Goal: Task Accomplishment & Management: Manage account settings

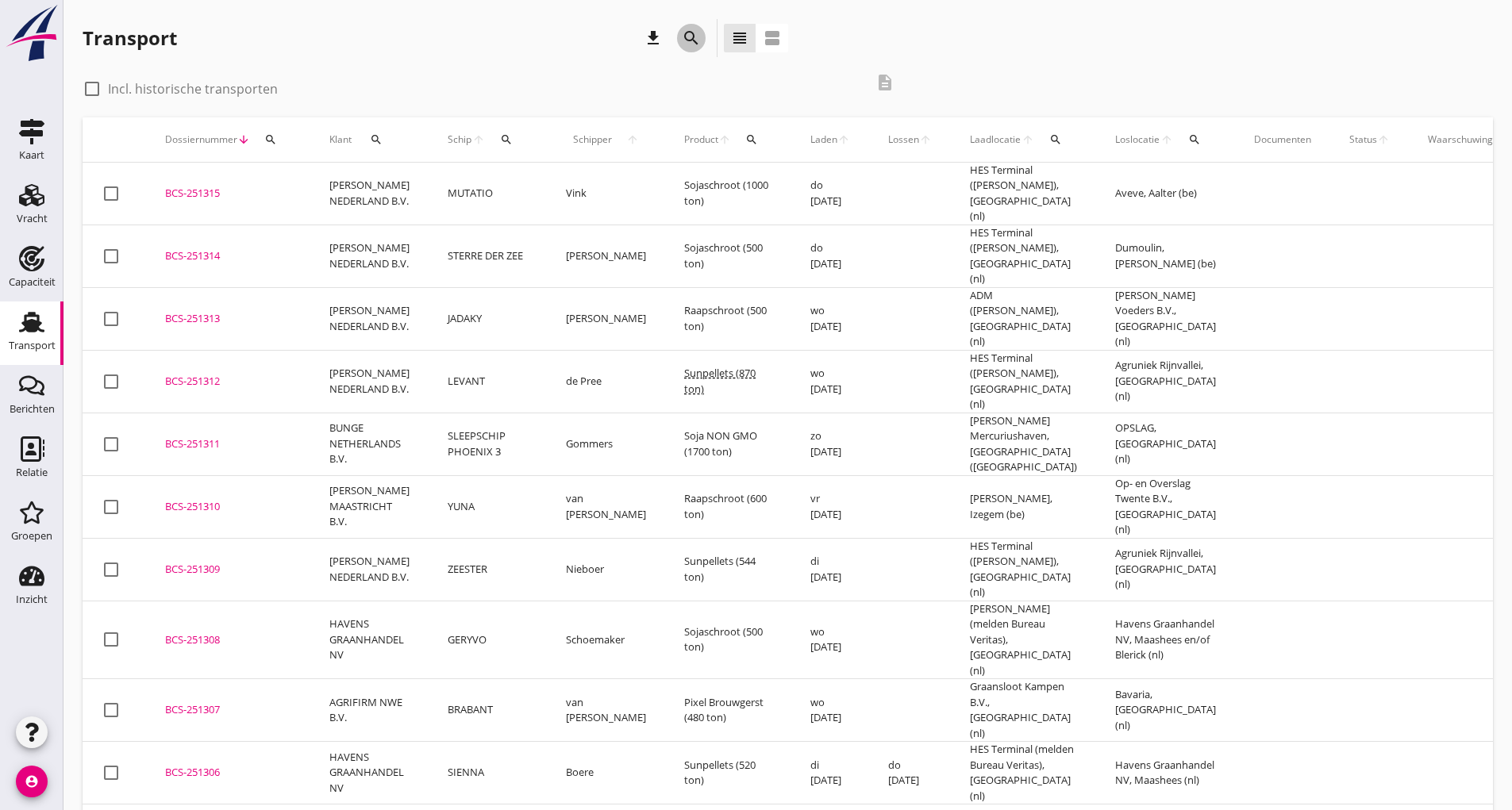
click at [693, 34] on icon "search" at bounding box center [690, 38] width 19 height 19
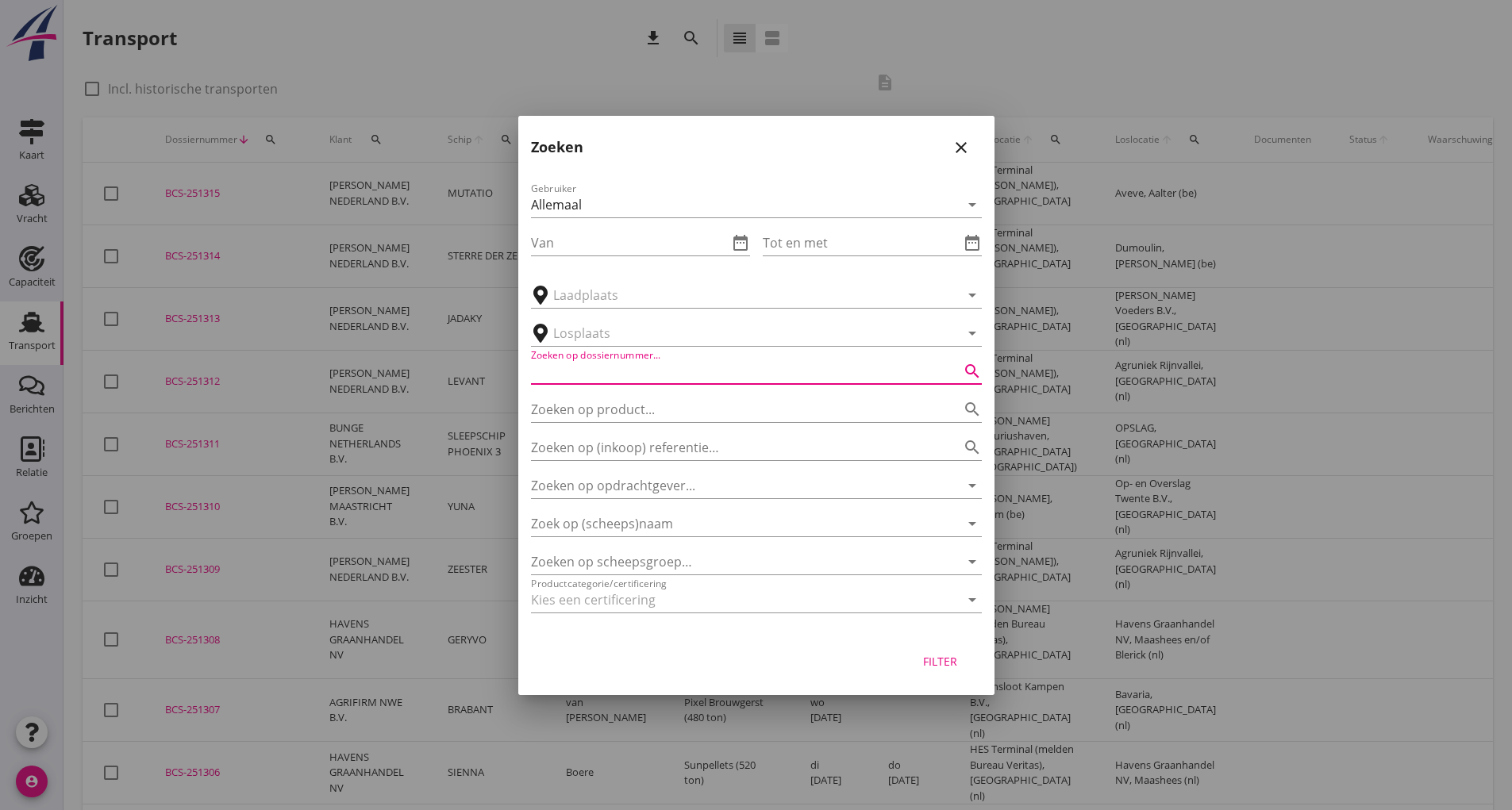
click at [632, 380] on input "Zoeken op dossiernummer..." at bounding box center [734, 371] width 406 height 25
type input "251238"
click at [945, 658] on div "Filter" at bounding box center [941, 661] width 44 height 16
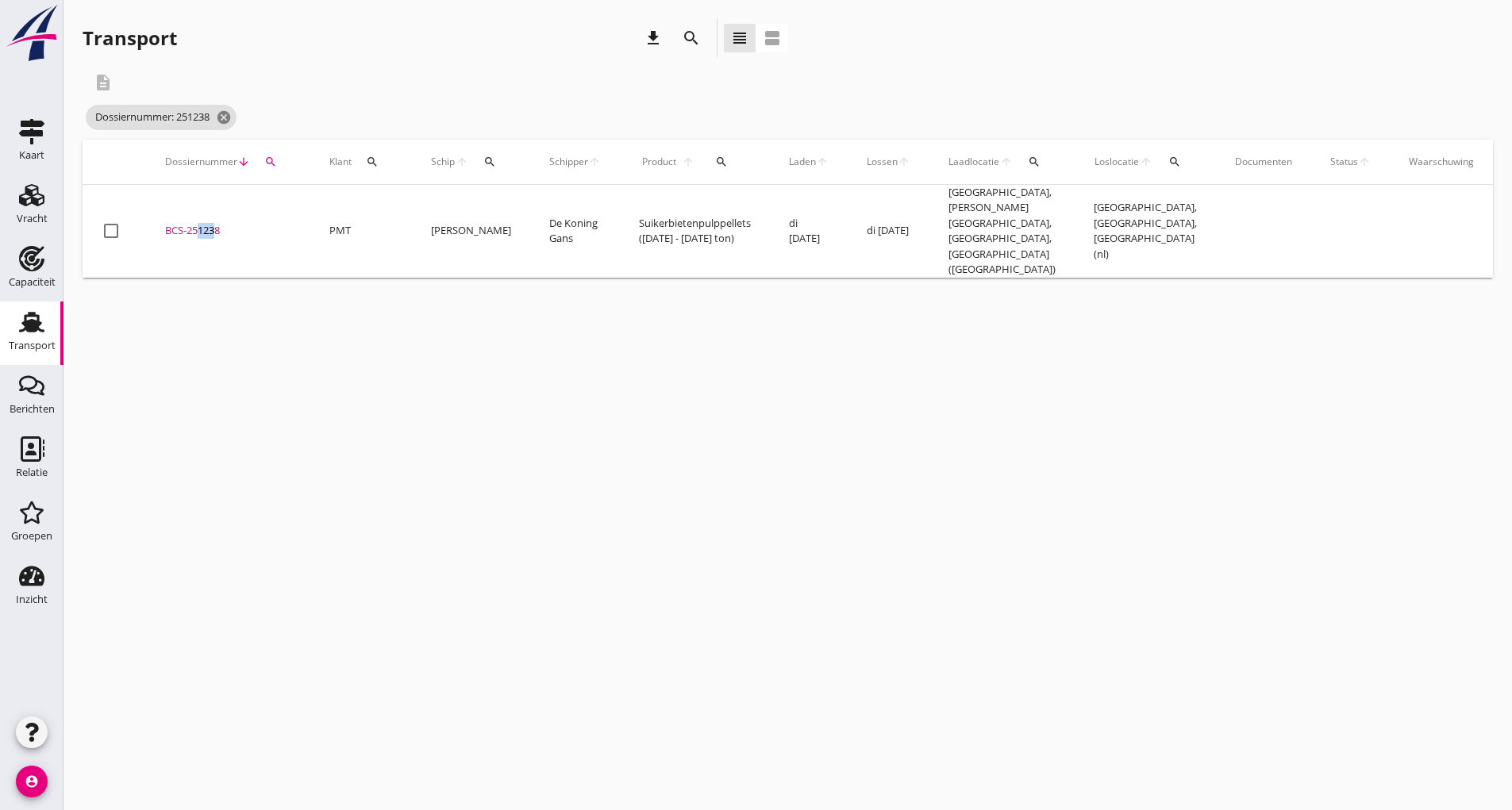
drag, startPoint x: 194, startPoint y: 213, endPoint x: 274, endPoint y: 267, distance: 96.5
click at [218, 231] on td "BCS-251238 upload_file Drop hier uw bestand om het aan het dossier toe te voegen" at bounding box center [228, 231] width 164 height 93
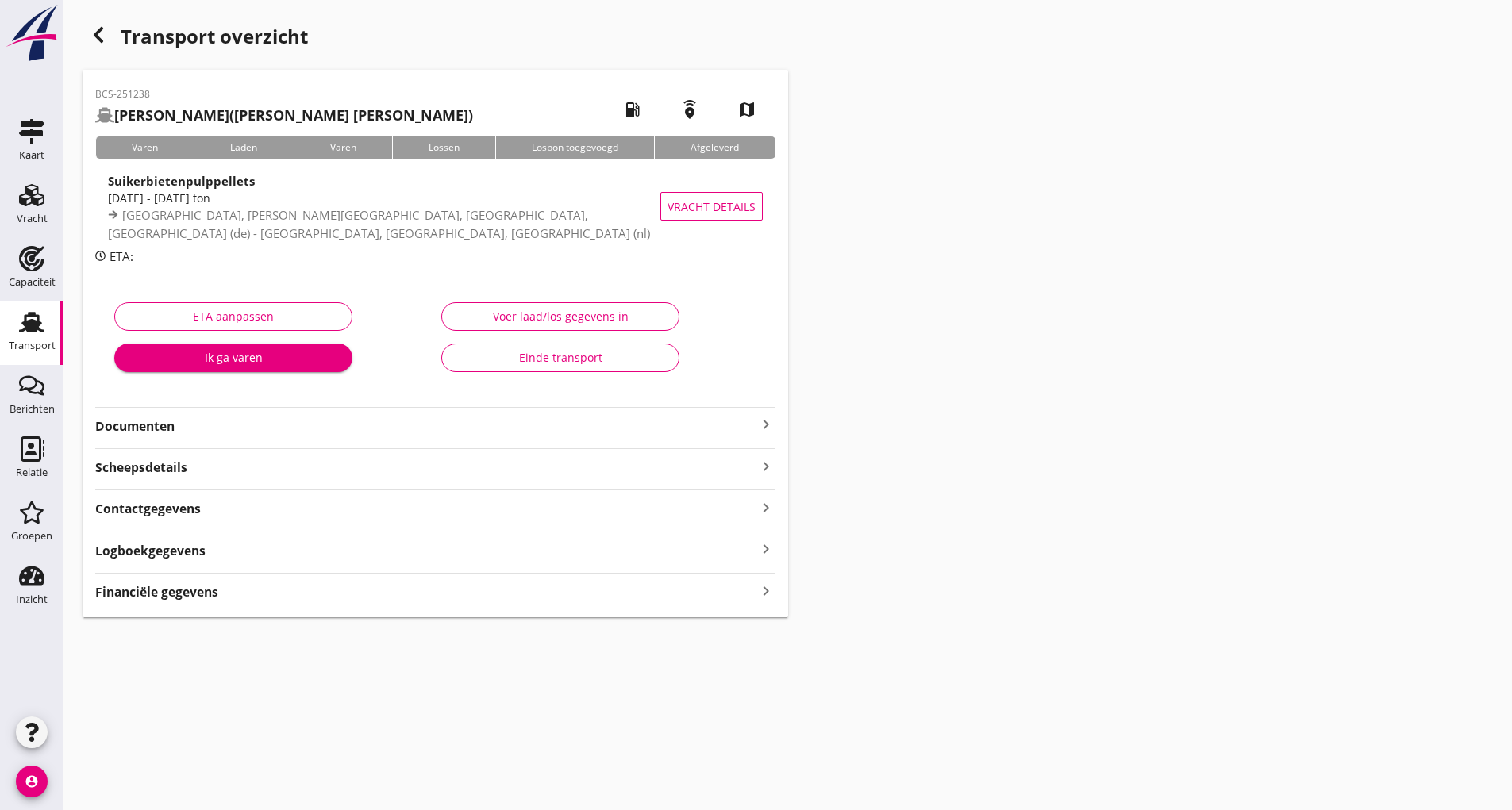
click at [161, 420] on strong "Documenten" at bounding box center [425, 427] width 661 height 18
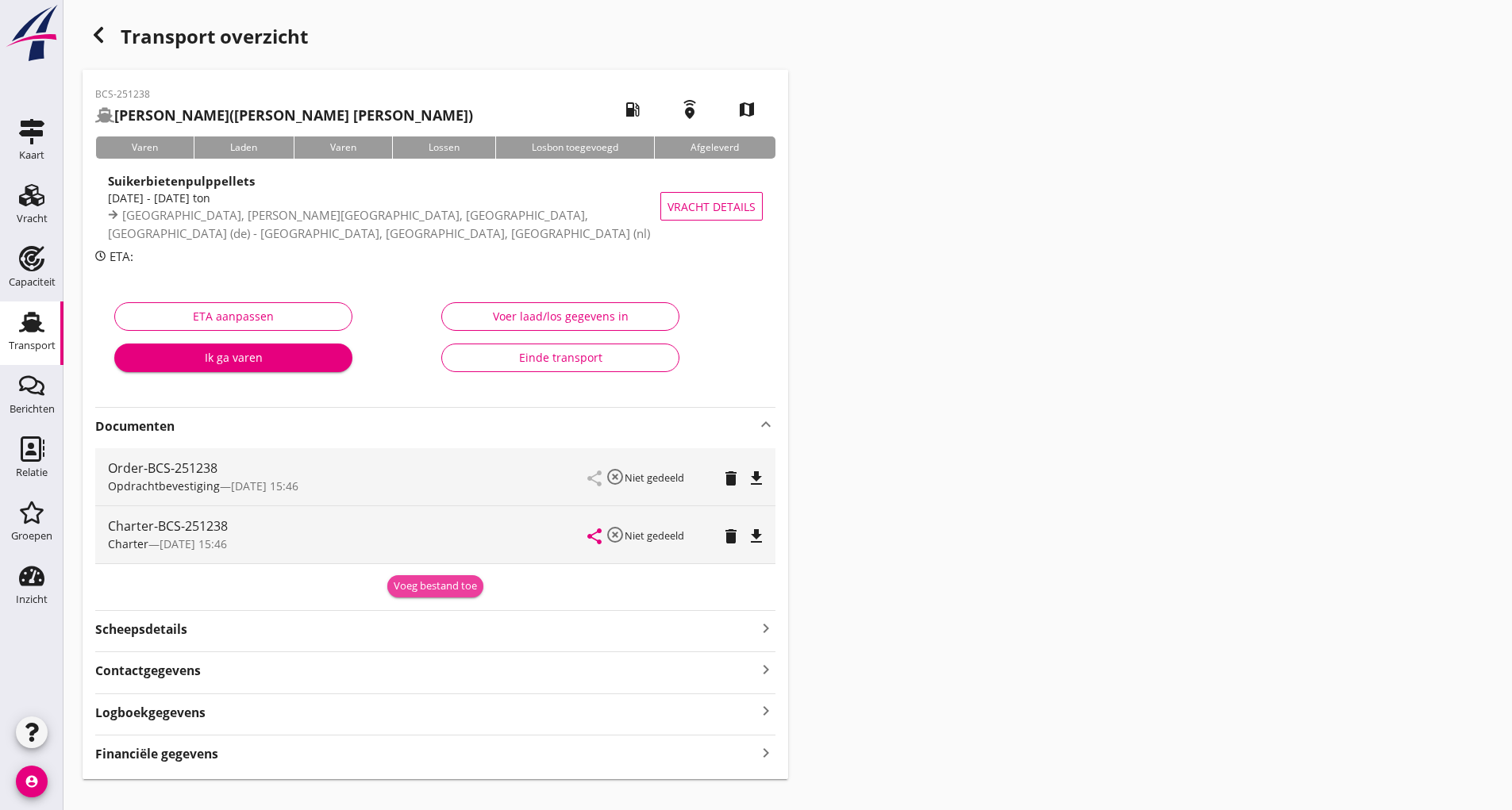
click at [424, 583] on div "Voeg bestand toe" at bounding box center [436, 586] width 84 height 16
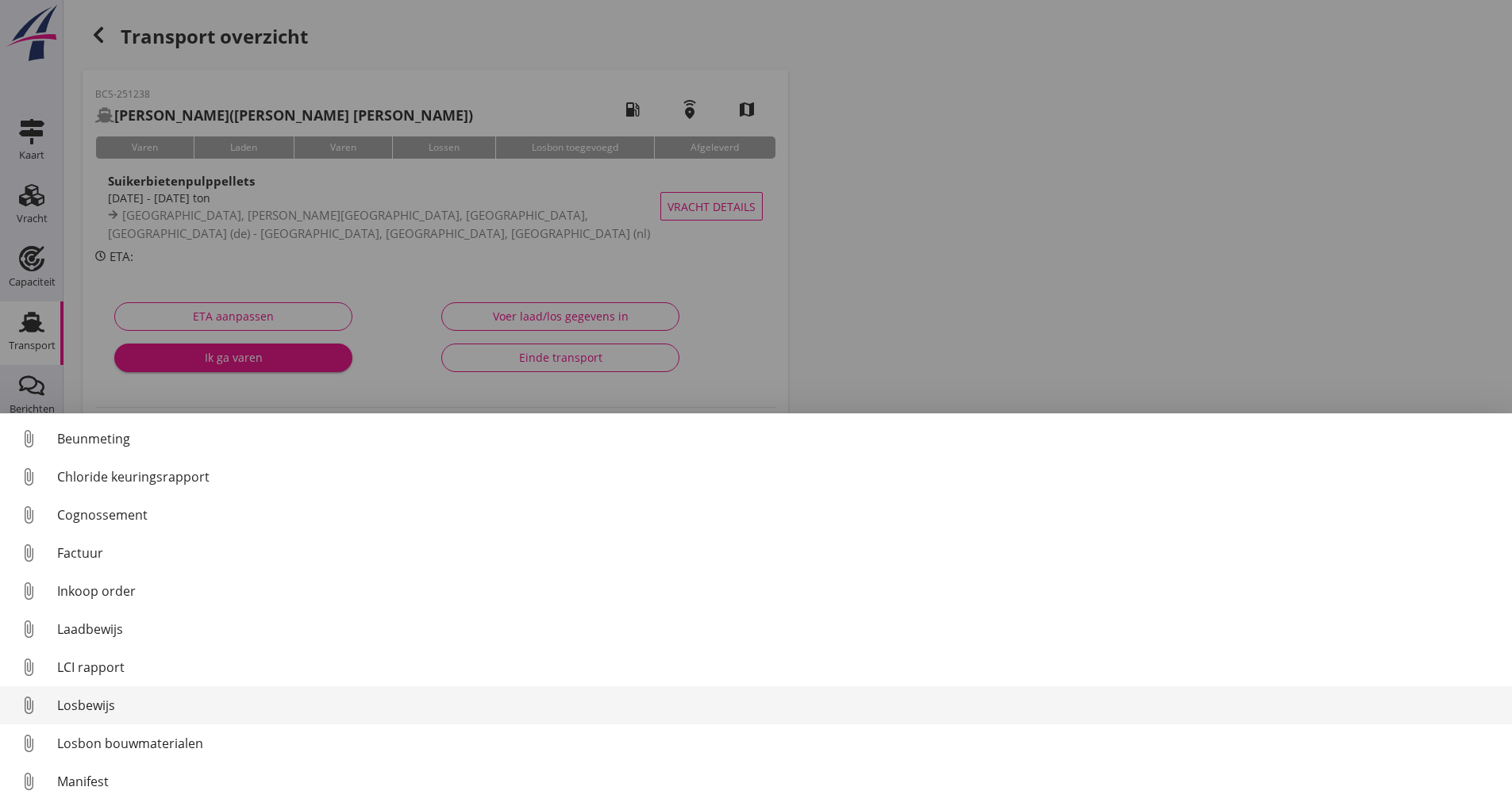
click at [114, 707] on div "Losbewijs" at bounding box center [778, 705] width 1442 height 19
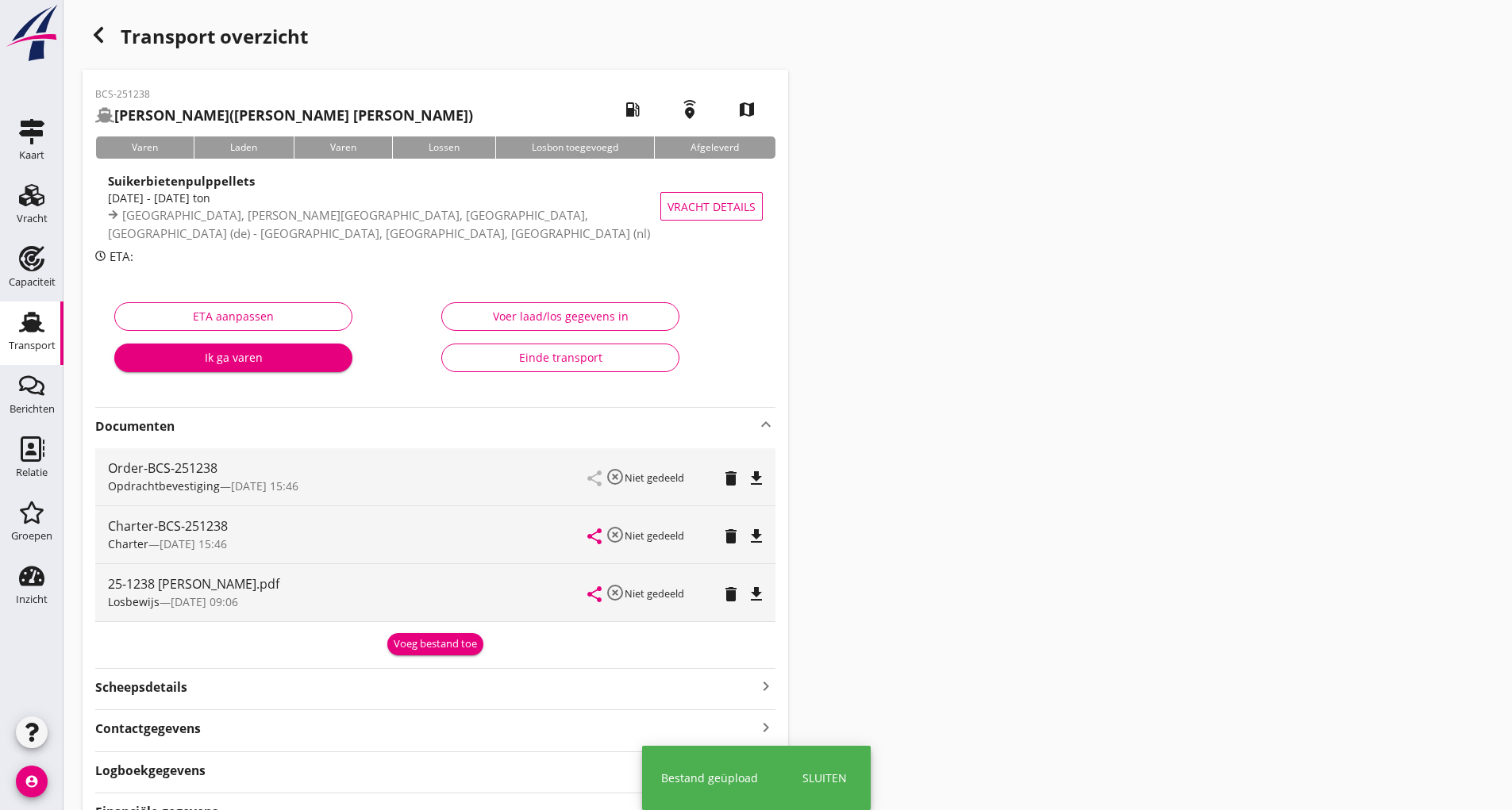
click at [405, 645] on div "Voeg bestand toe" at bounding box center [436, 643] width 84 height 16
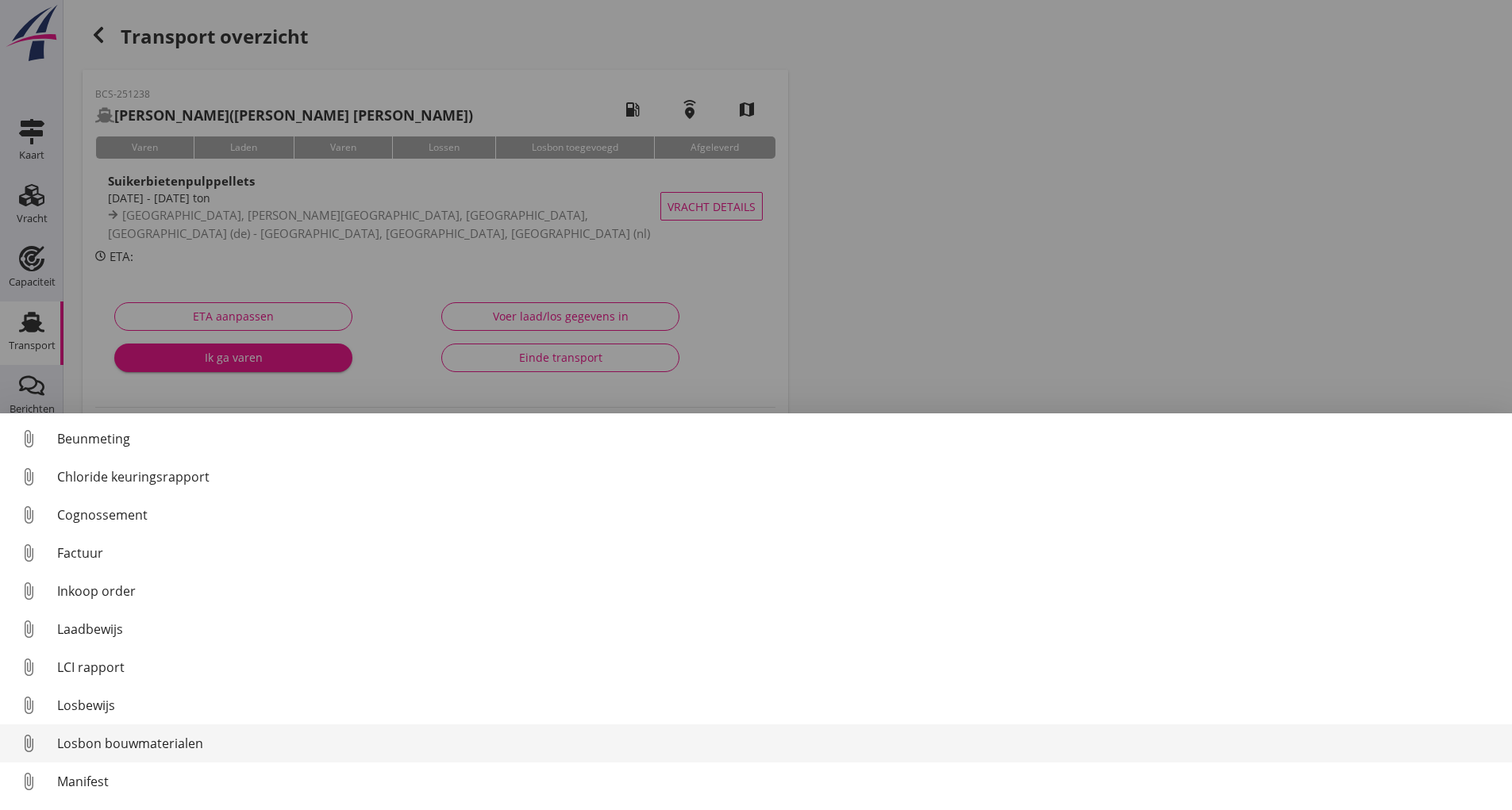
scroll to position [111, 0]
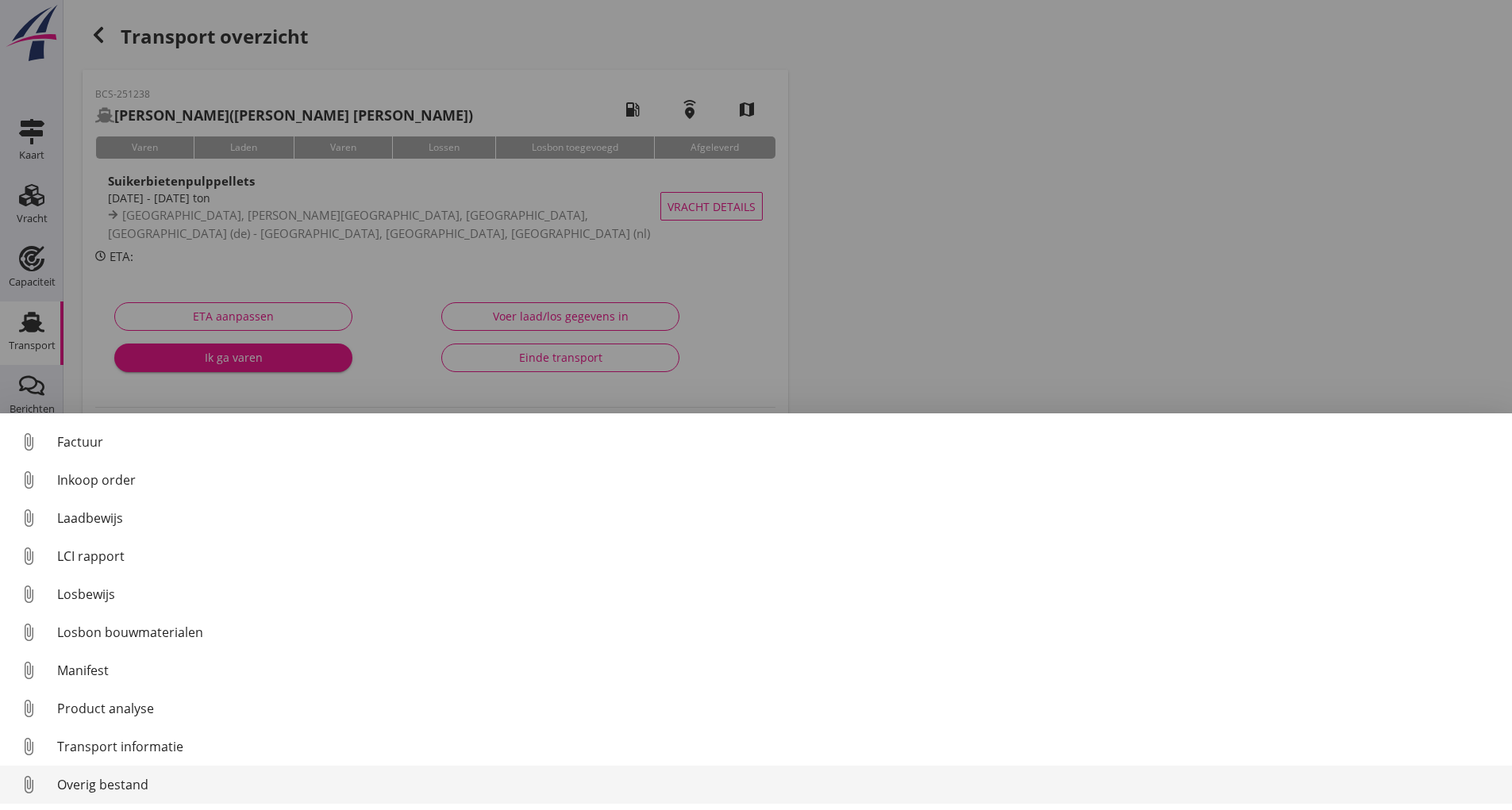
click at [124, 782] on div "Overig bestand" at bounding box center [778, 785] width 1442 height 19
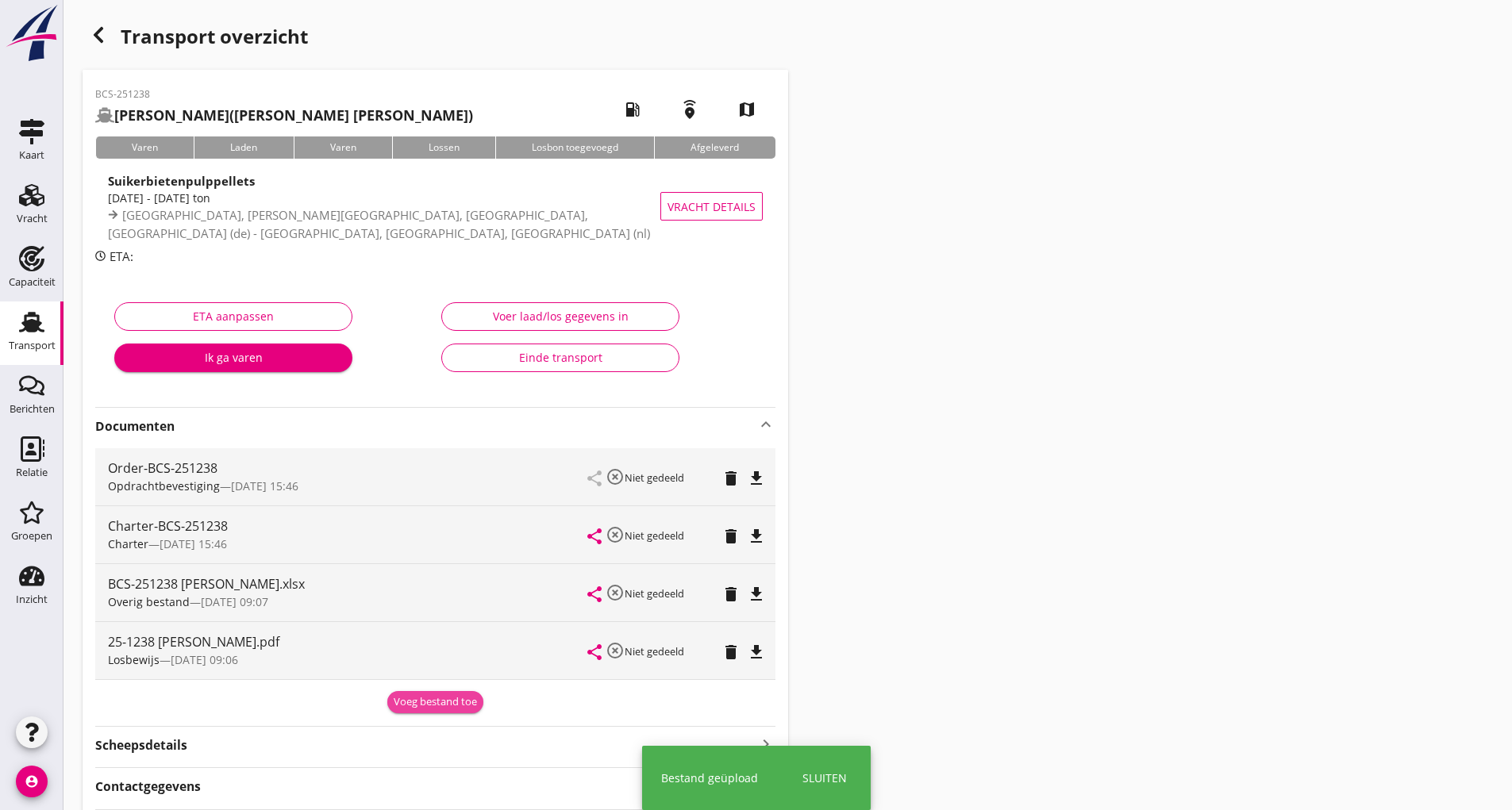
click at [418, 707] on div "Voeg bestand toe" at bounding box center [436, 702] width 84 height 16
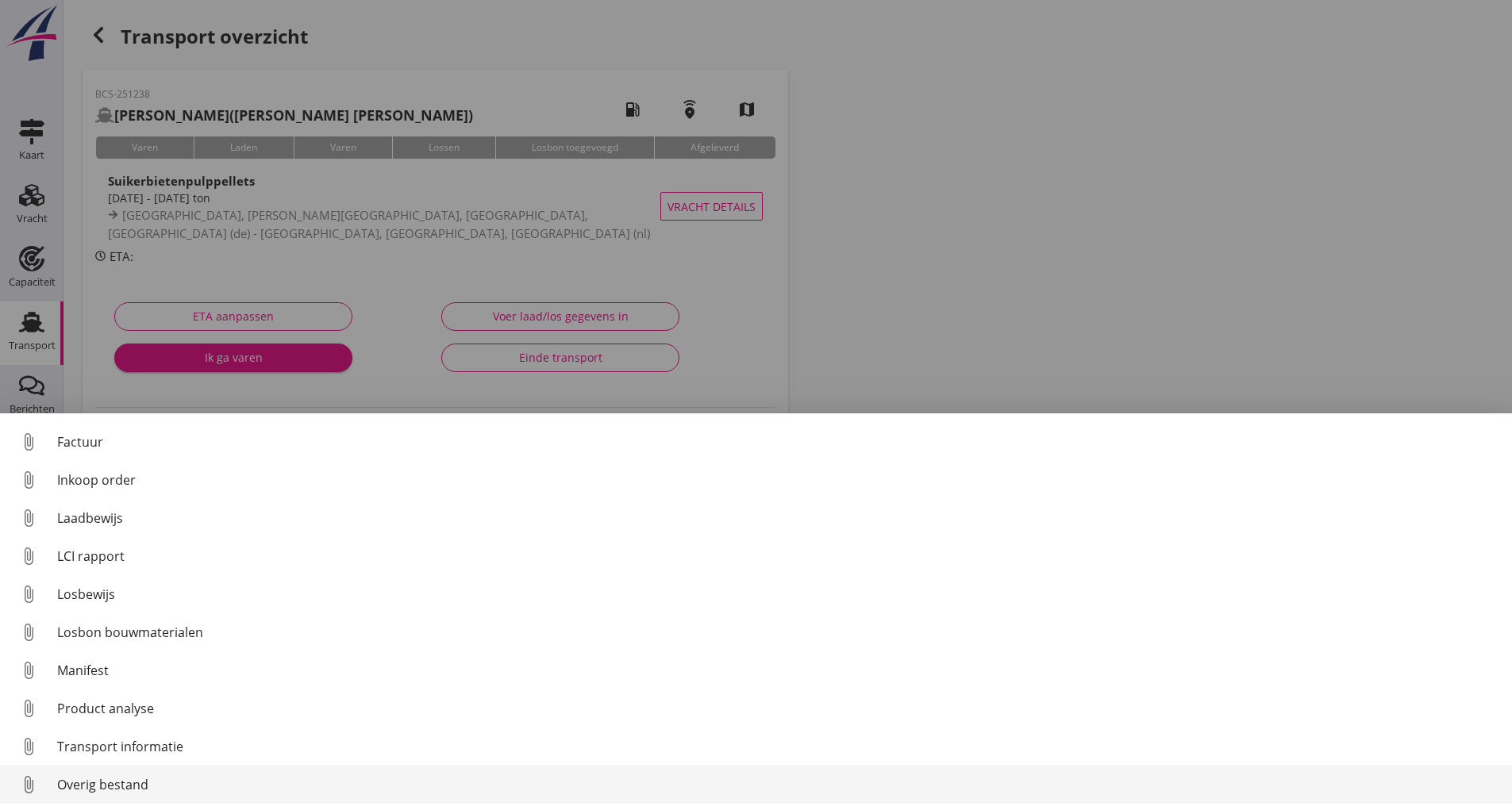
click at [127, 787] on div "Overig bestand" at bounding box center [778, 785] width 1442 height 19
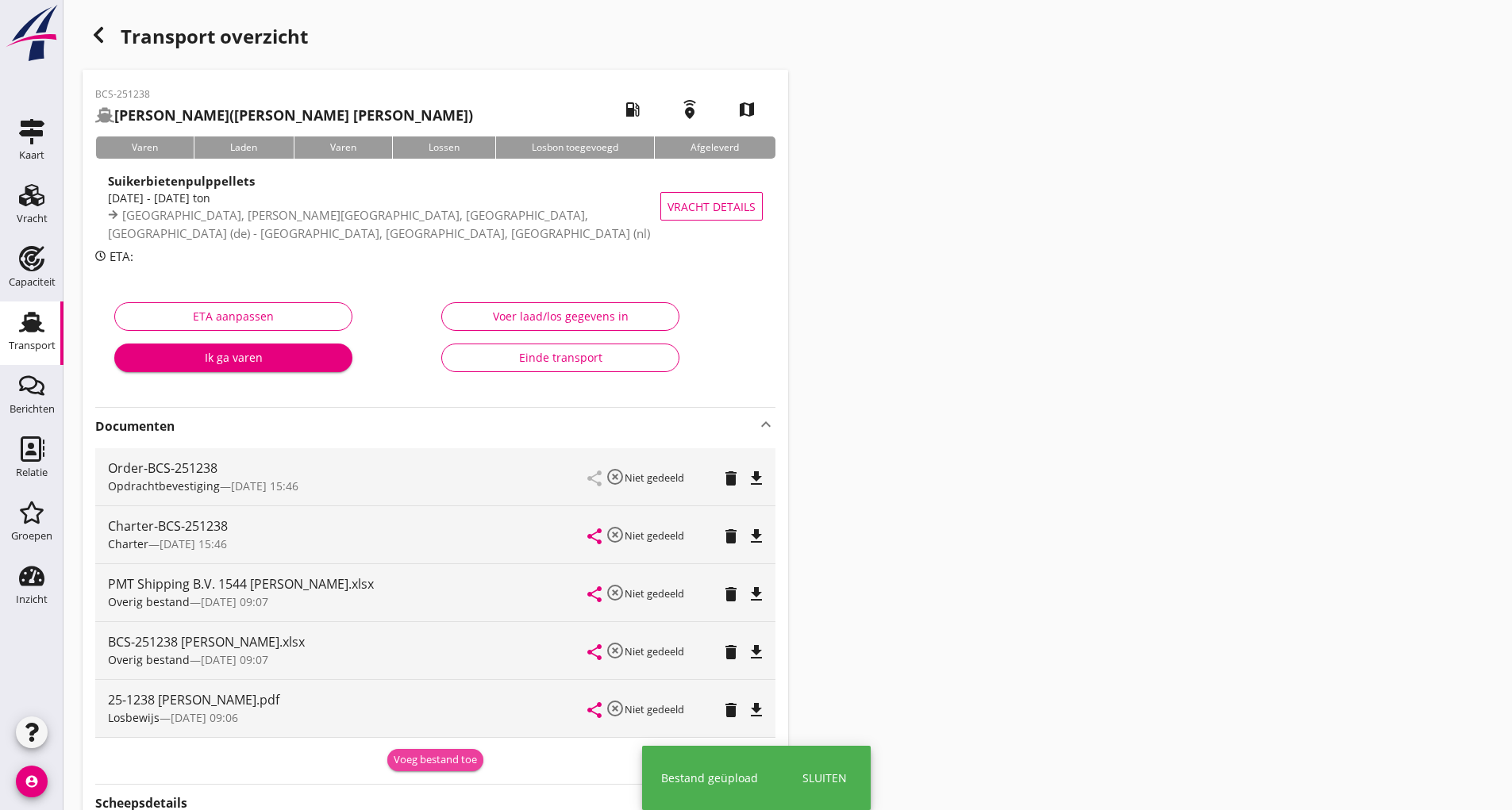
click at [415, 765] on div "Voeg bestand toe" at bounding box center [436, 759] width 84 height 16
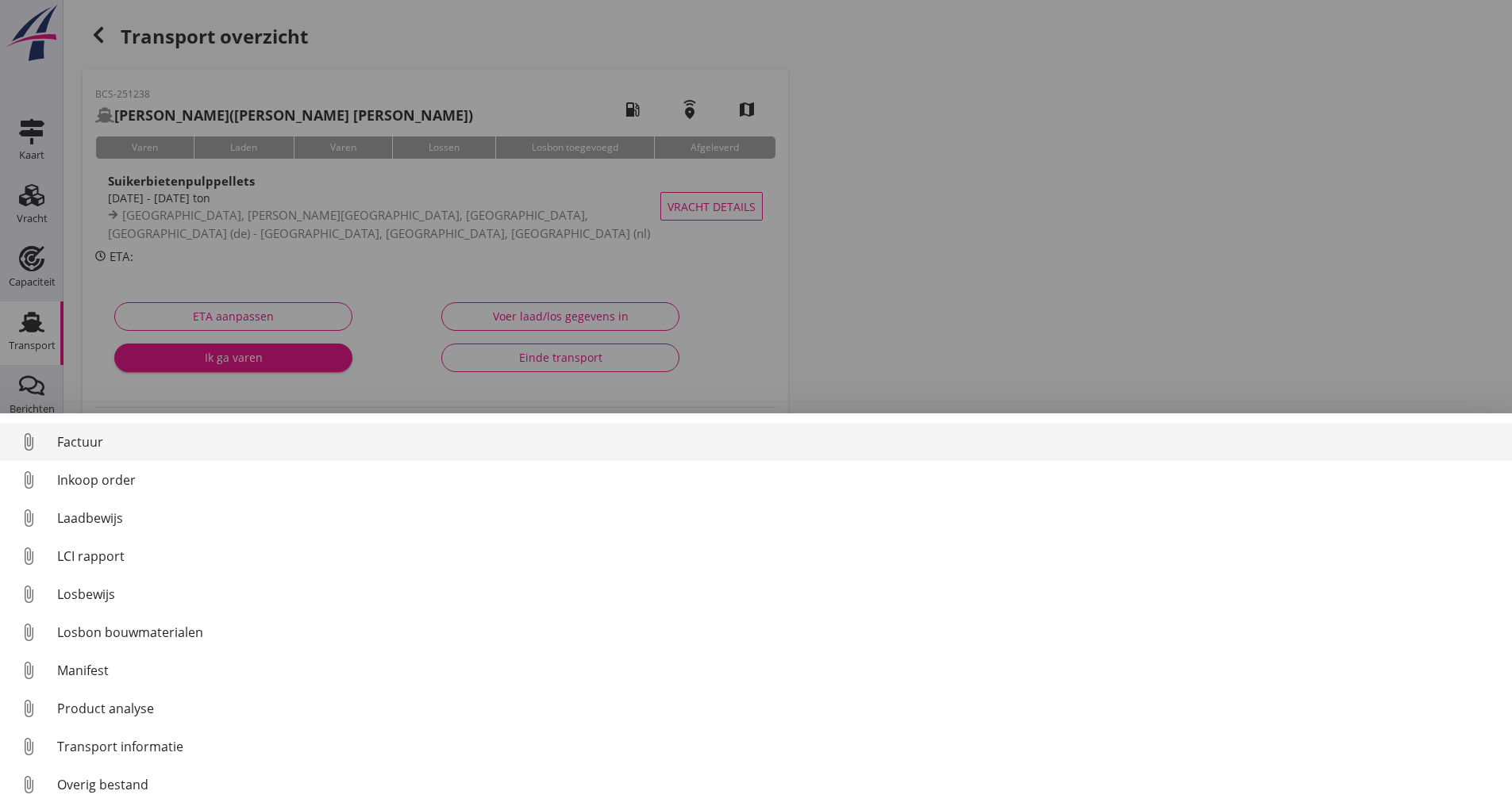
click at [97, 442] on div "Factuur" at bounding box center [778, 442] width 1442 height 19
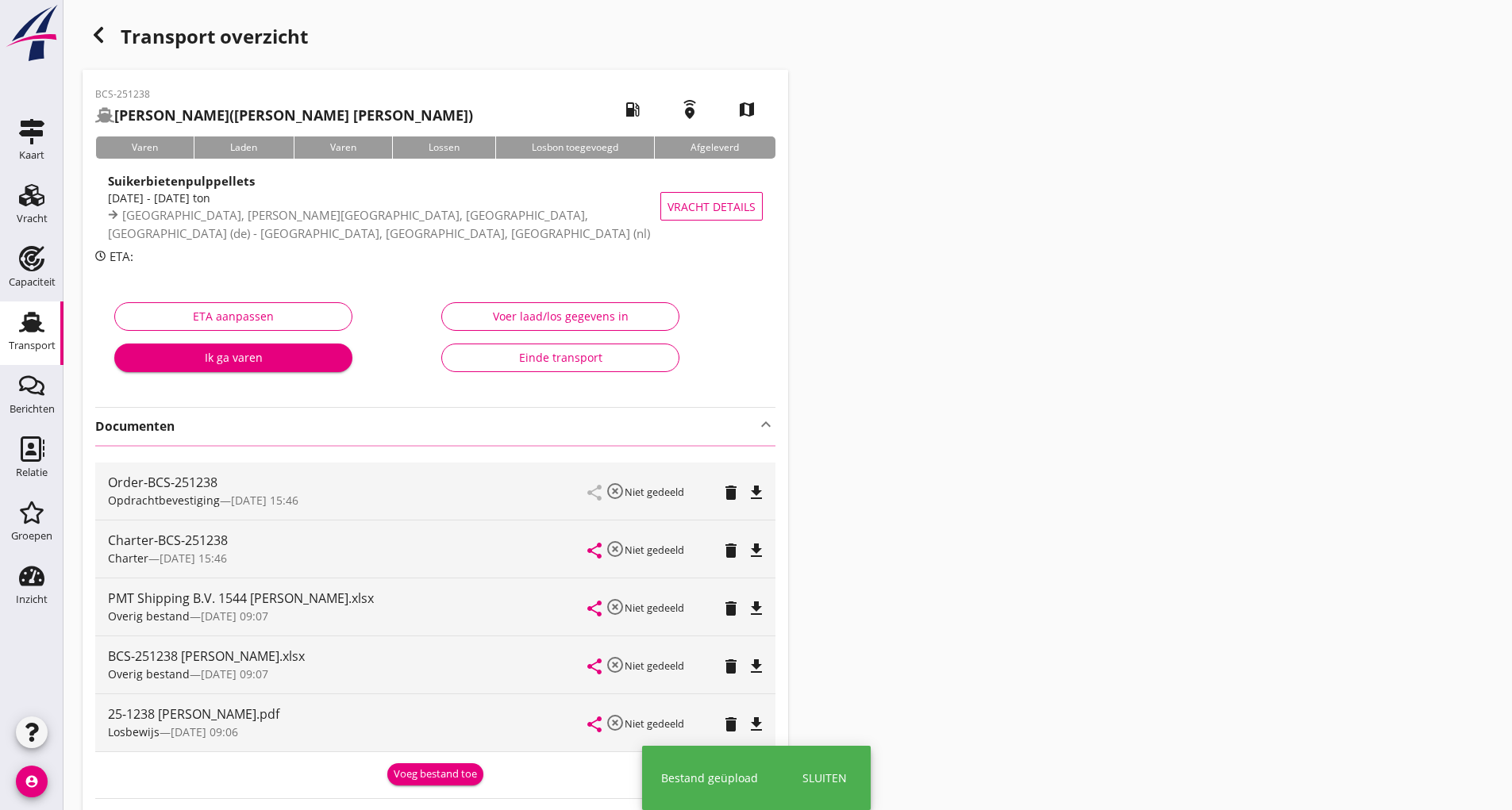
click at [103, 37] on icon "button" at bounding box center [98, 34] width 19 height 19
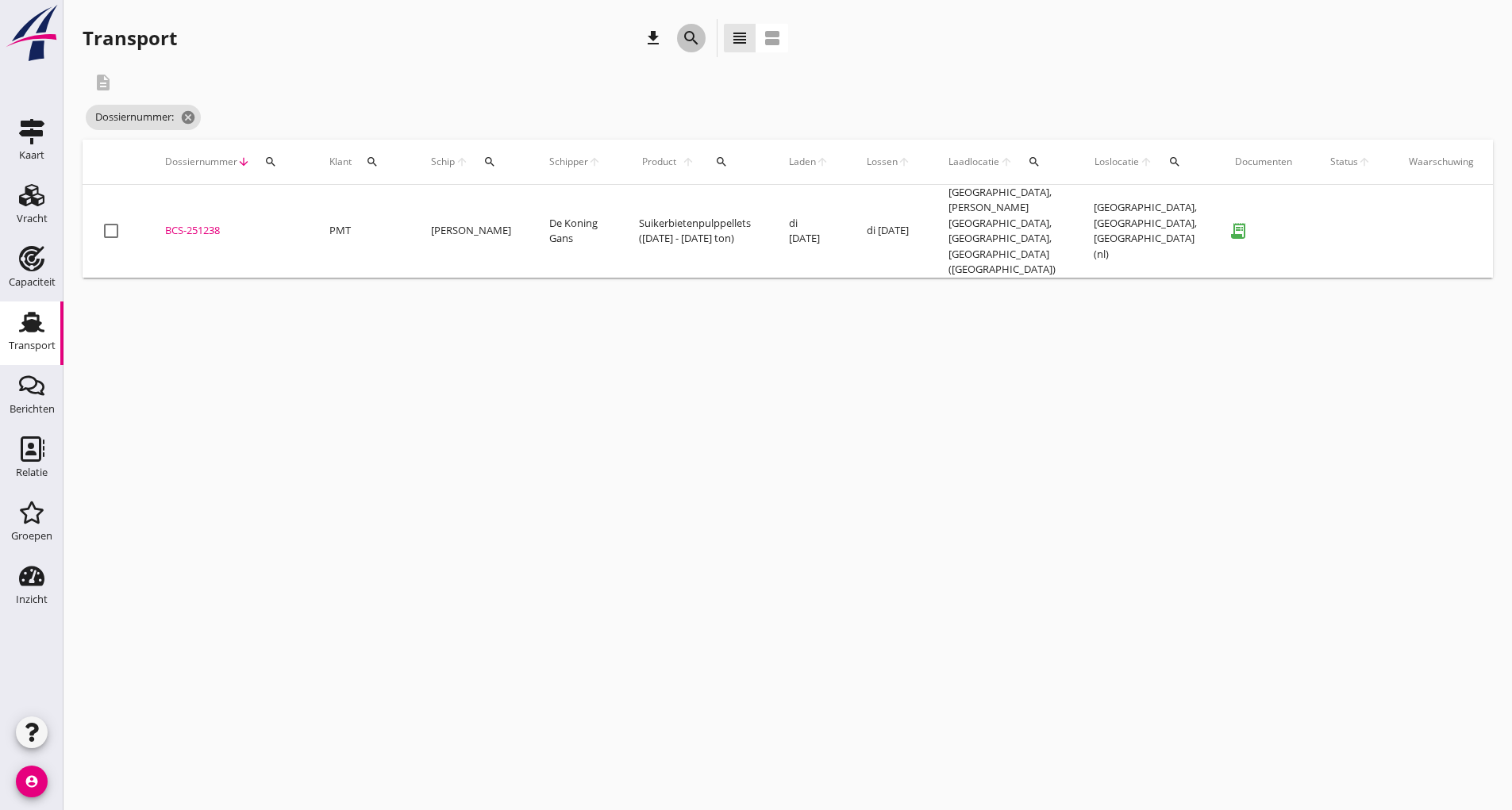
click at [694, 44] on icon "search" at bounding box center [690, 38] width 19 height 19
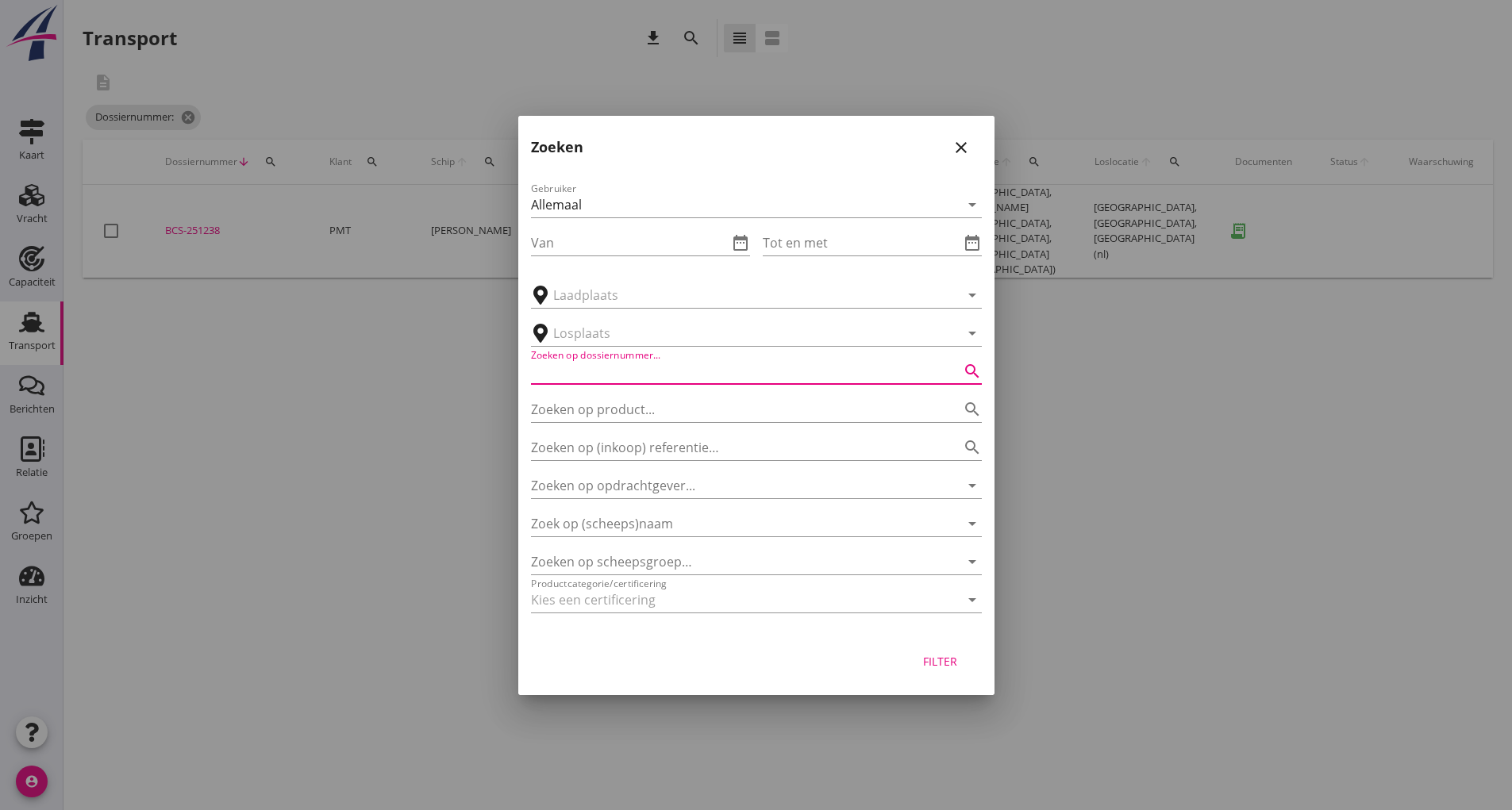
click at [638, 368] on input "Zoeken op dossiernummer..." at bounding box center [734, 371] width 406 height 25
type input "251239"
click at [946, 662] on div "Filter" at bounding box center [941, 661] width 44 height 16
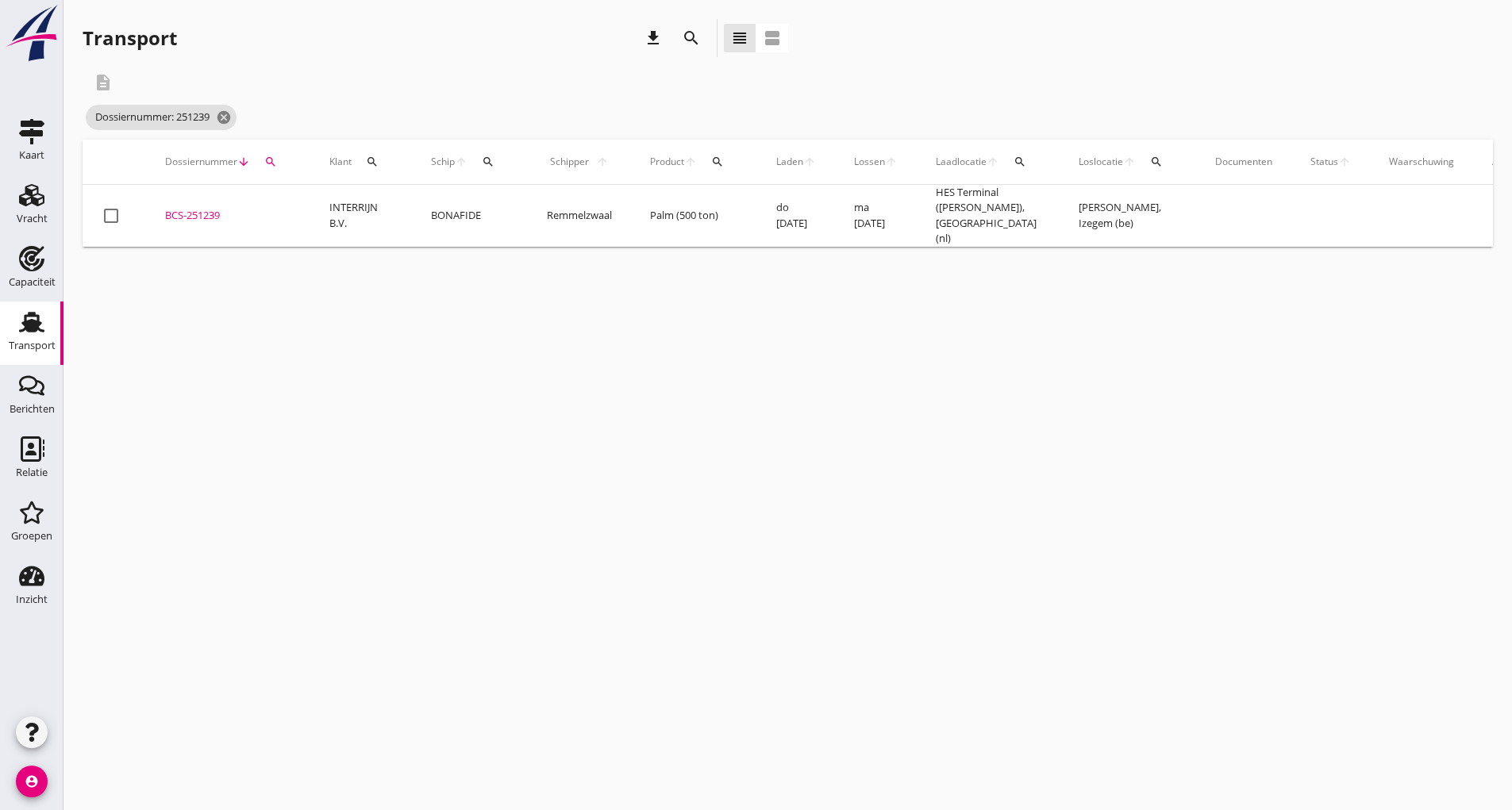
click at [205, 209] on div "BCS-251239" at bounding box center [228, 215] width 126 height 16
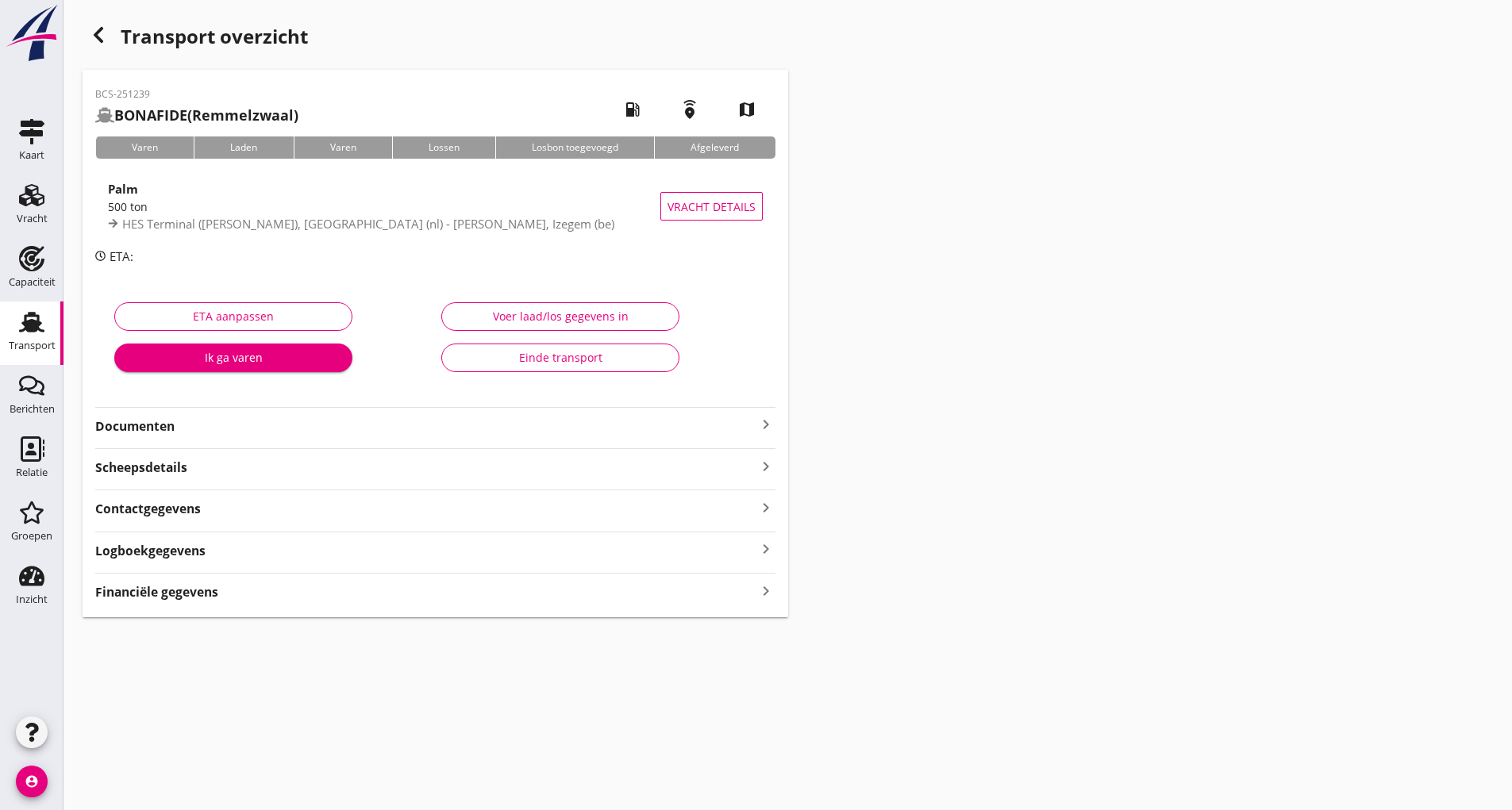
click at [154, 427] on strong "Documenten" at bounding box center [425, 427] width 661 height 18
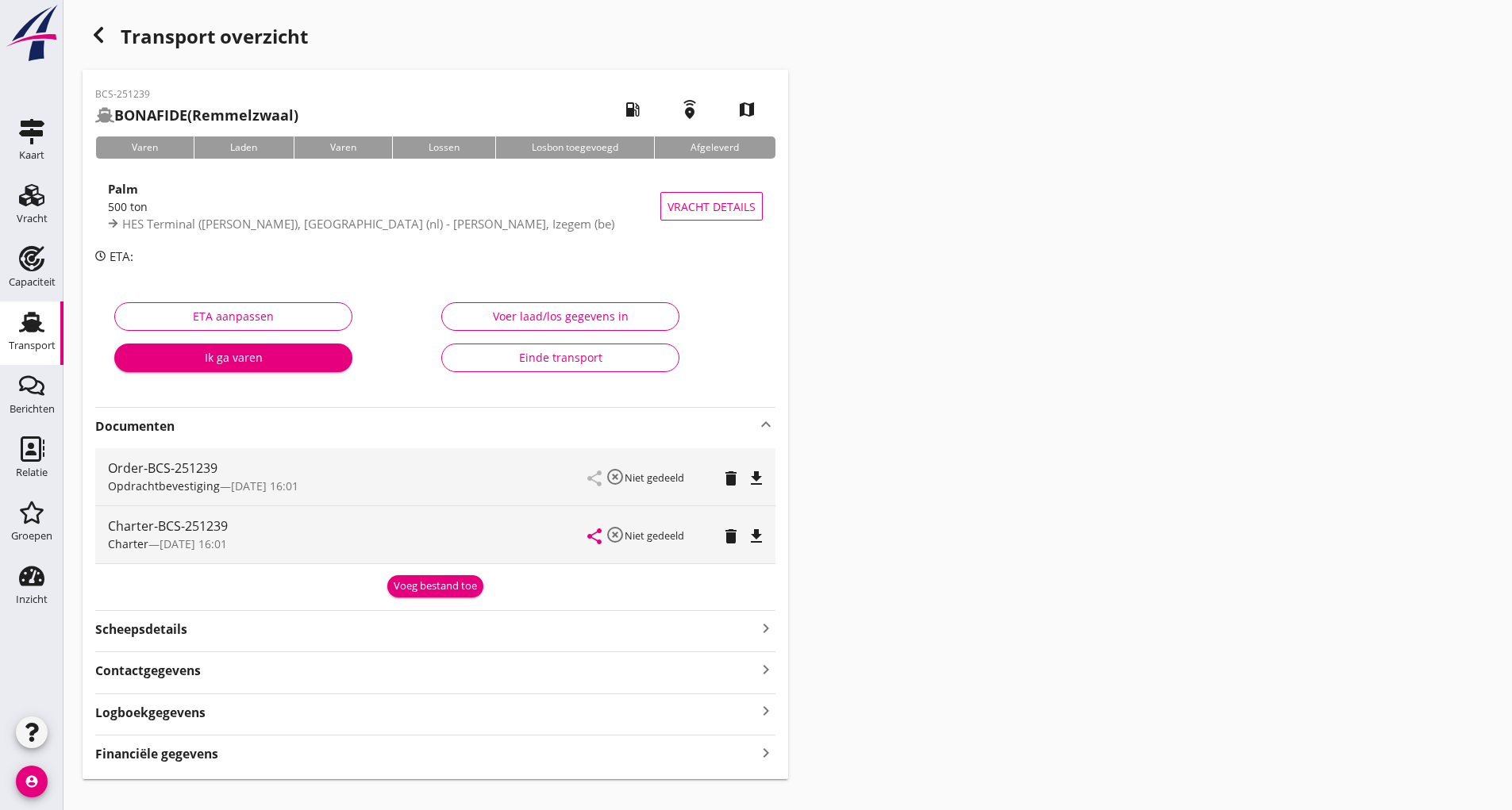
click at [481, 586] on button "Voeg bestand toe" at bounding box center [435, 586] width 96 height 22
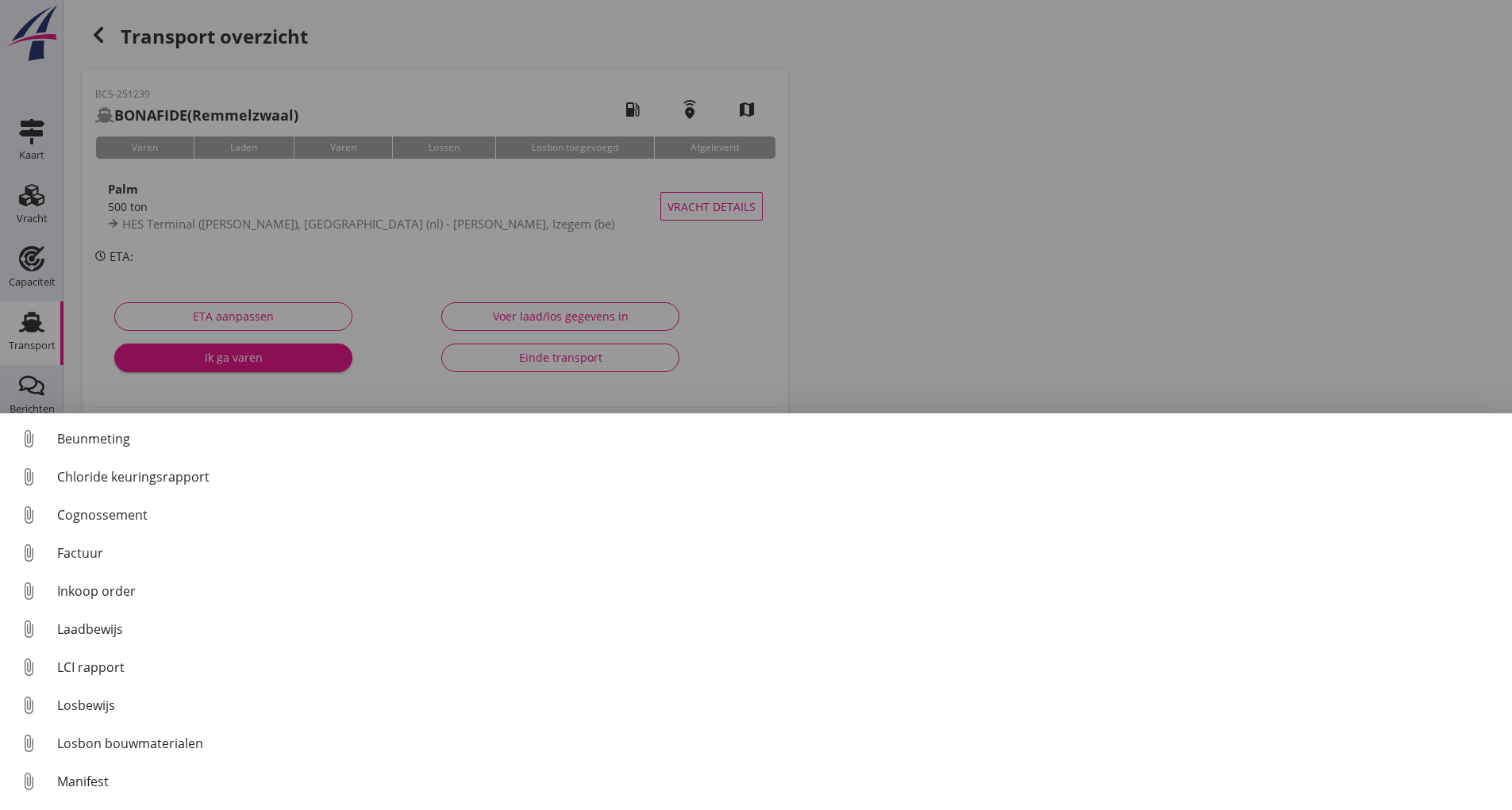
scroll to position [111, 0]
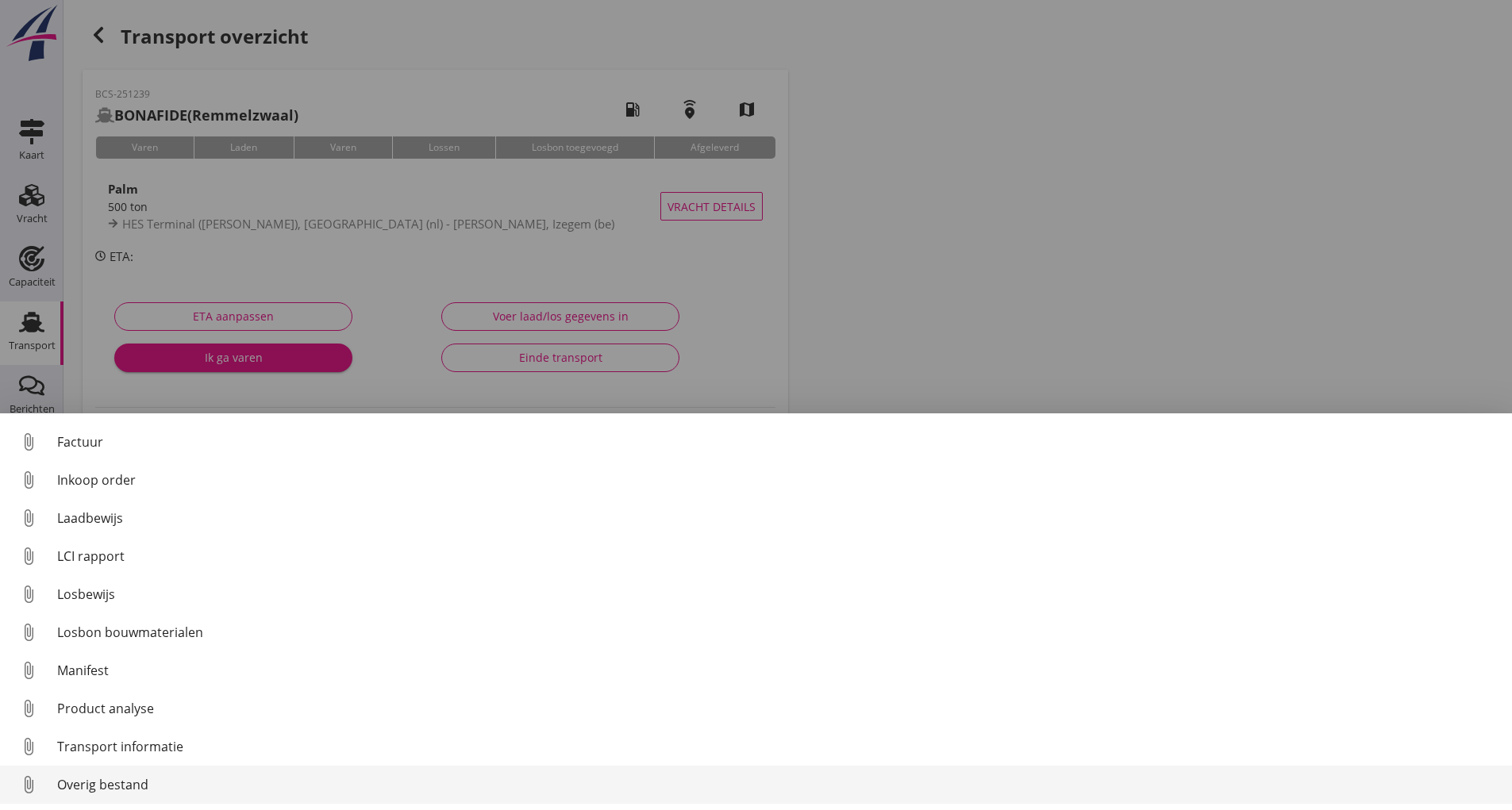
click at [122, 782] on div "Overig bestand" at bounding box center [778, 785] width 1442 height 19
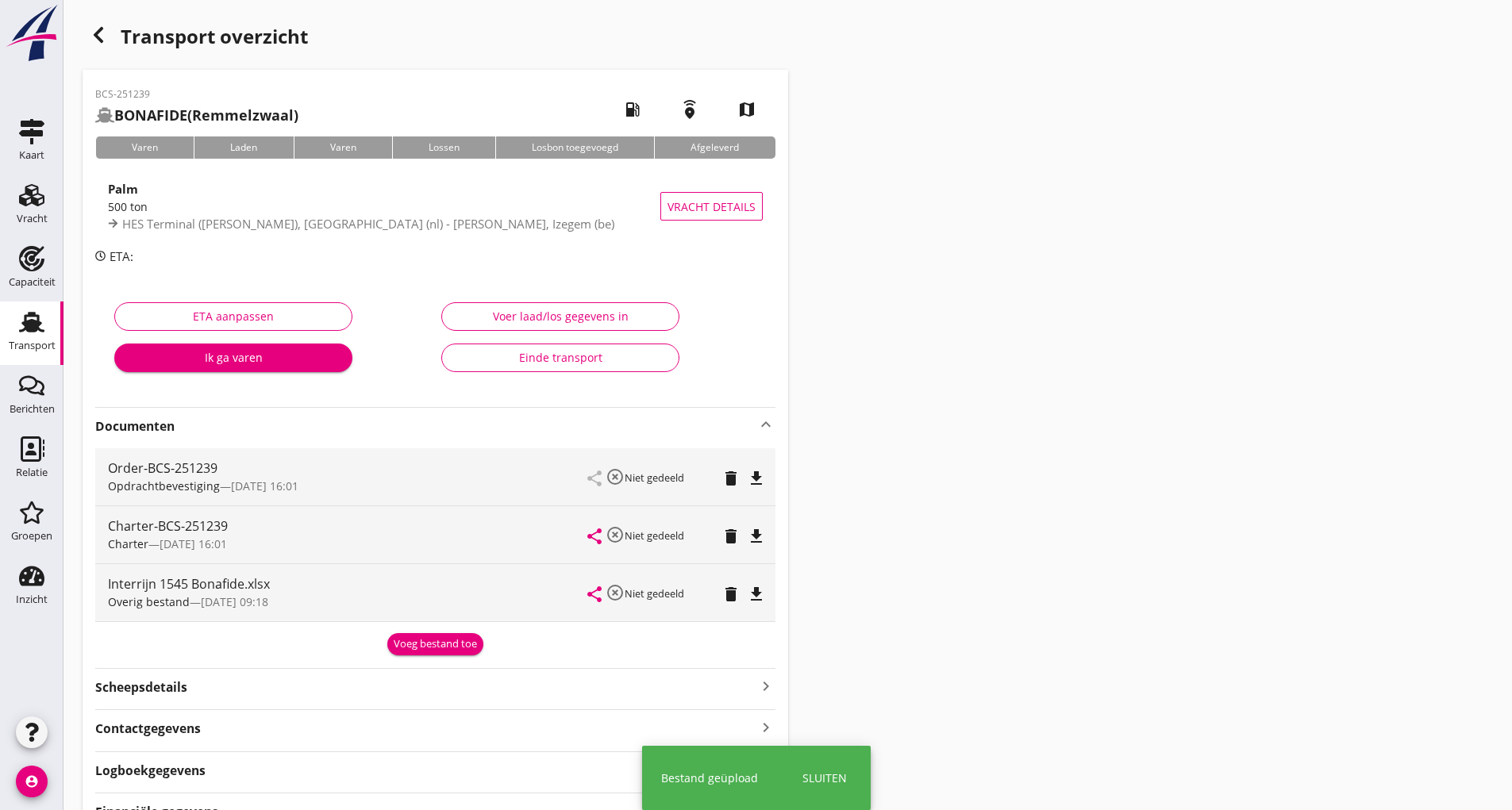
click at [415, 649] on div "Voeg bestand toe" at bounding box center [436, 643] width 84 height 16
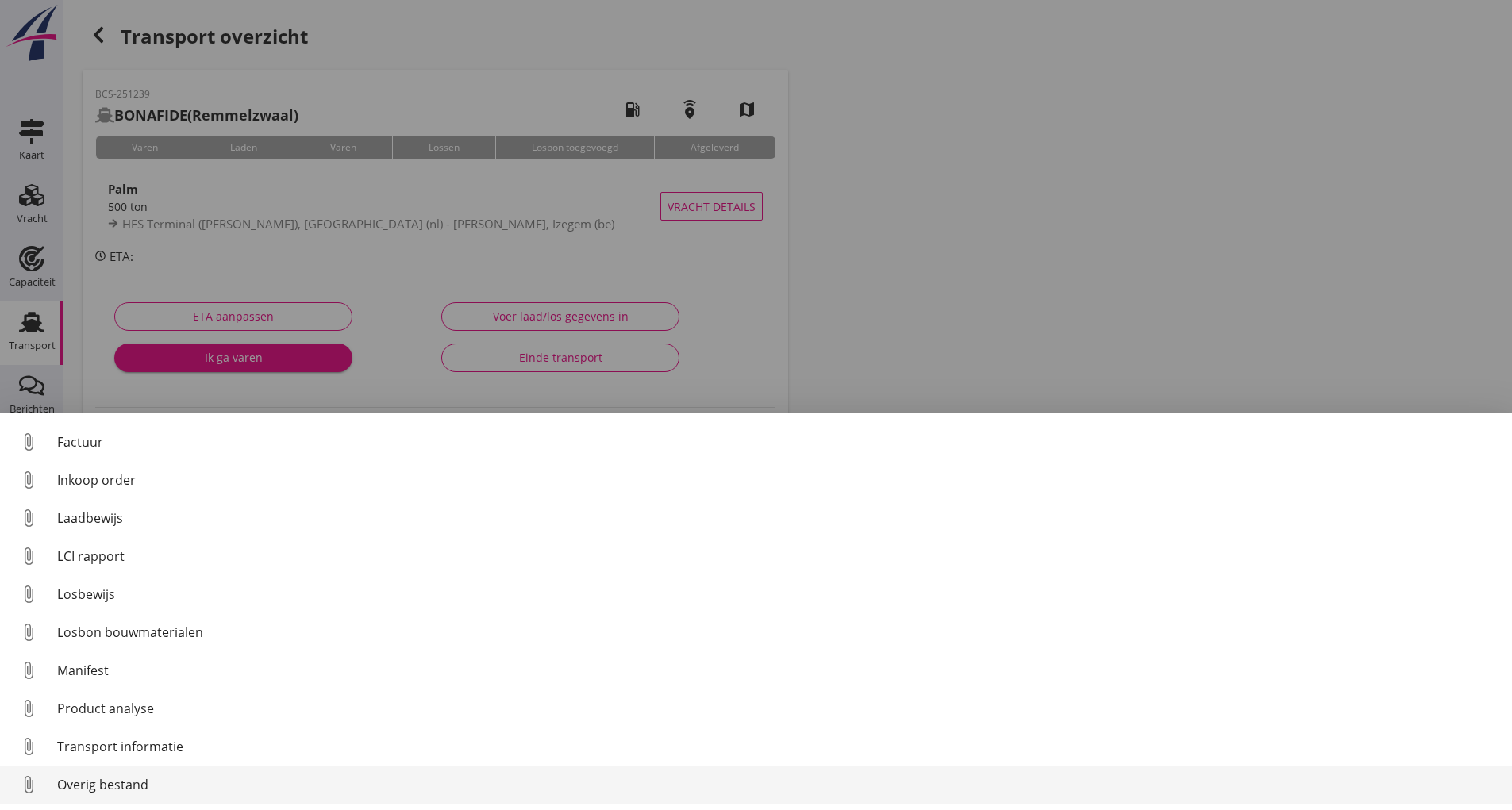
click at [133, 777] on div "Overig bestand" at bounding box center [778, 785] width 1442 height 19
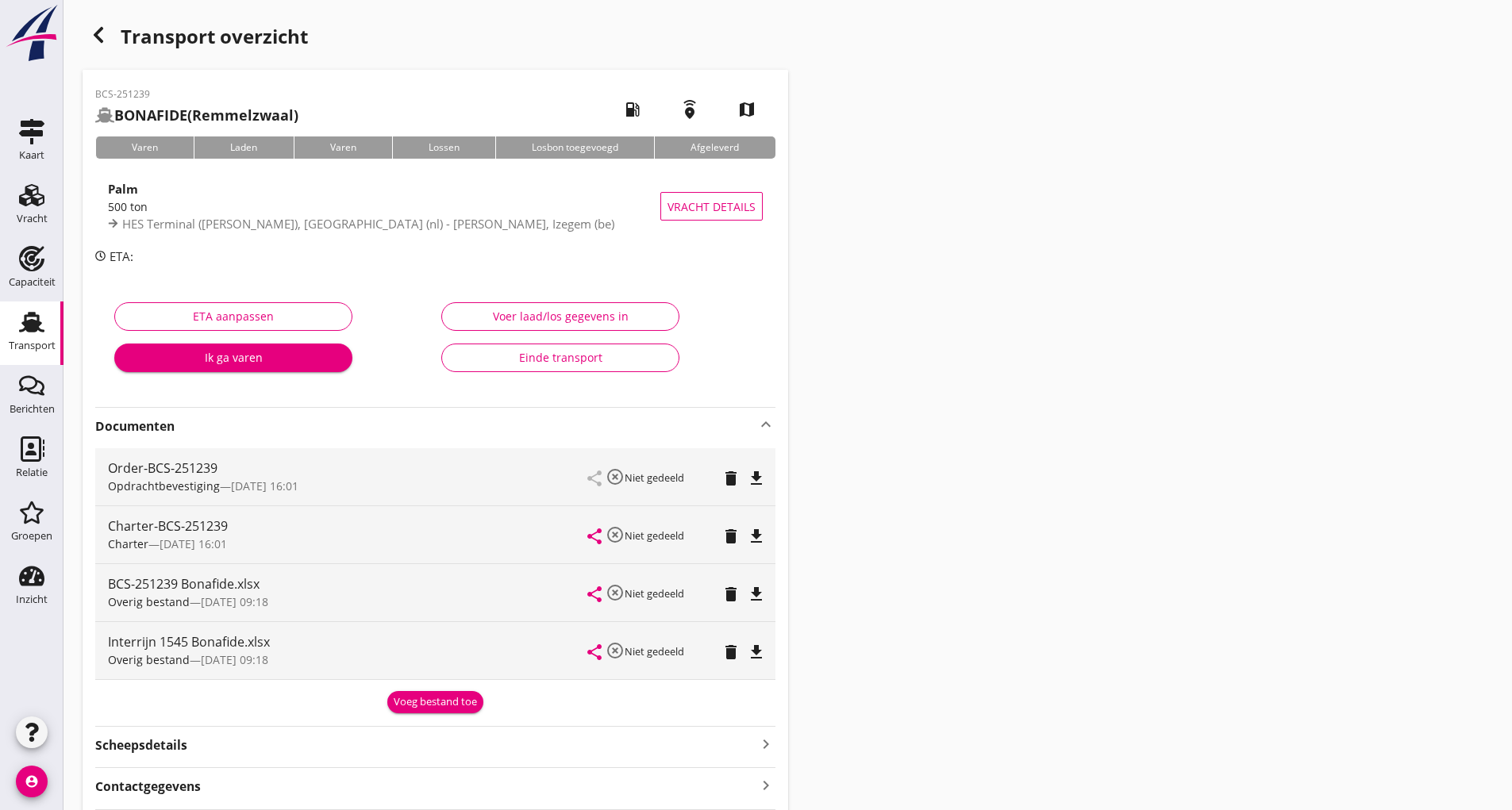
click at [430, 707] on div "Voeg bestand toe" at bounding box center [436, 702] width 84 height 16
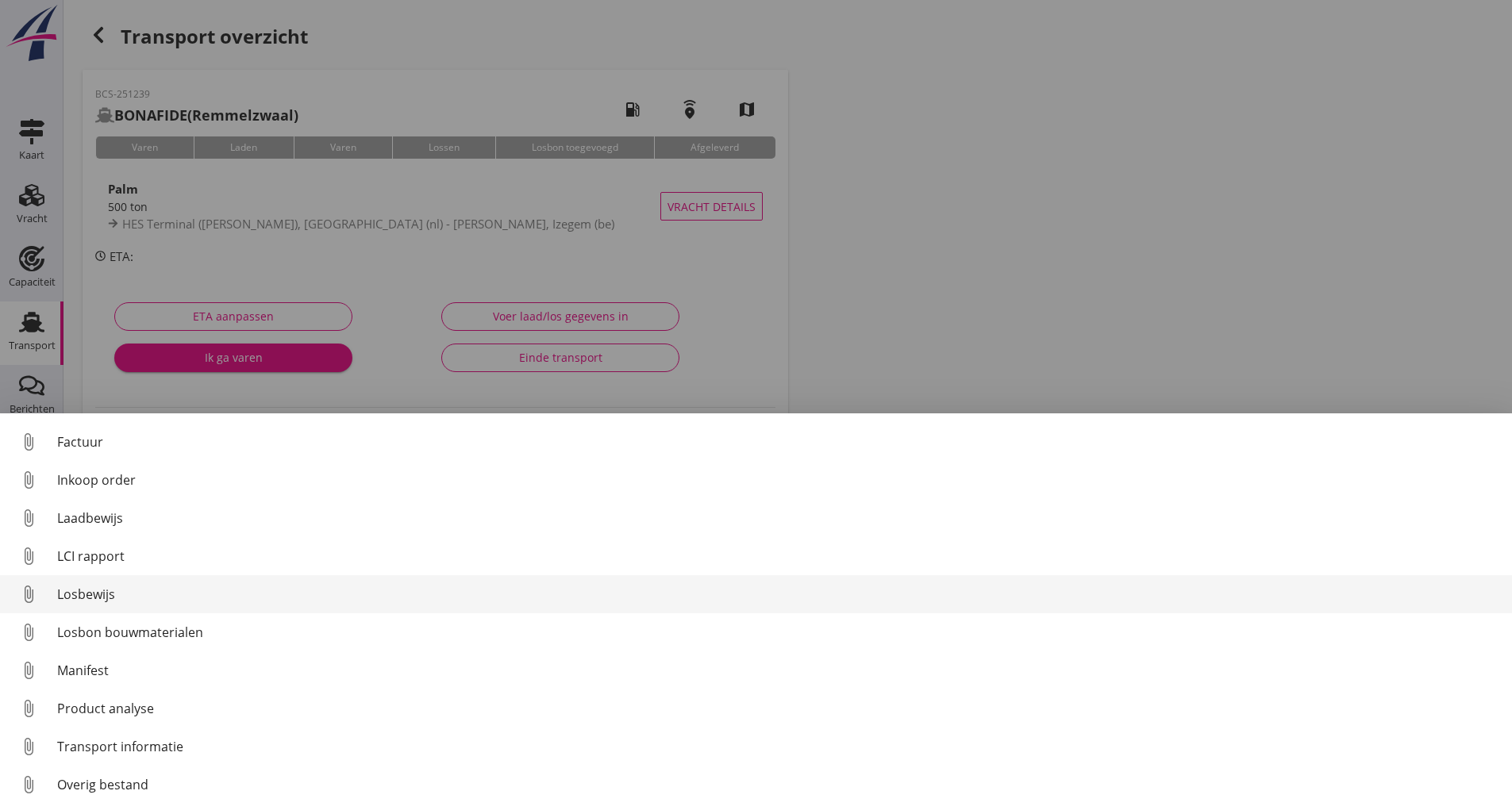
click at [108, 601] on div "Losbewijs" at bounding box center [778, 593] width 1442 height 19
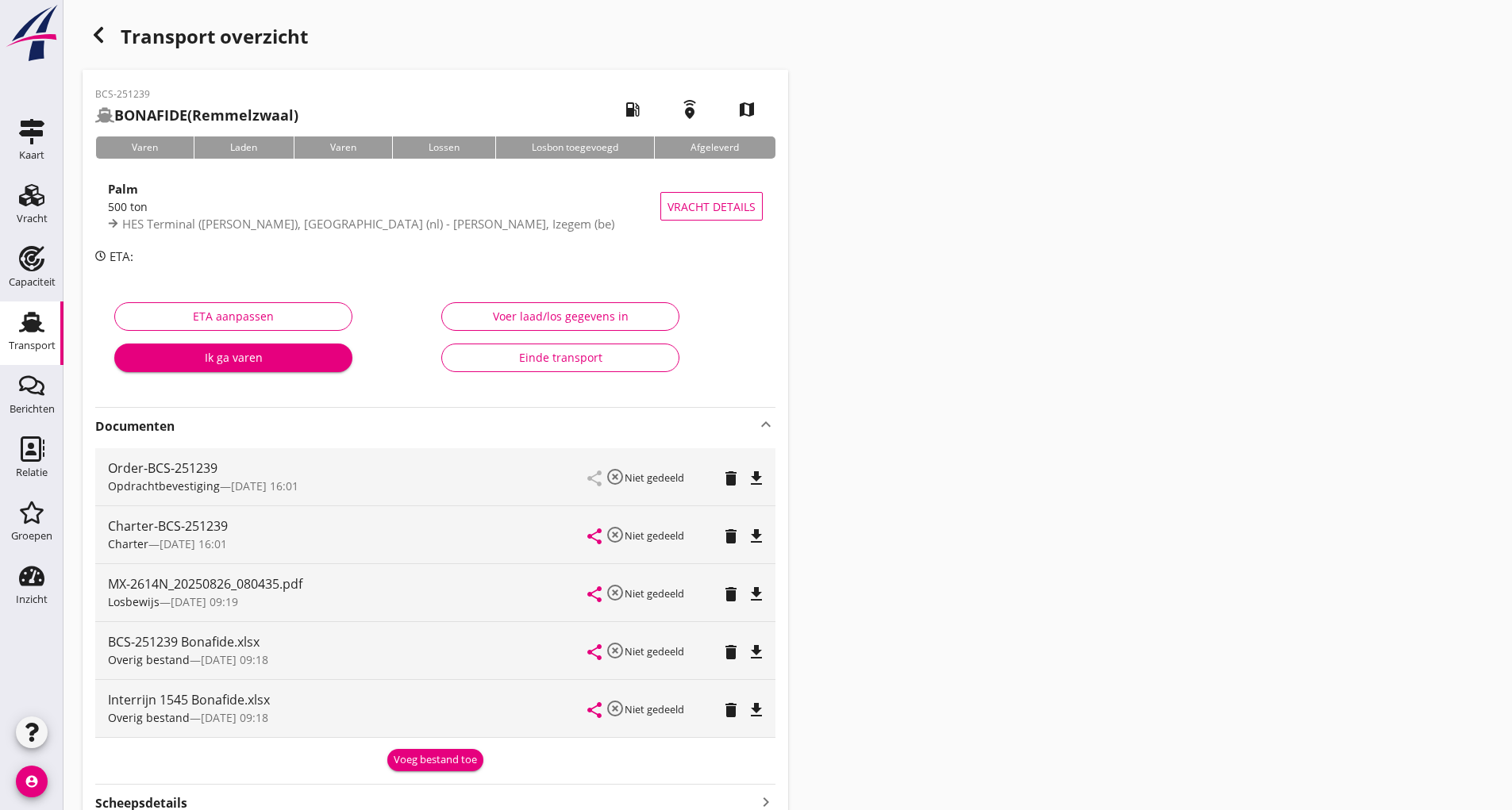
click at [727, 597] on icon "delete" at bounding box center [731, 593] width 19 height 19
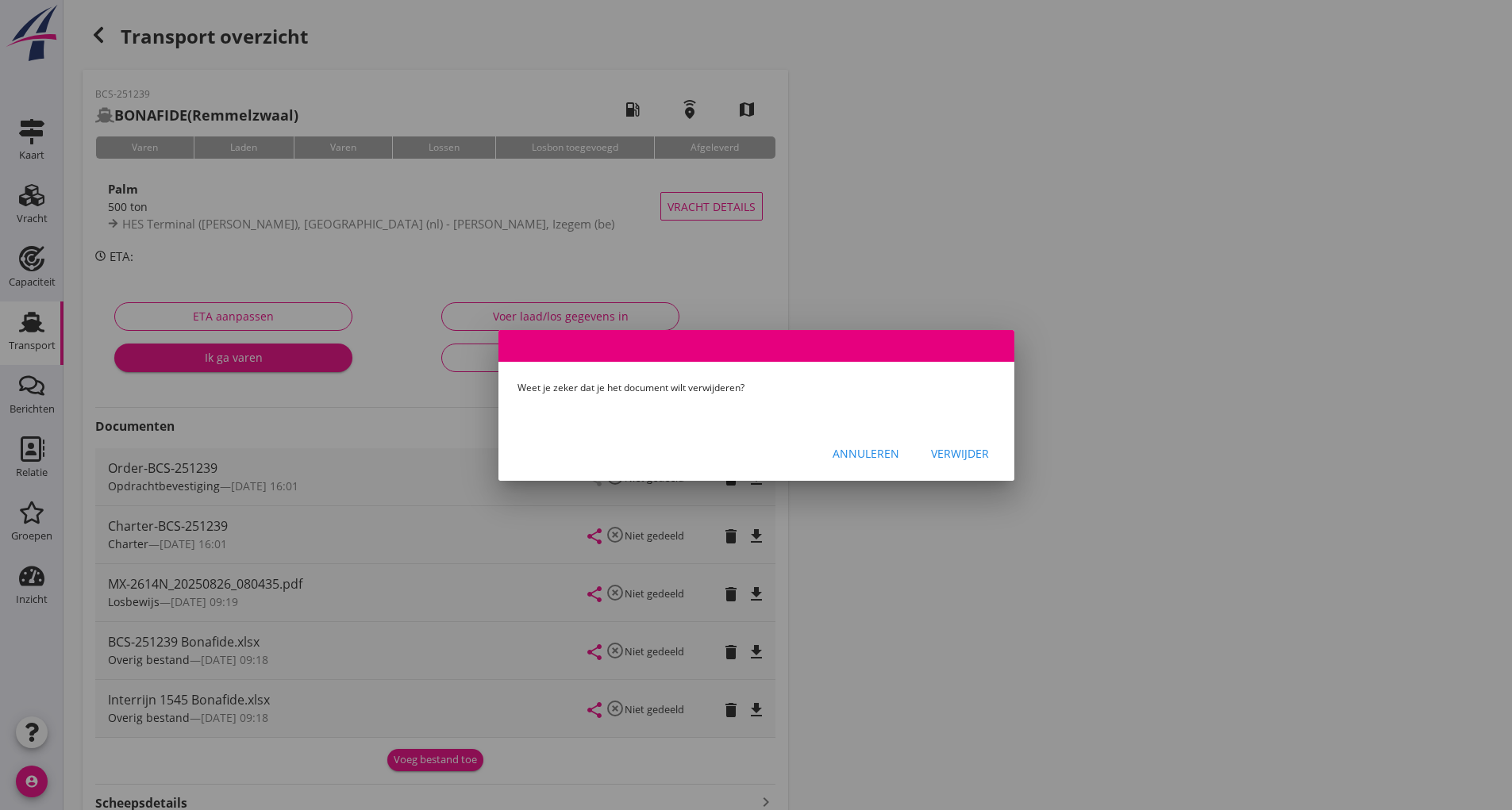
click at [946, 459] on div "Verwijder" at bounding box center [960, 453] width 58 height 16
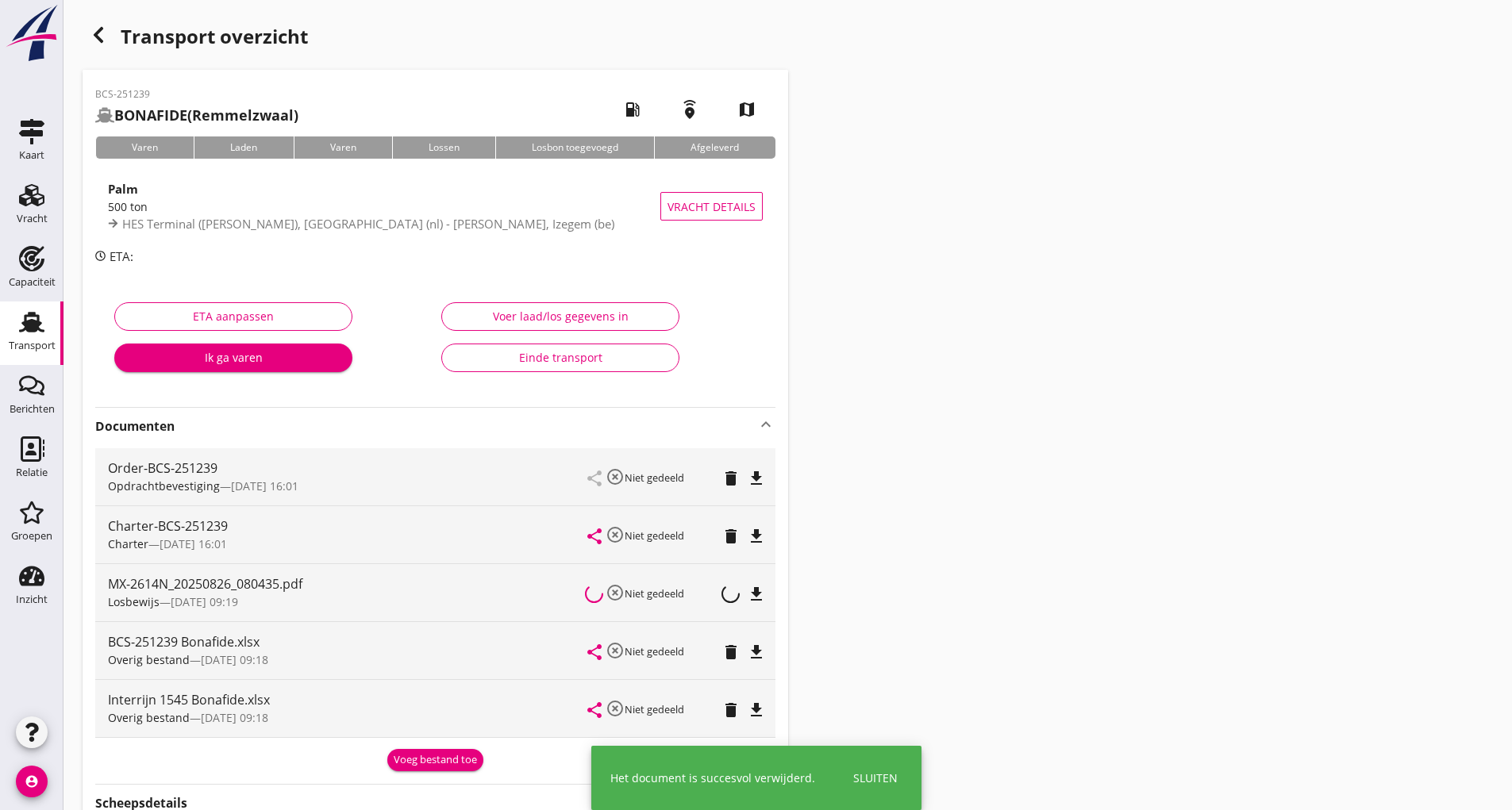
click at [445, 760] on div "Voeg bestand toe" at bounding box center [436, 759] width 84 height 16
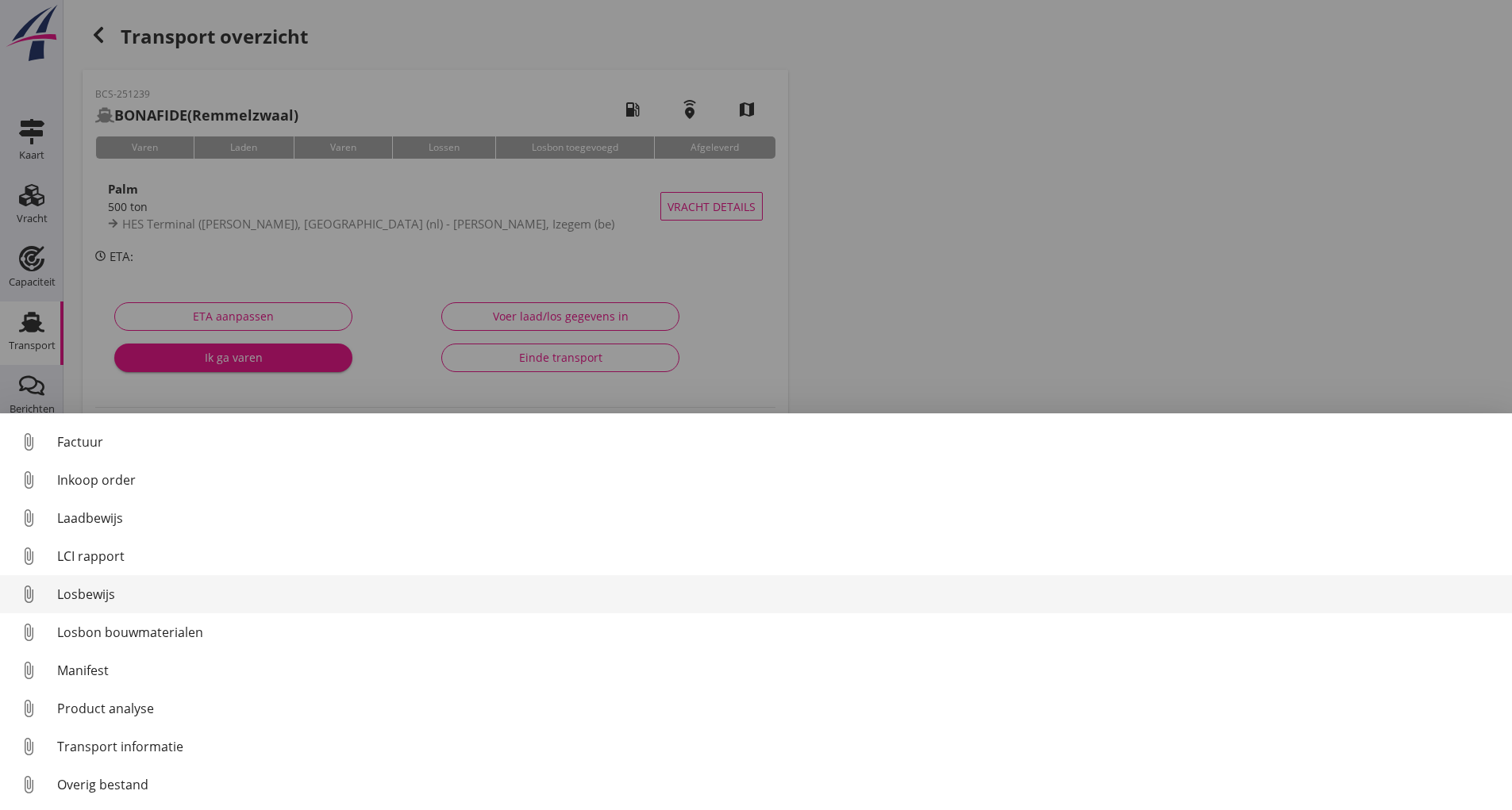
click at [95, 600] on div "Losbewijs" at bounding box center [778, 593] width 1442 height 19
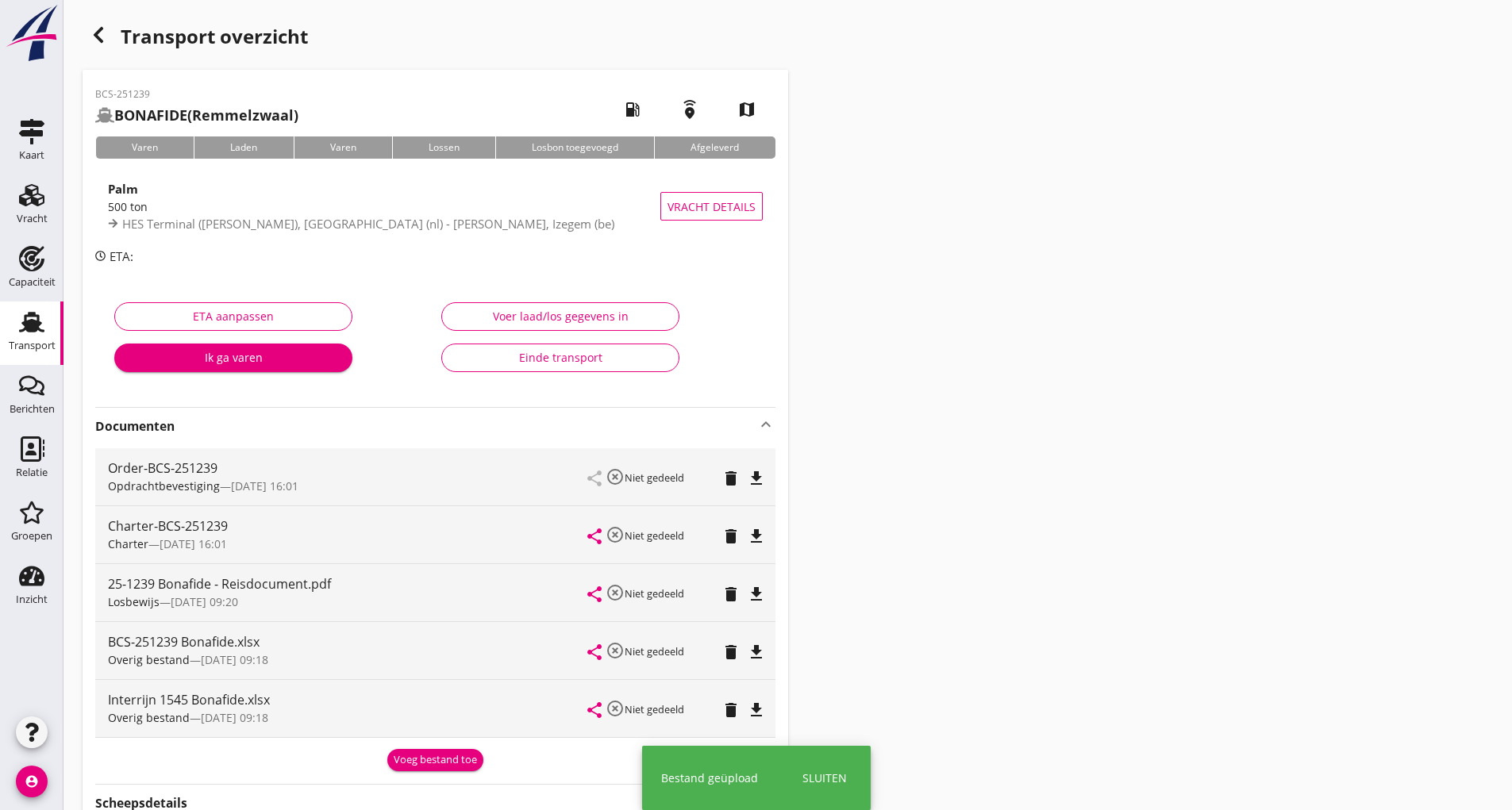
click at [429, 769] on button "Voeg bestand toe" at bounding box center [435, 760] width 96 height 22
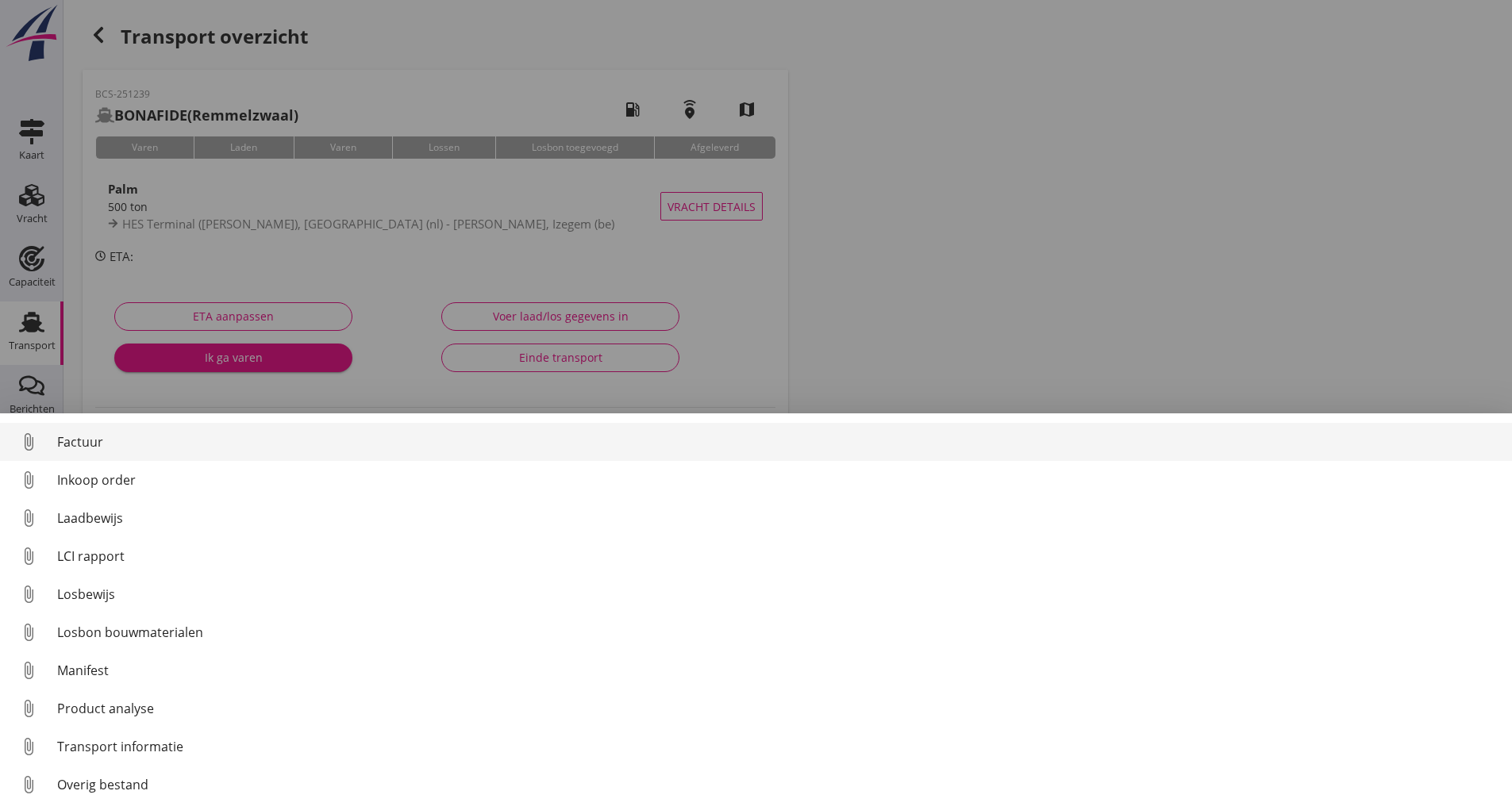
click at [78, 443] on div "Factuur" at bounding box center [778, 442] width 1442 height 19
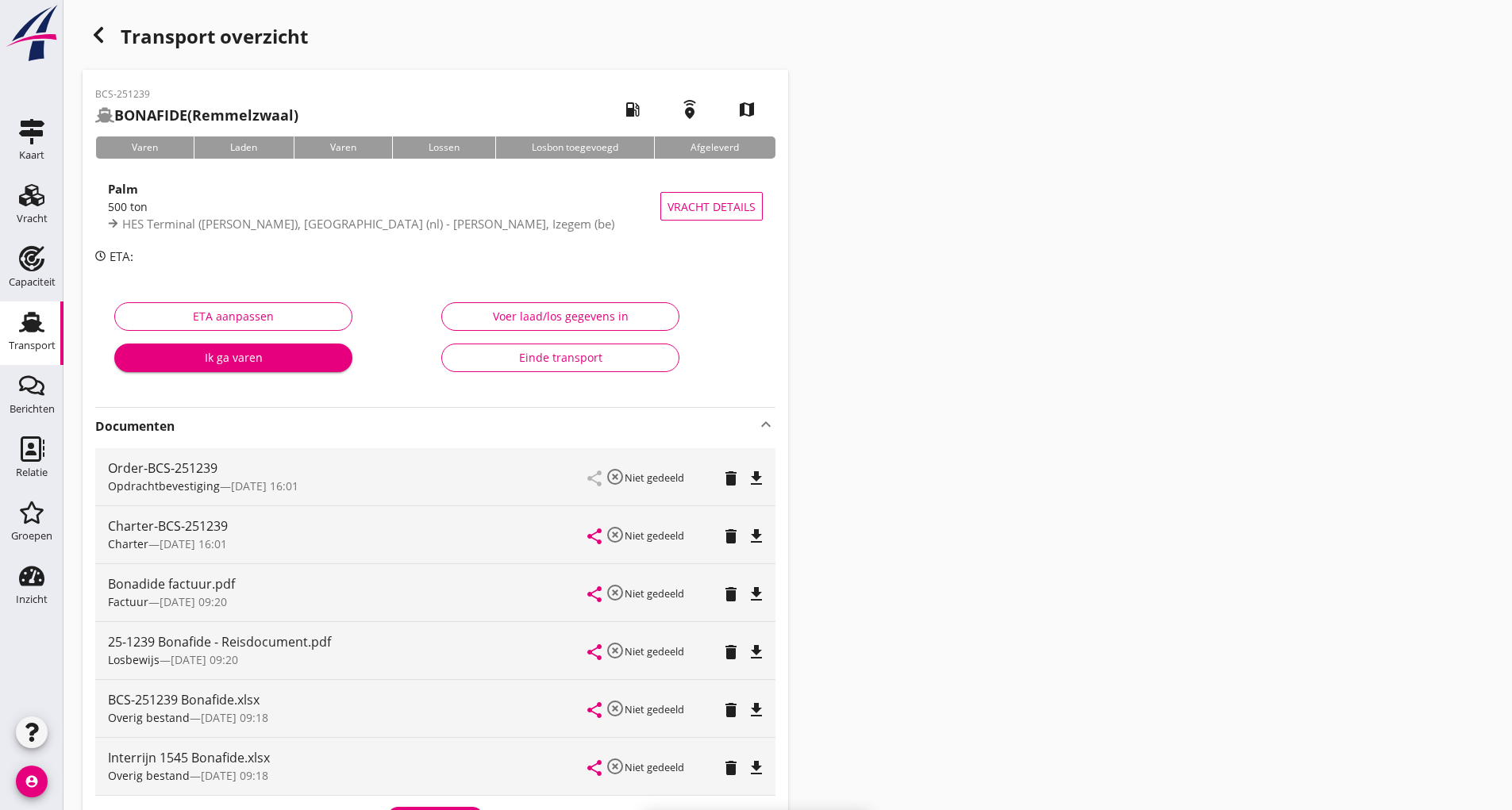
scroll to position [258, 0]
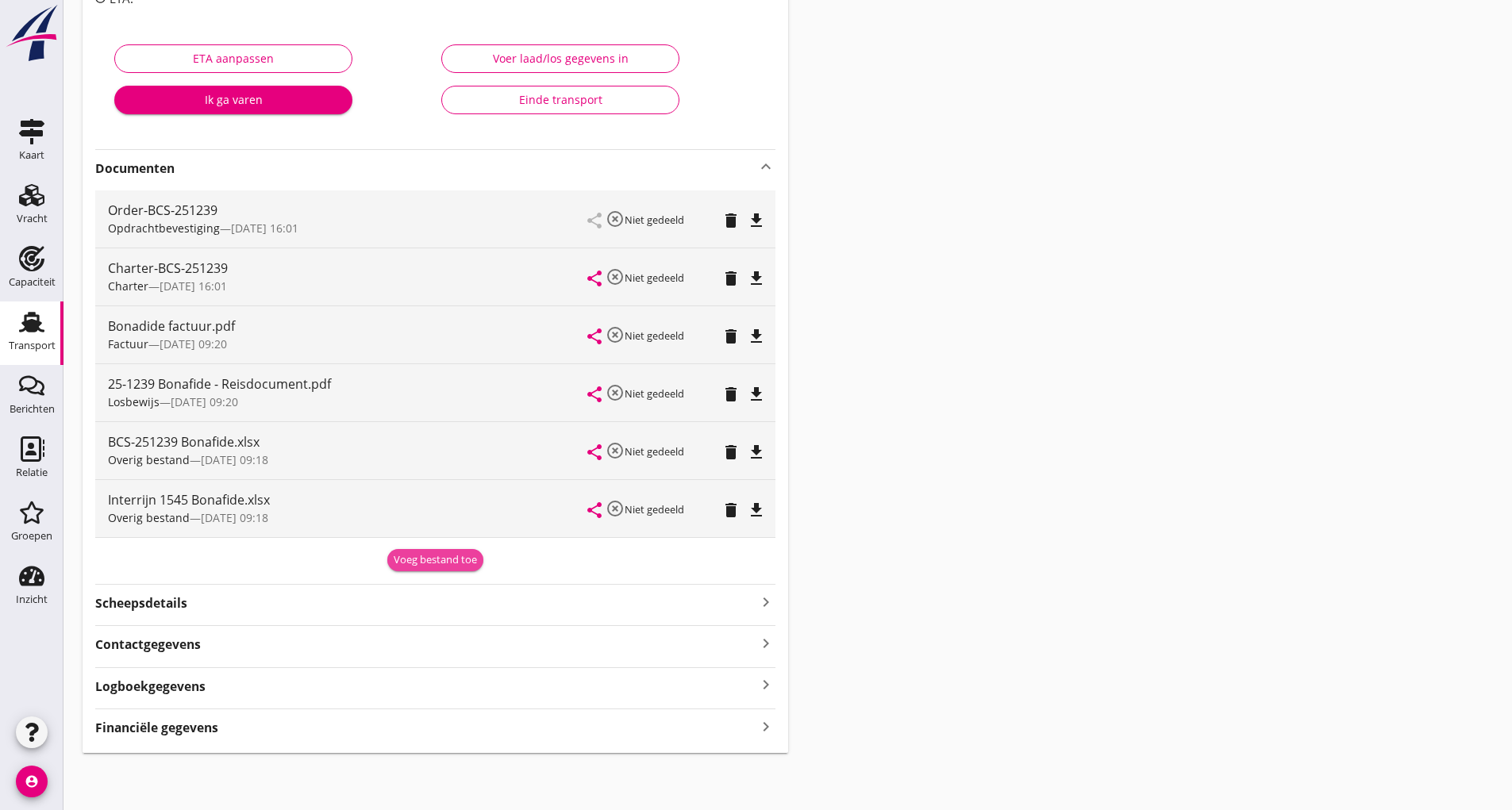
click at [410, 553] on div "Voeg bestand toe" at bounding box center [436, 560] width 84 height 16
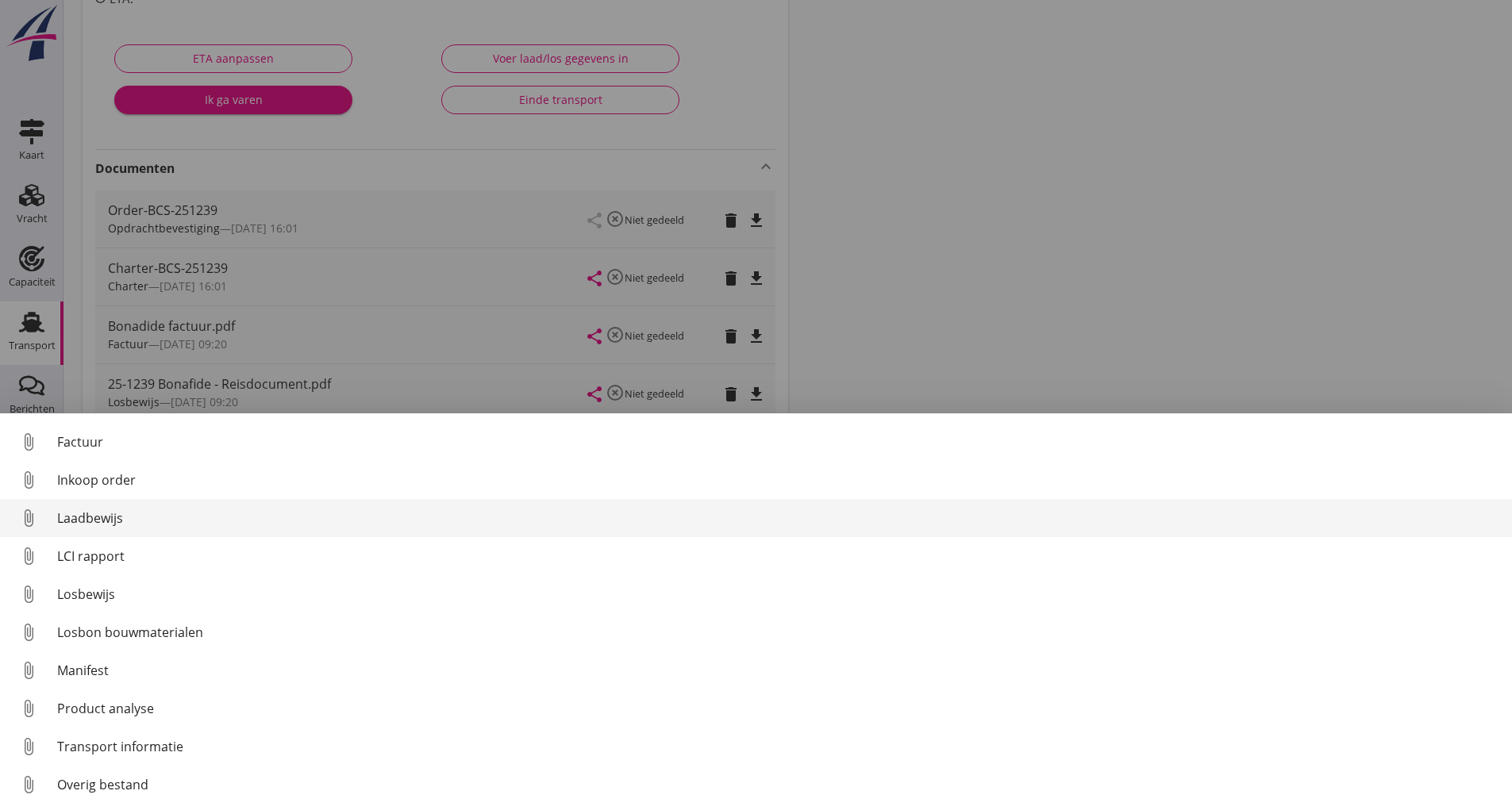
click at [101, 512] on div "Laadbewijs" at bounding box center [778, 518] width 1442 height 19
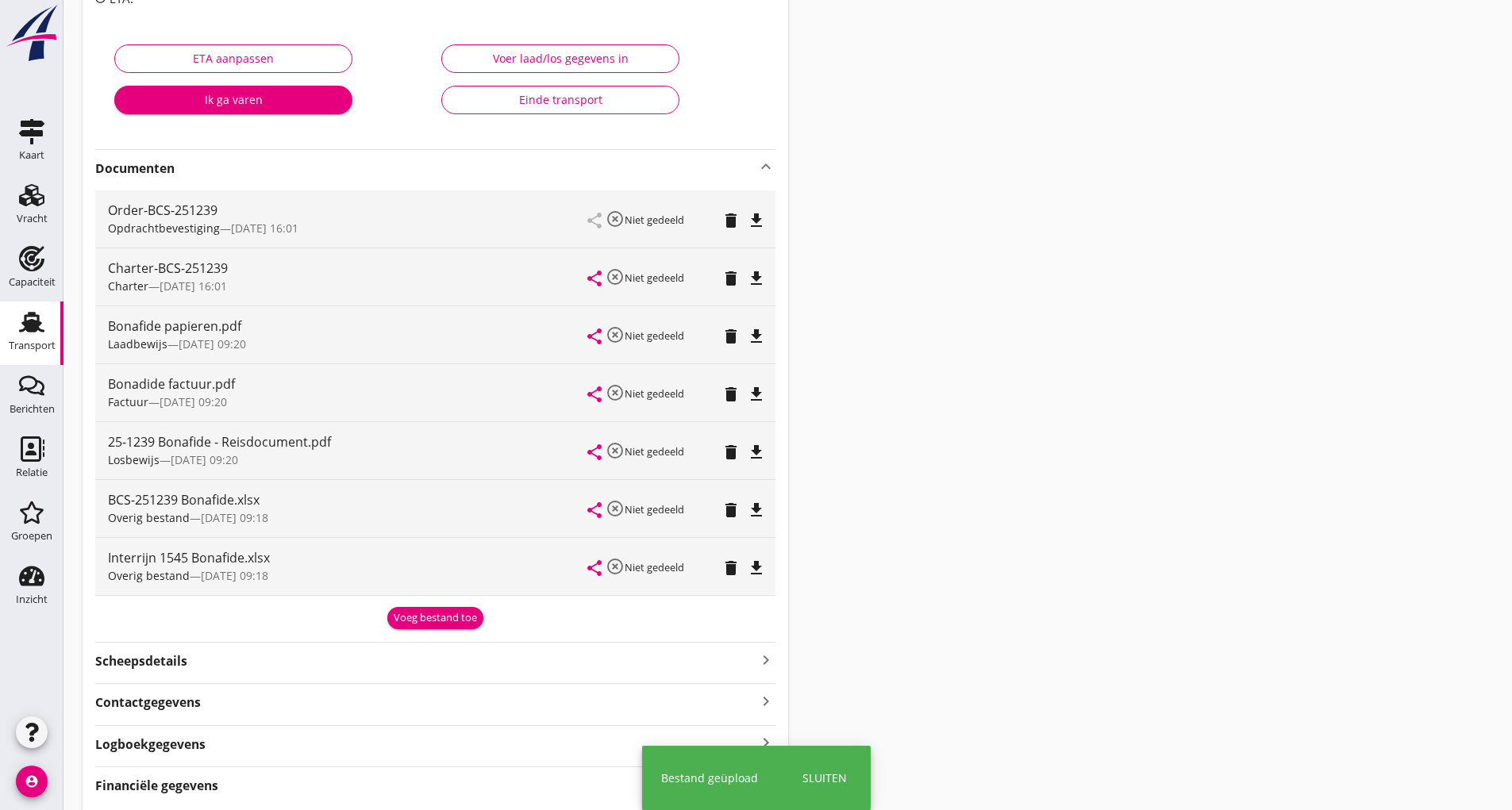
scroll to position [20, 0]
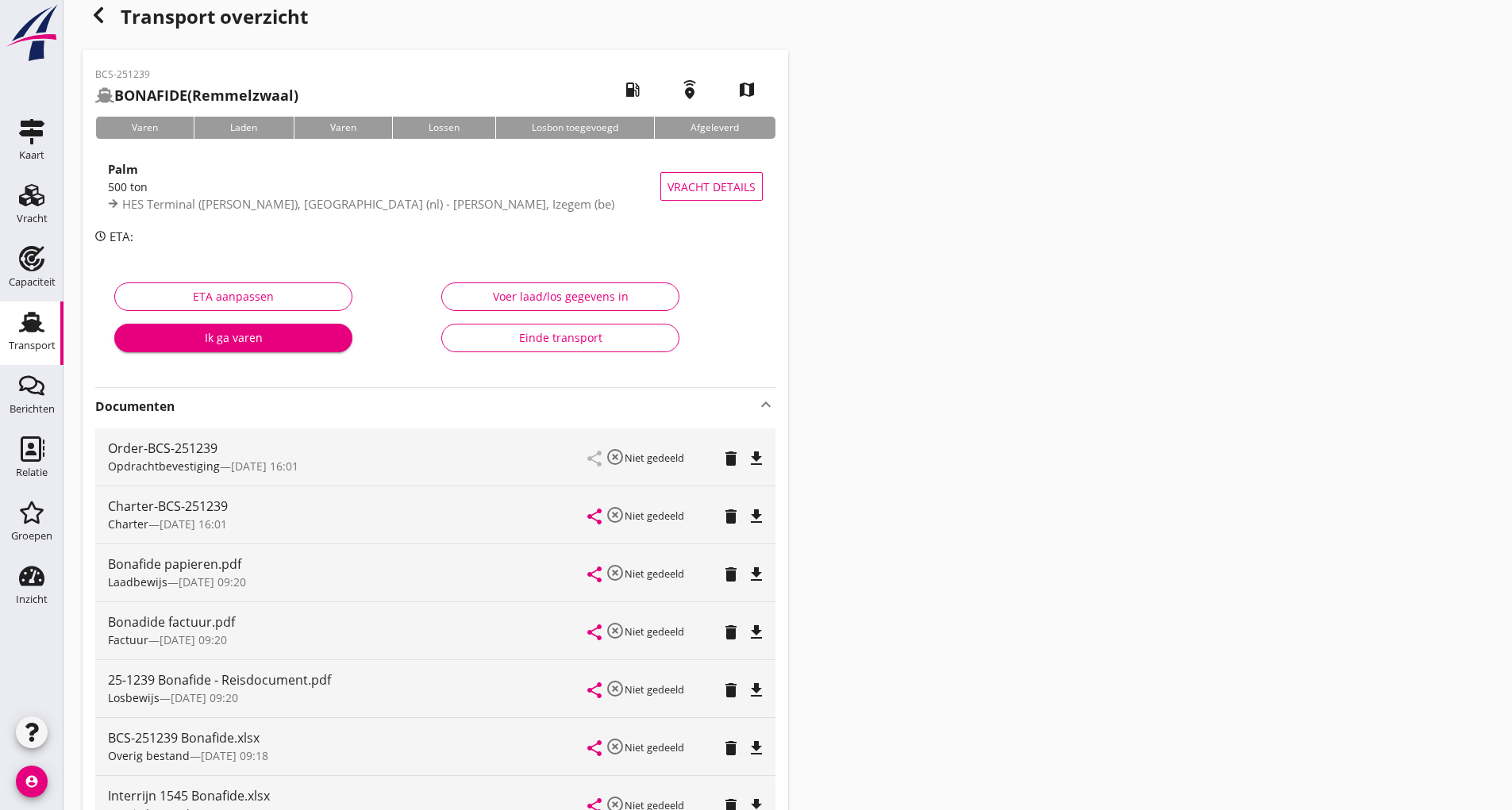
click at [94, 11] on icon "button" at bounding box center [98, 15] width 19 height 19
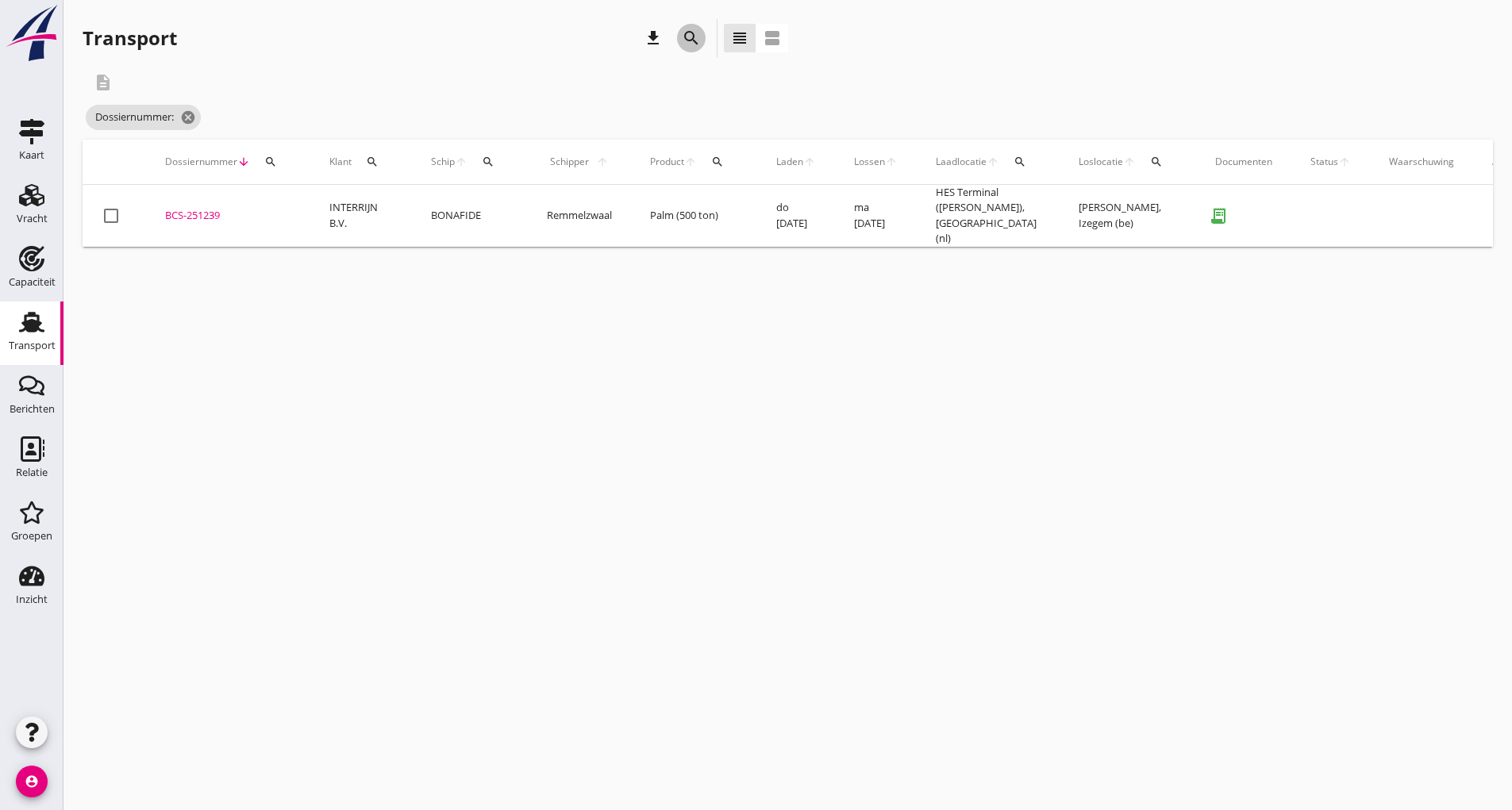
click at [693, 30] on icon "search" at bounding box center [690, 38] width 19 height 19
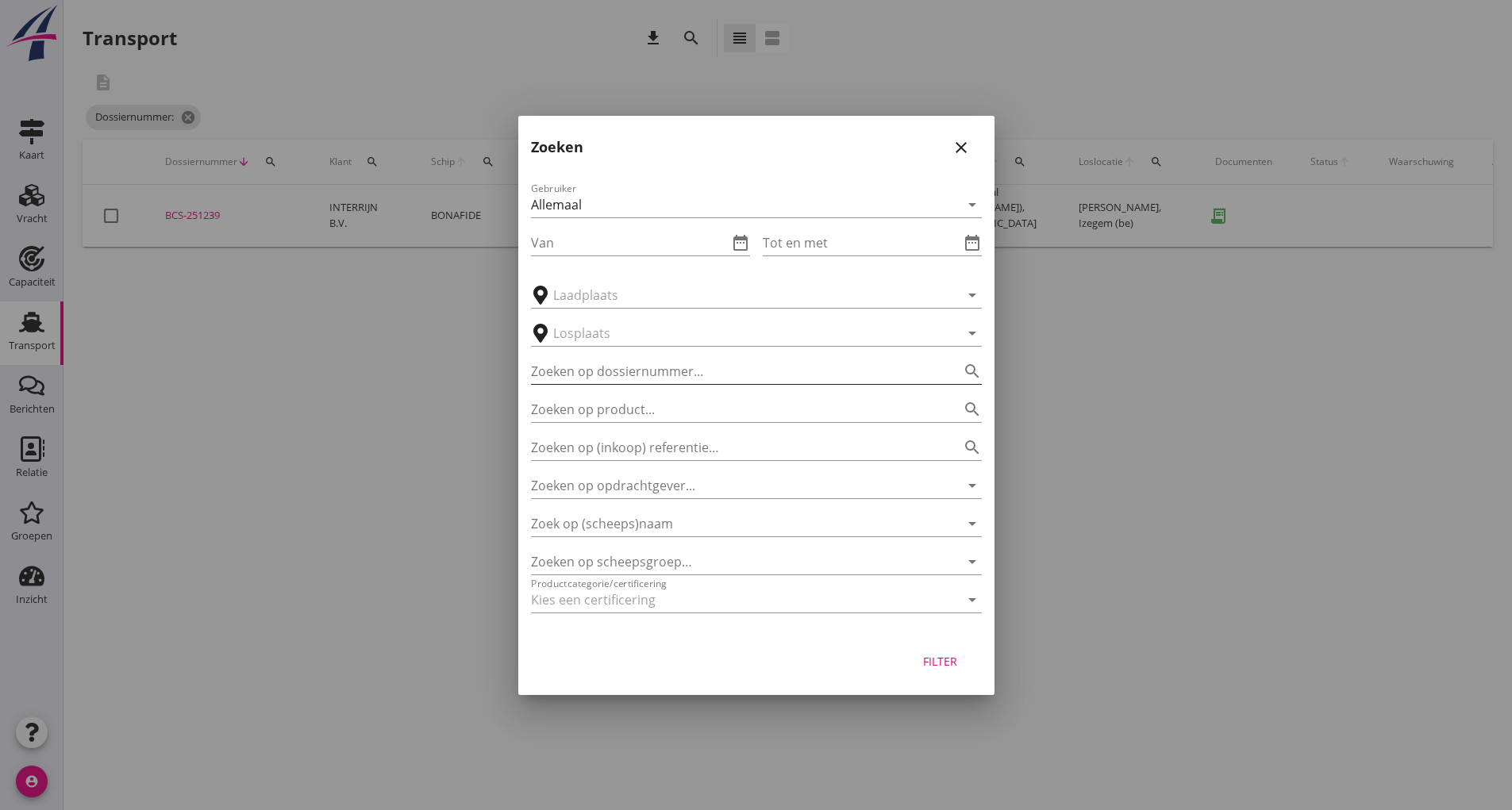
click at [609, 373] on input "Zoeken op dossiernummer..." at bounding box center [734, 371] width 406 height 25
type input "251240"
click at [950, 665] on div "Filter" at bounding box center [941, 661] width 44 height 16
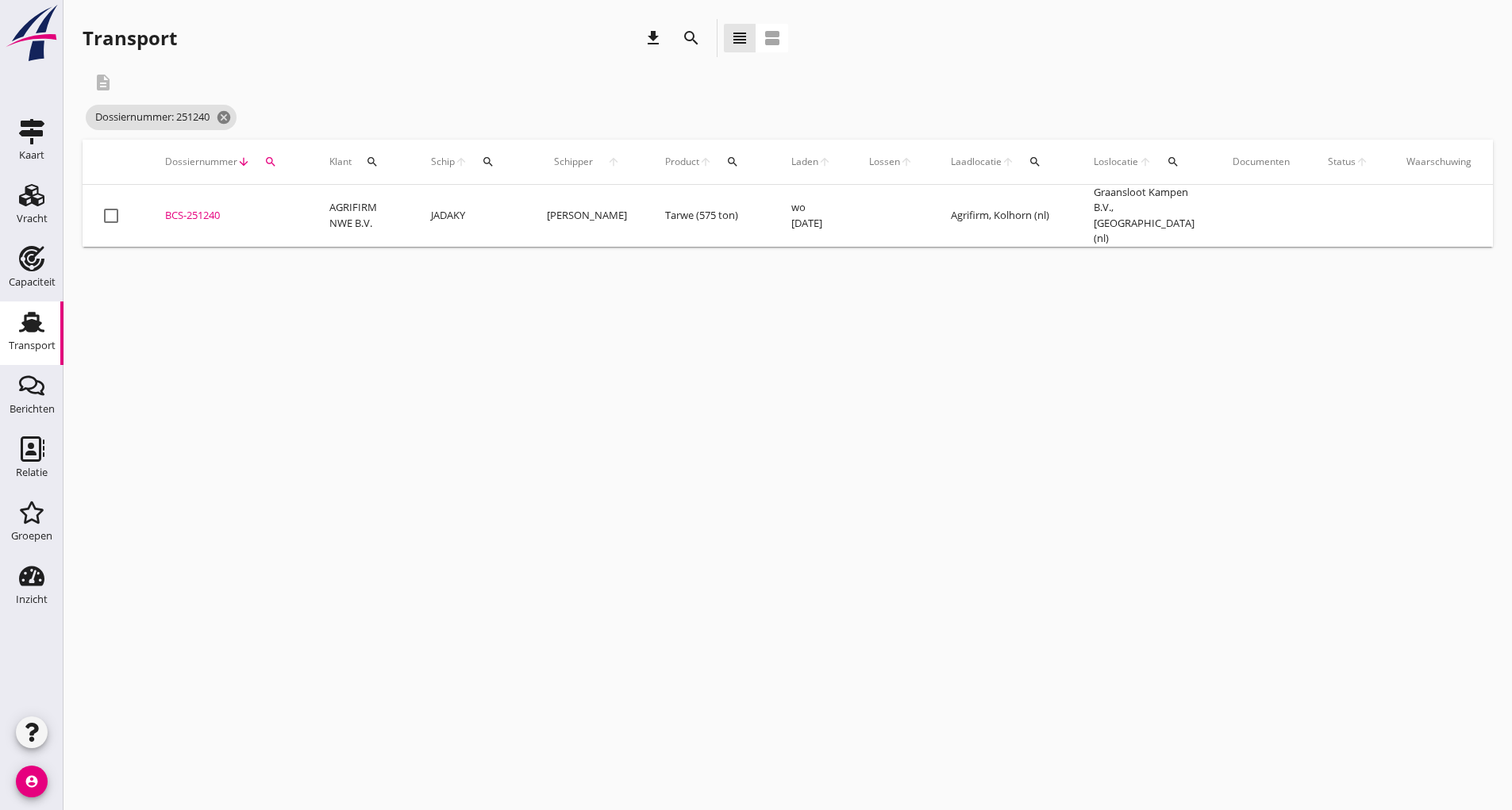
click at [192, 213] on div "BCS-251240" at bounding box center [228, 215] width 126 height 16
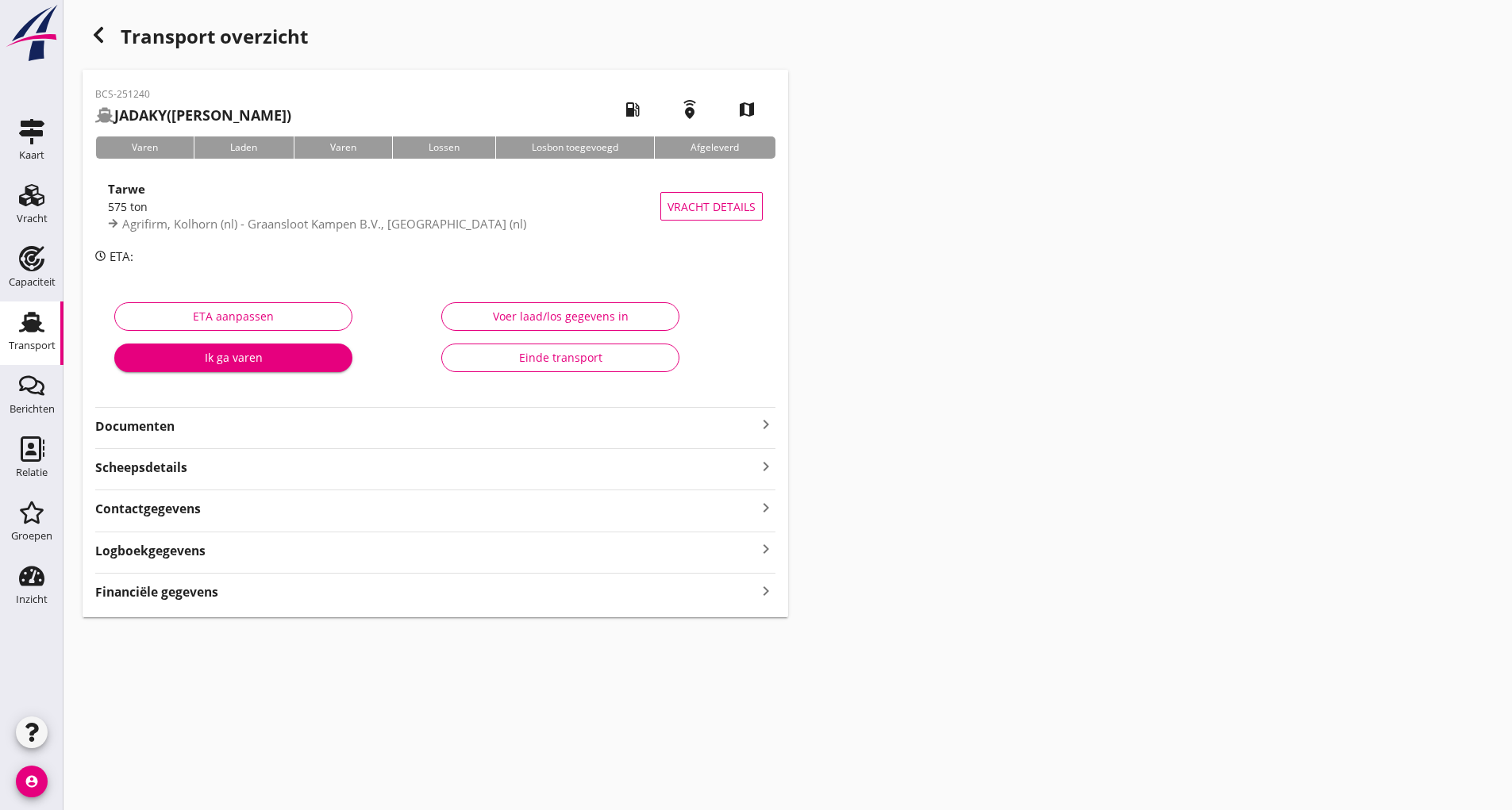
click at [156, 423] on strong "Documenten" at bounding box center [425, 427] width 661 height 18
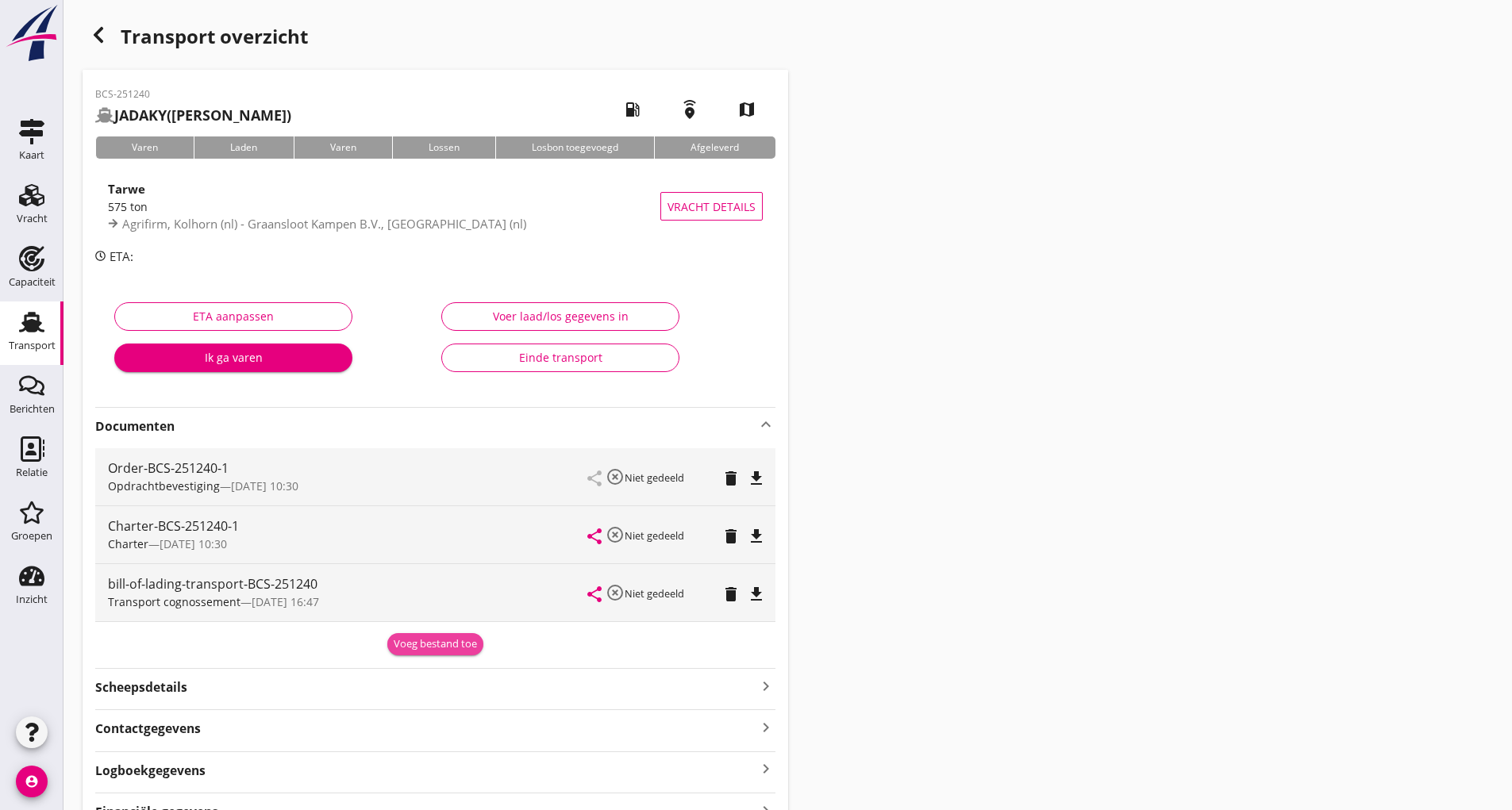
click at [418, 647] on div "Voeg bestand toe" at bounding box center [436, 643] width 84 height 16
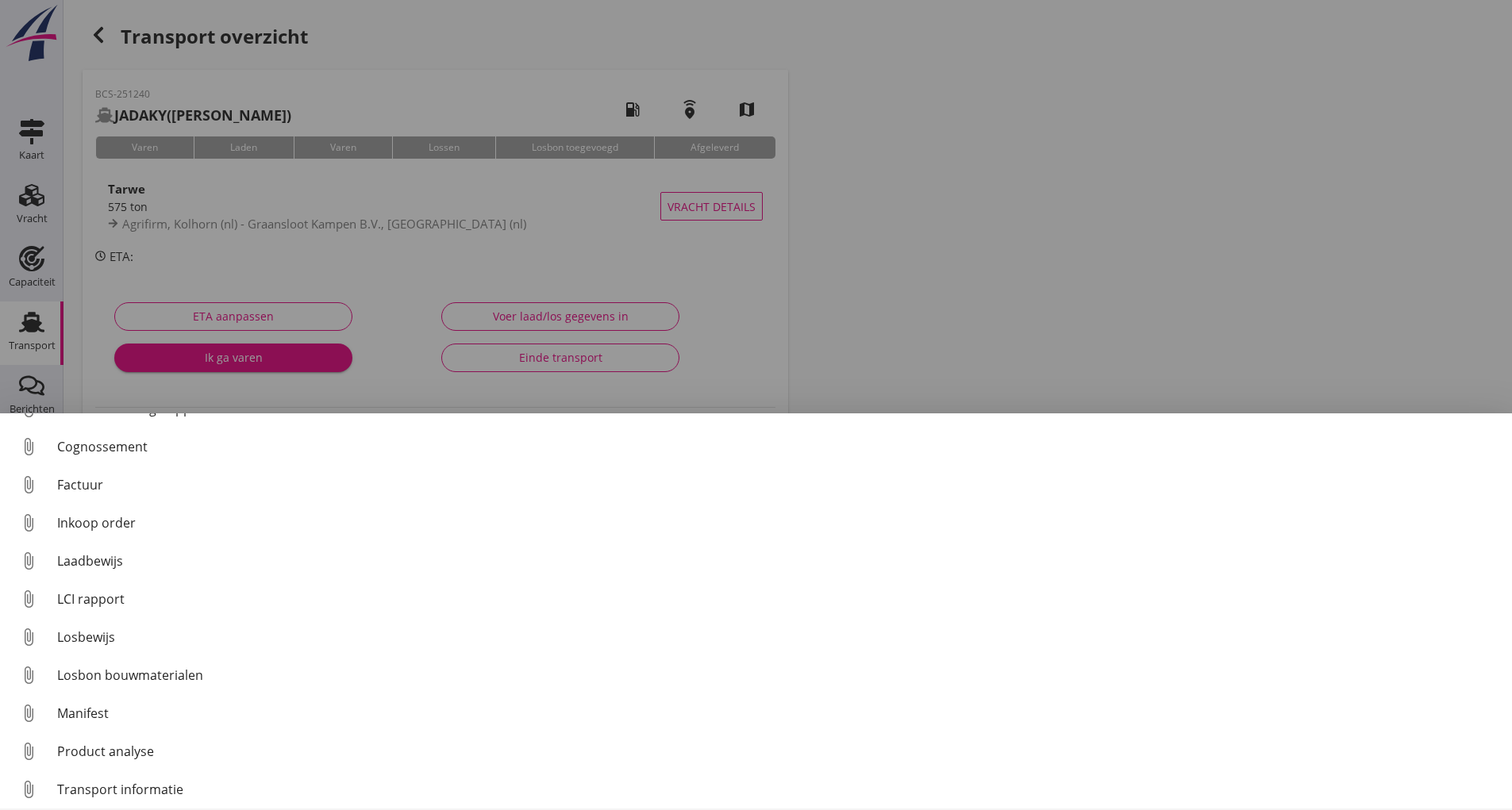
scroll to position [111, 0]
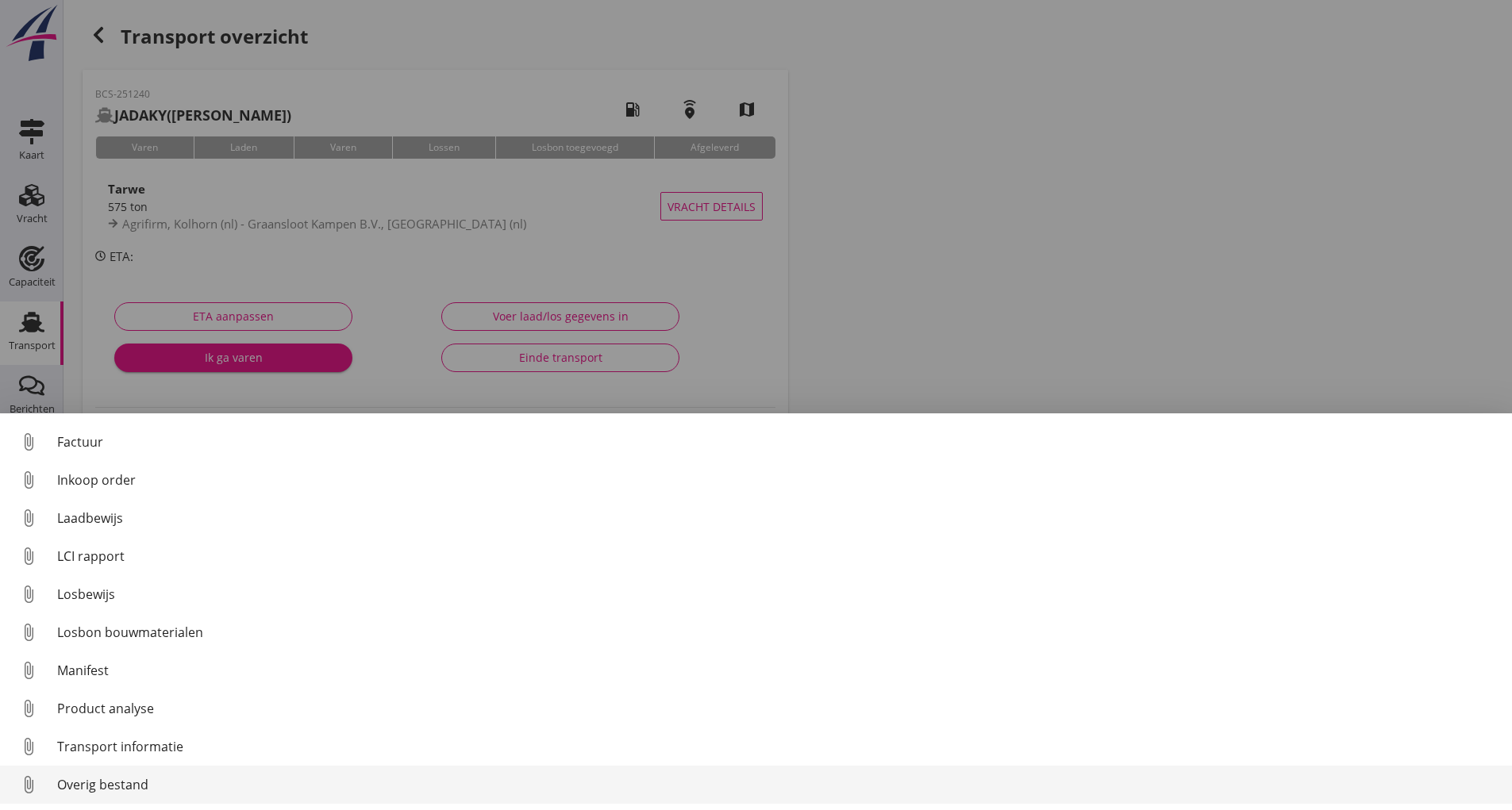
click at [126, 787] on div "Overig bestand" at bounding box center [778, 785] width 1442 height 19
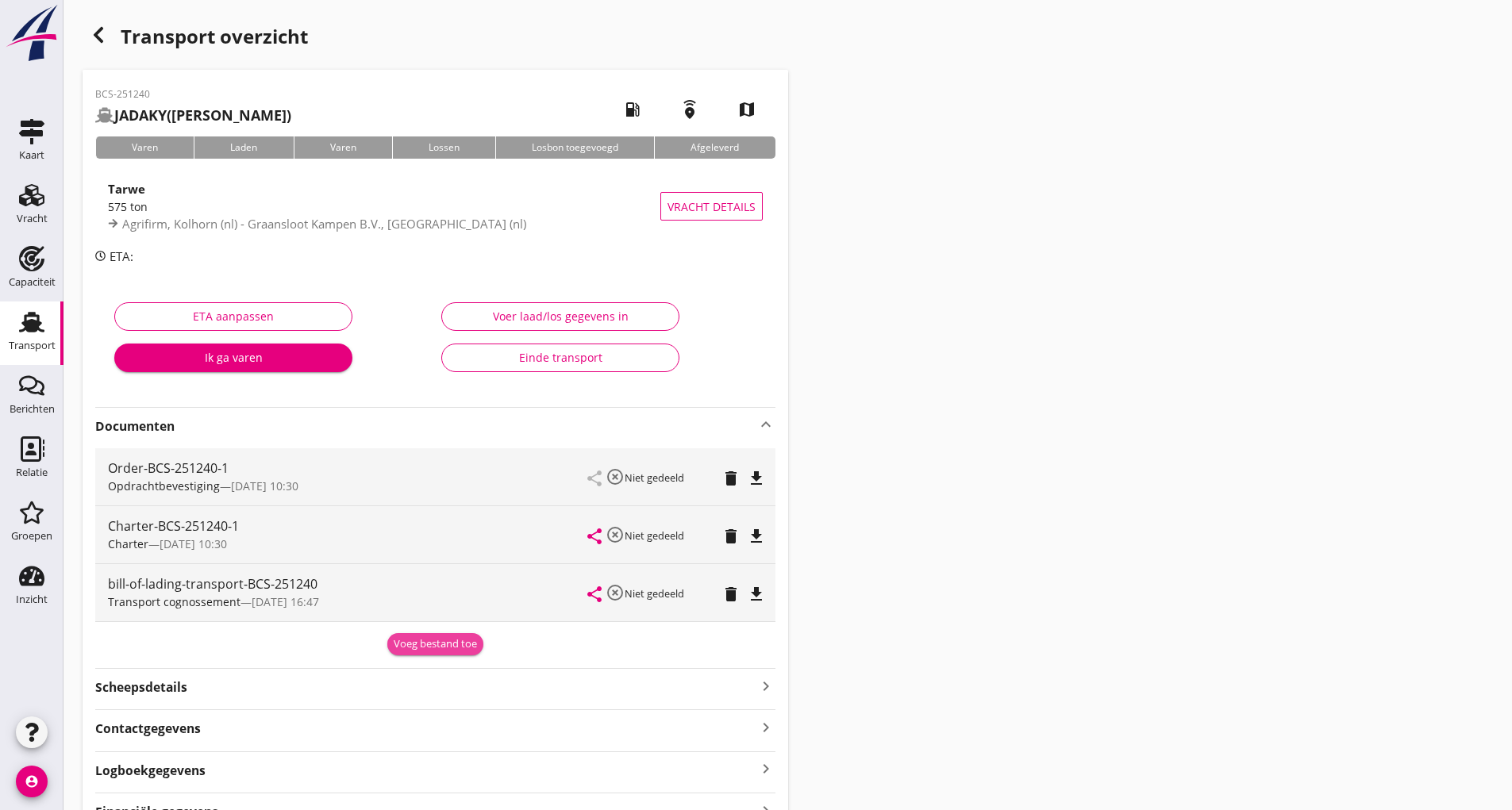
click at [418, 635] on button "Voeg bestand toe" at bounding box center [435, 643] width 96 height 22
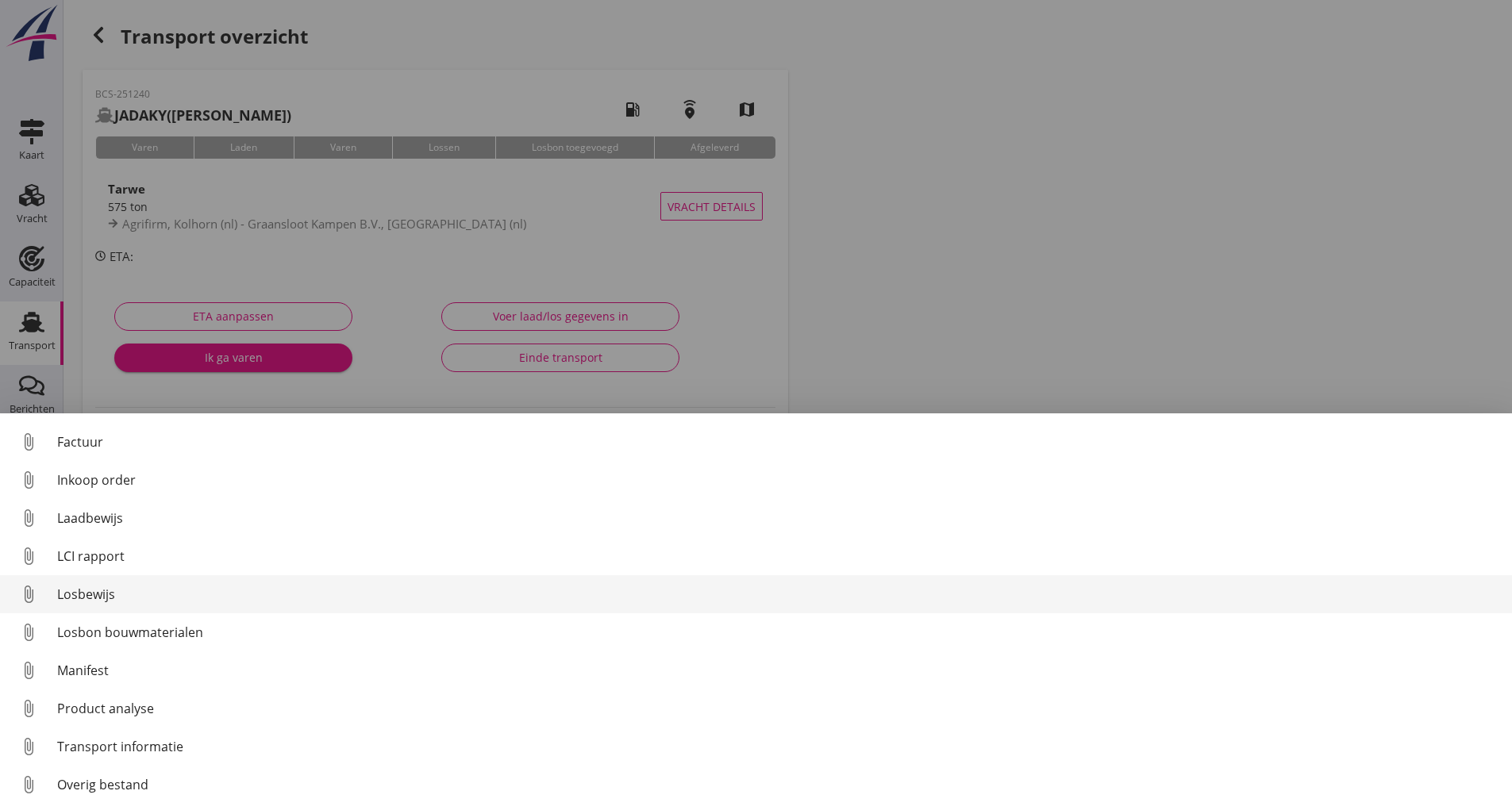
click at [96, 602] on div "Losbewijs" at bounding box center [778, 593] width 1442 height 19
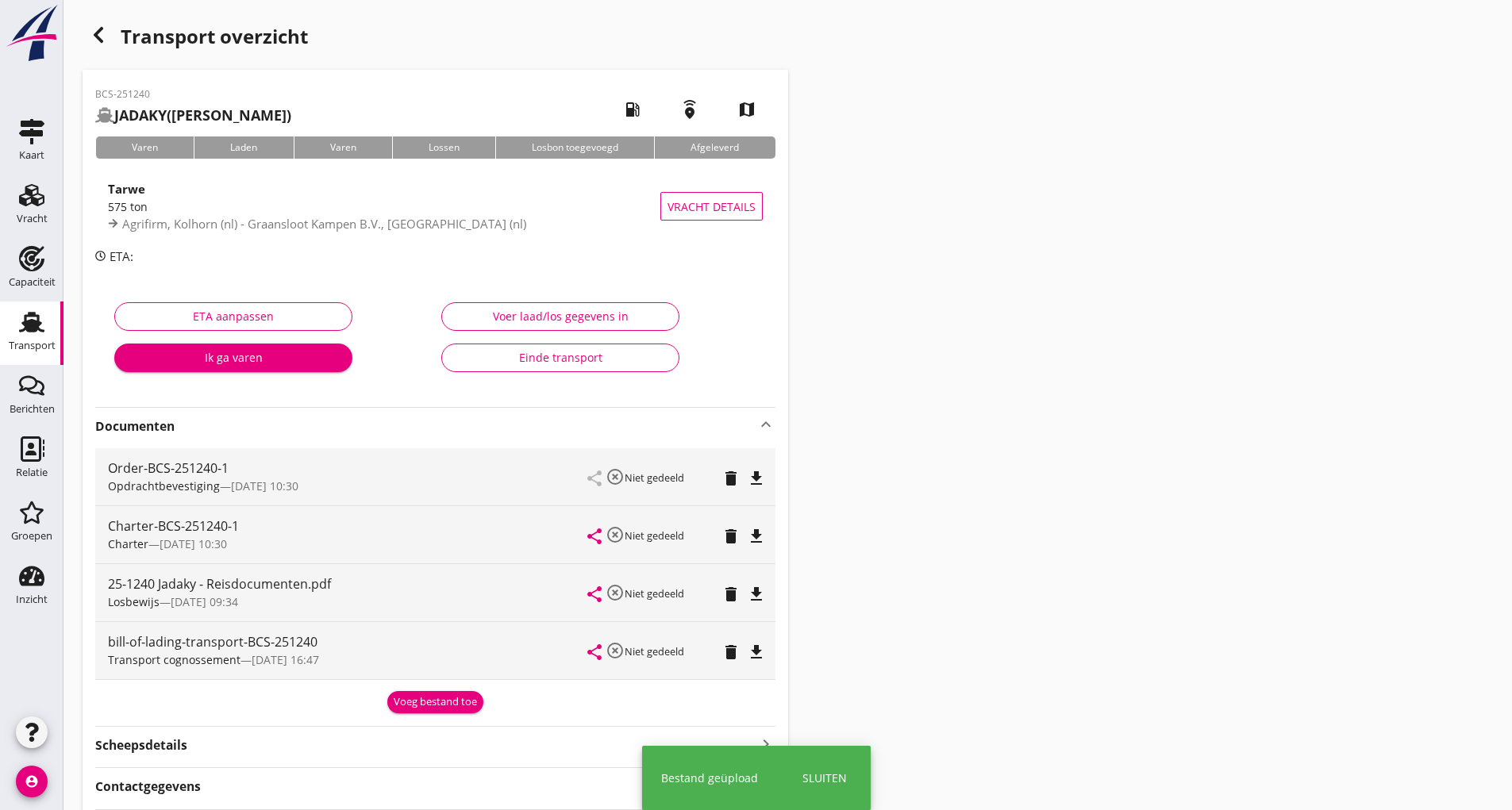
click at [415, 698] on div "Voeg bestand toe" at bounding box center [436, 702] width 84 height 16
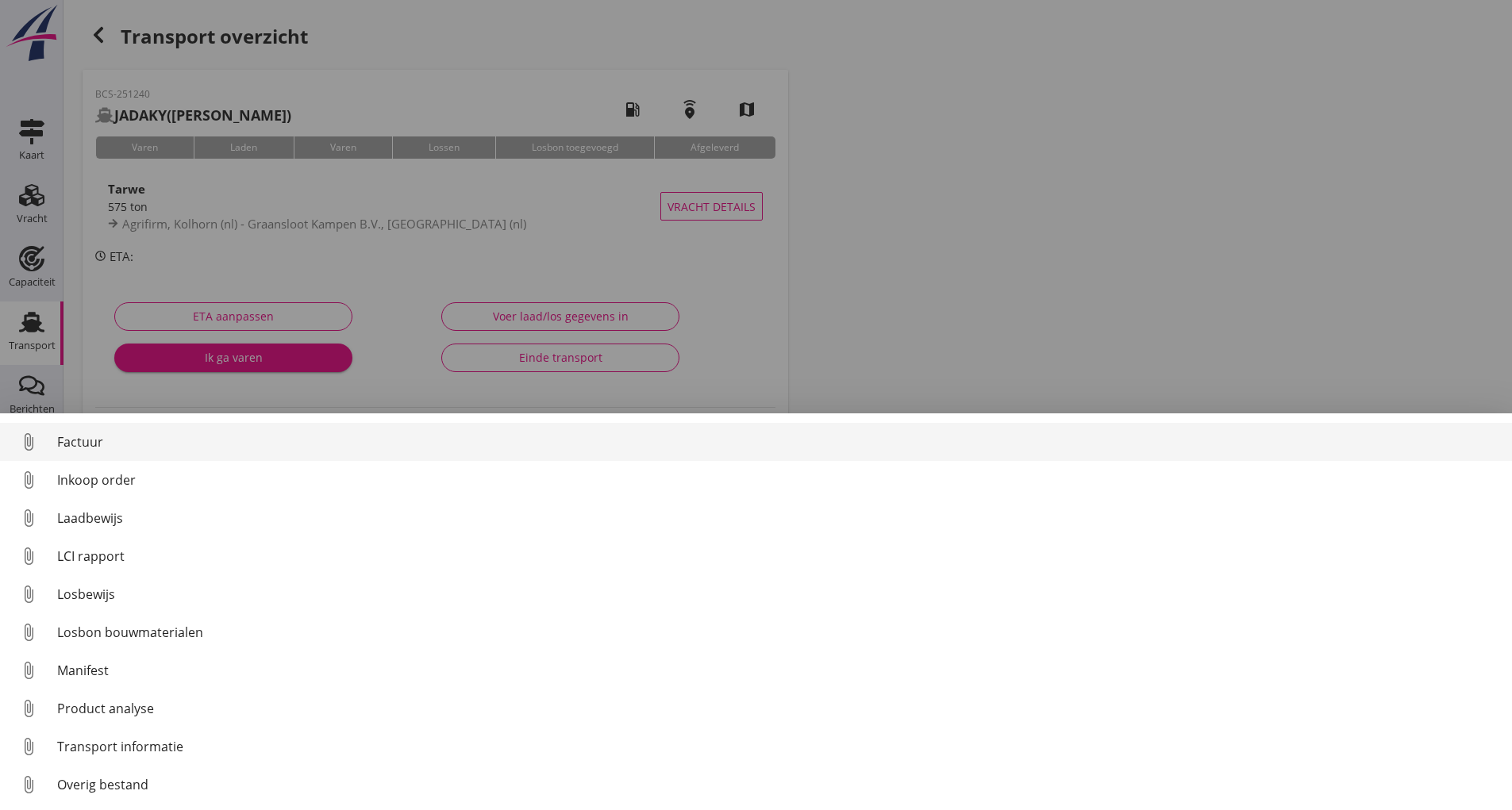
click at [76, 442] on div "Factuur" at bounding box center [778, 442] width 1442 height 19
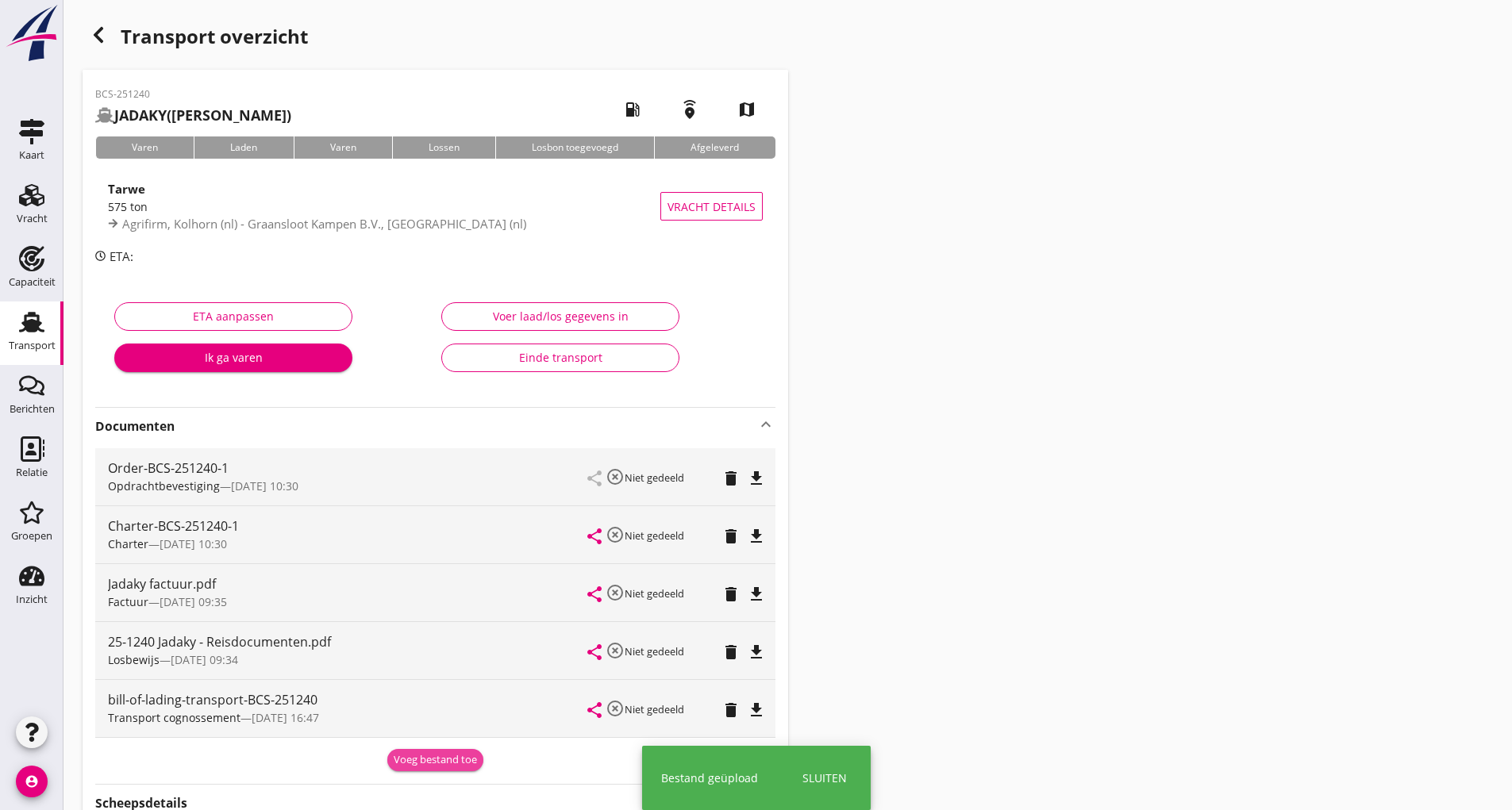
click at [411, 763] on div "Voeg bestand toe" at bounding box center [436, 759] width 84 height 16
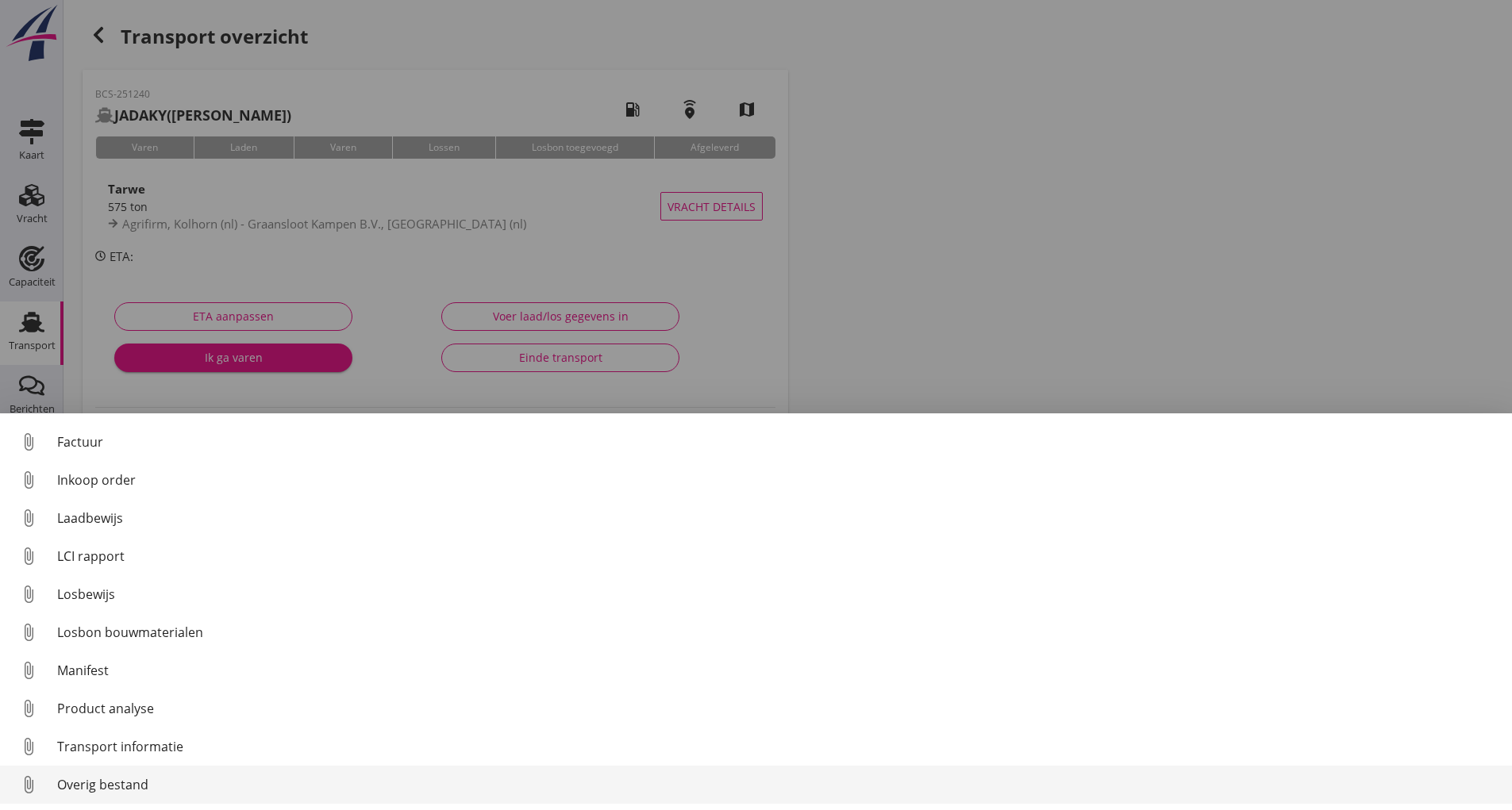
click at [135, 783] on div "Overig bestand" at bounding box center [778, 785] width 1442 height 19
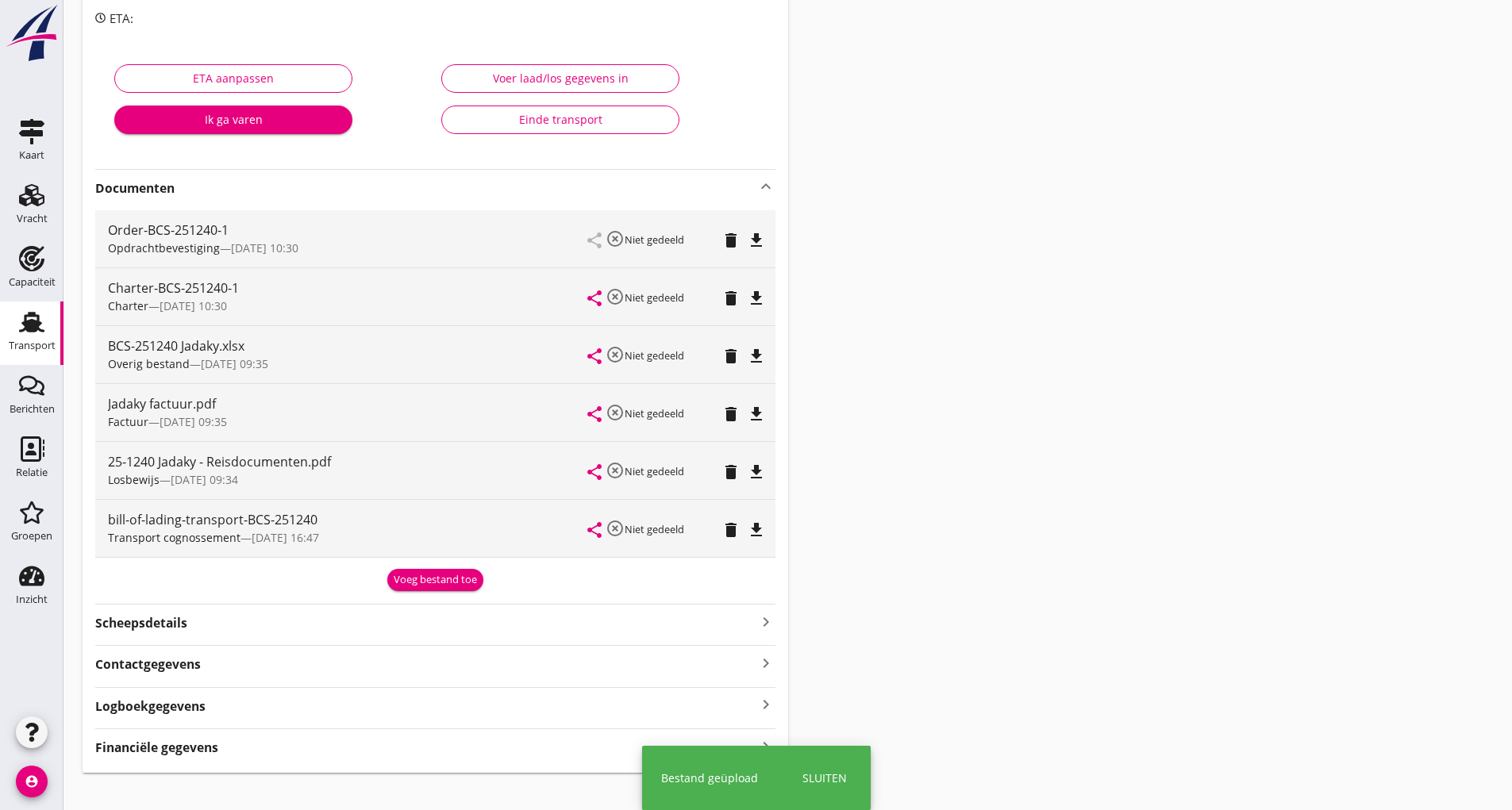
scroll to position [258, 0]
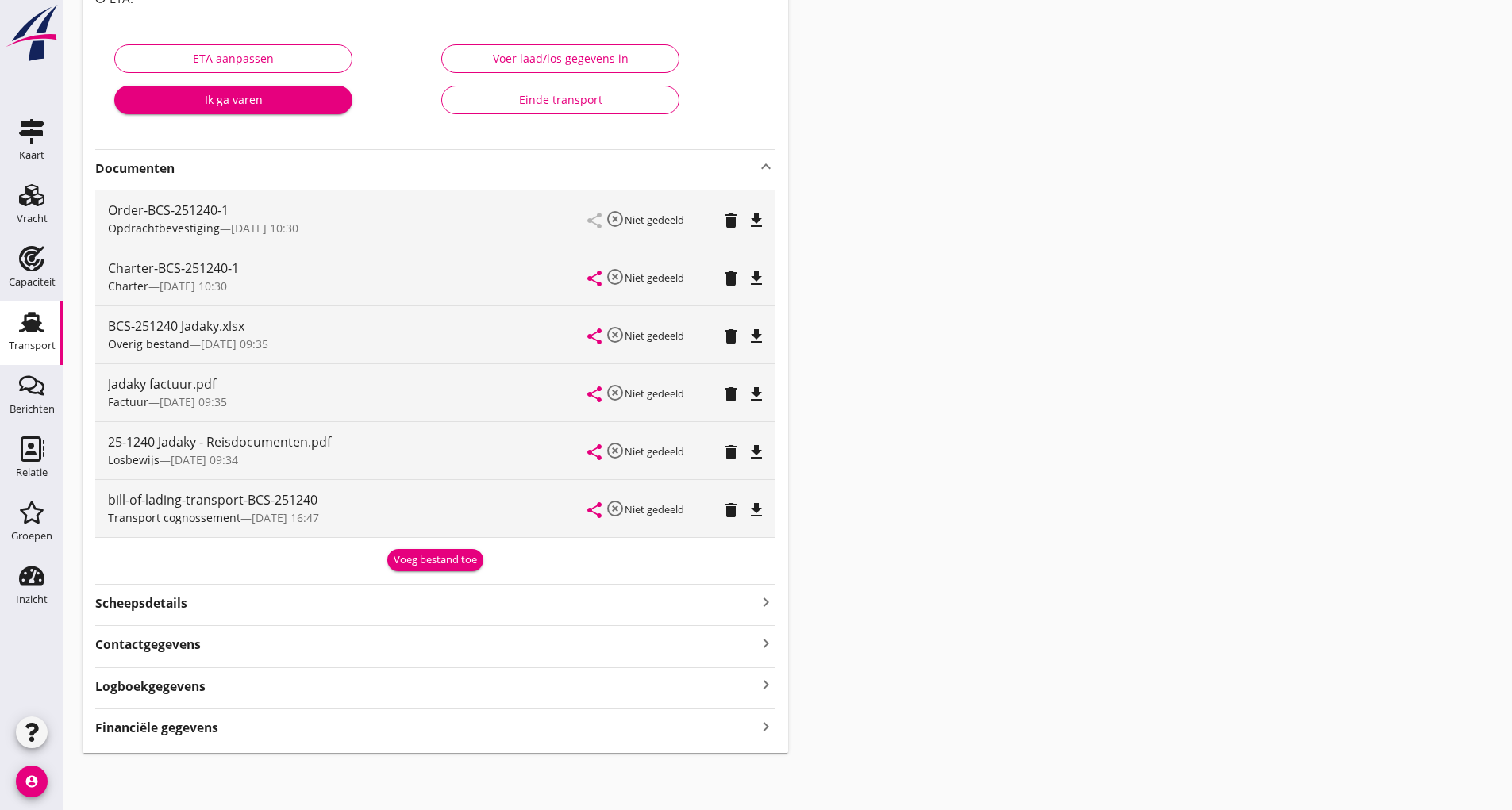
click at [419, 558] on div "Voeg bestand toe" at bounding box center [436, 560] width 84 height 16
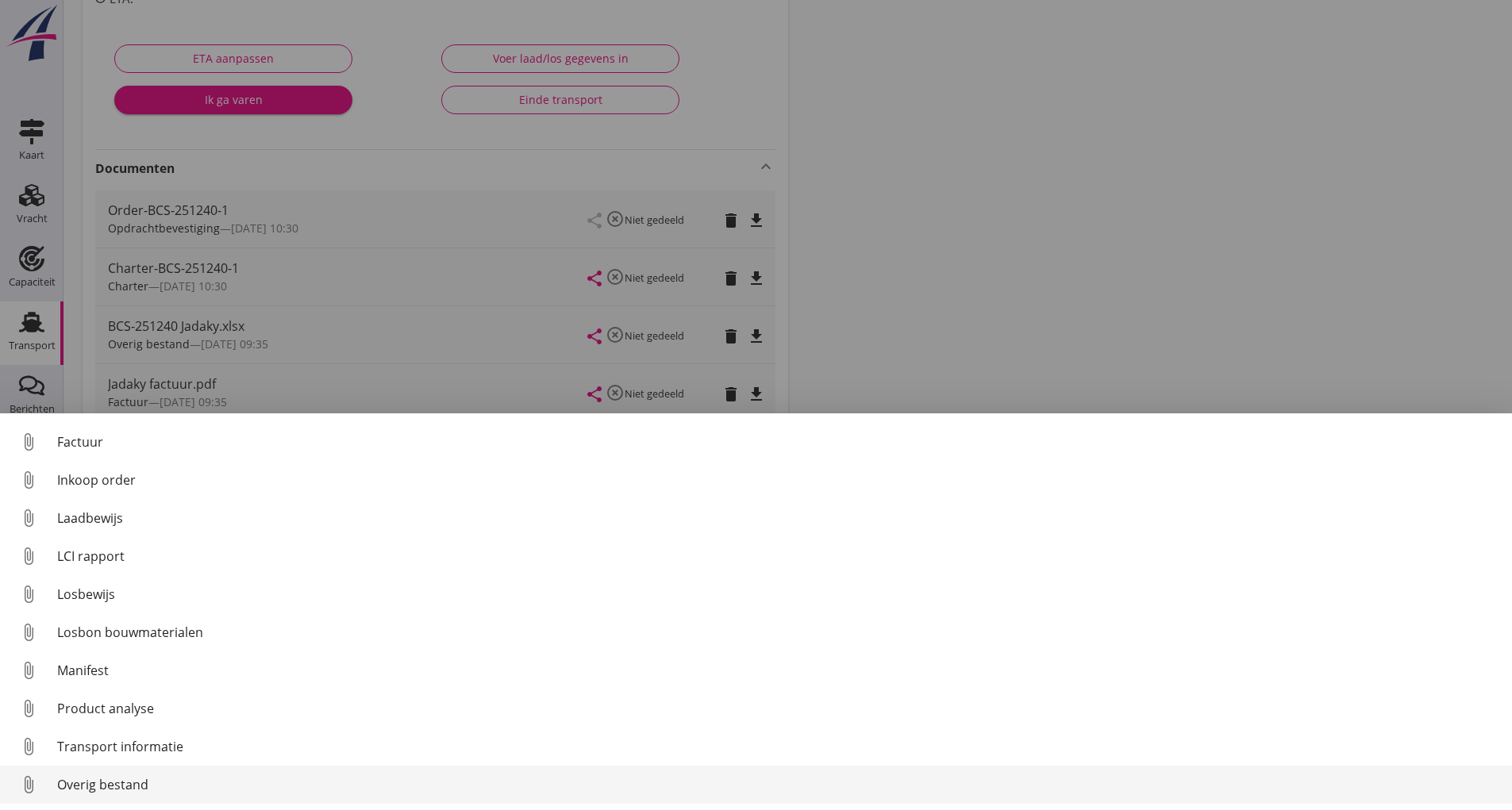
click at [138, 786] on div "Overig bestand" at bounding box center [778, 785] width 1442 height 19
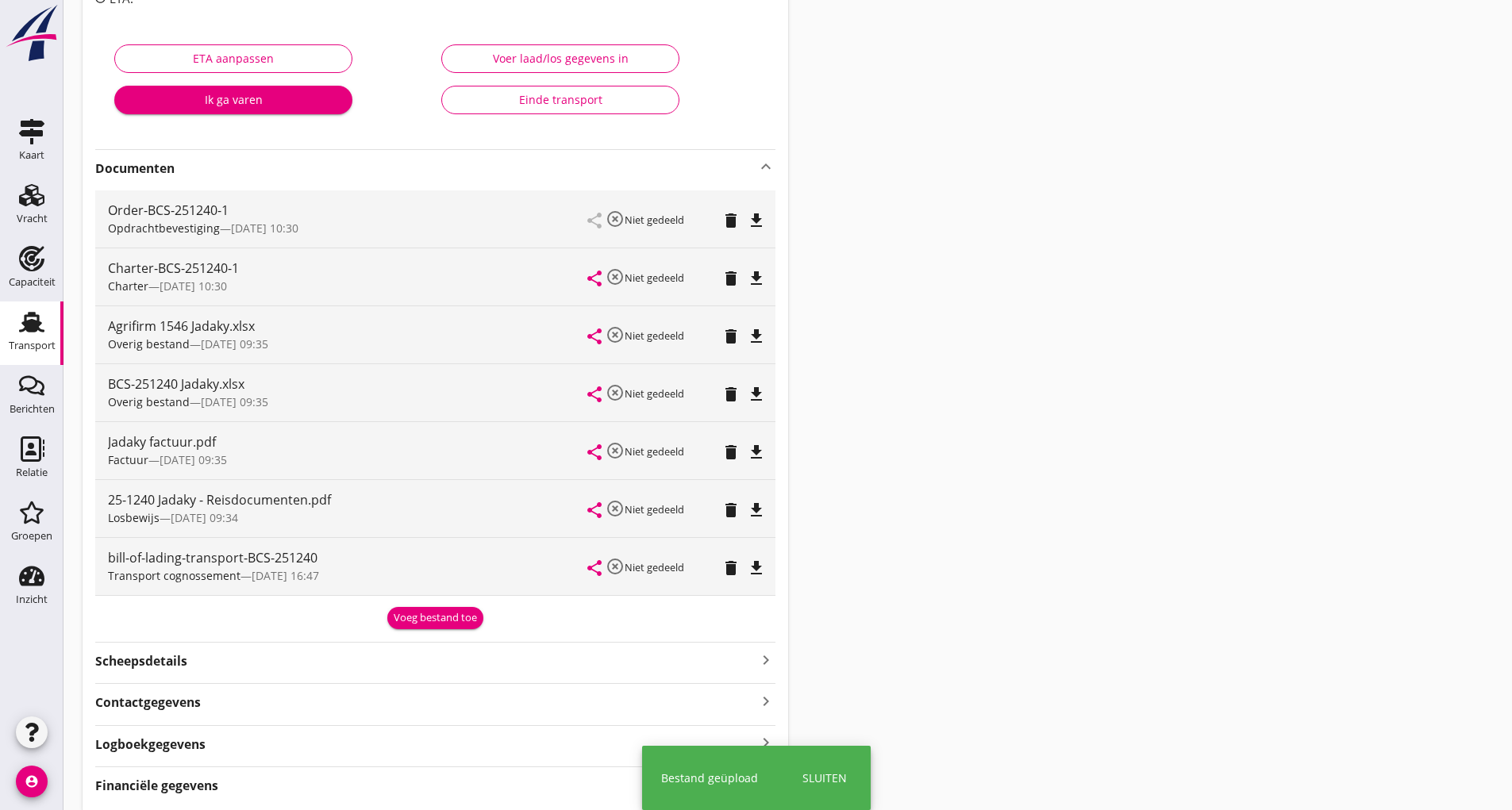
scroll to position [0, 0]
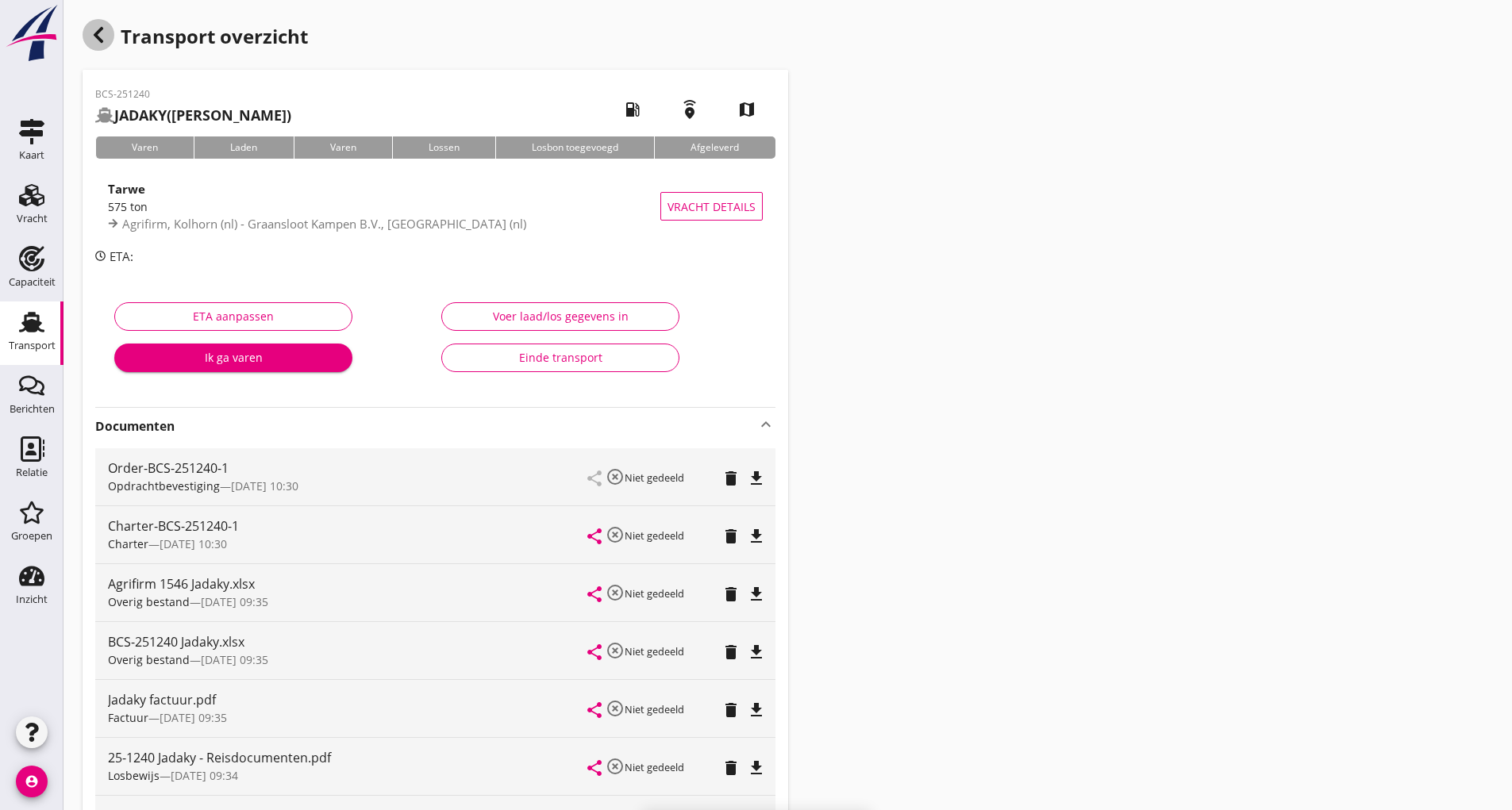
click at [108, 34] on div "button" at bounding box center [99, 34] width 32 height 32
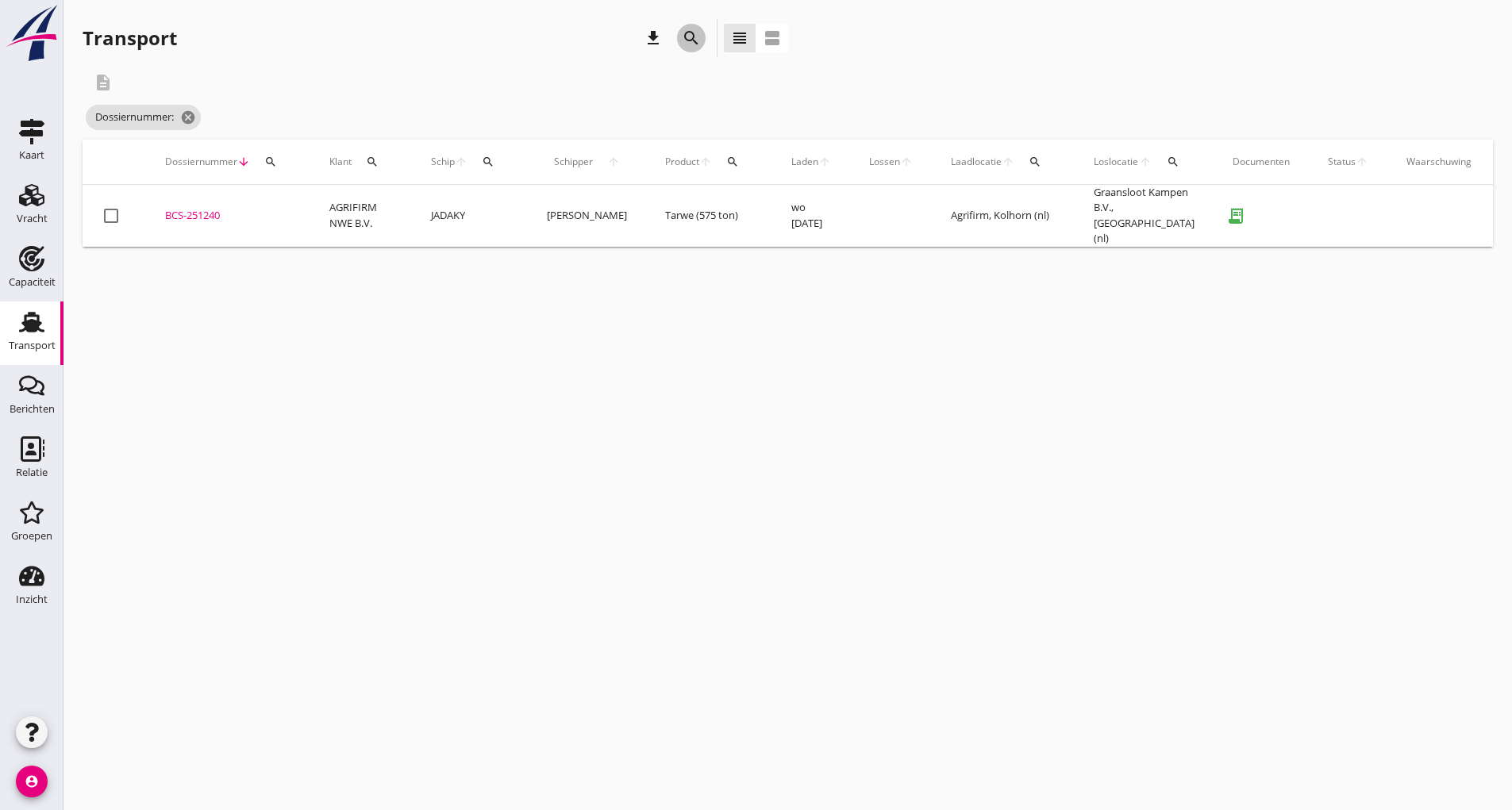
click at [693, 40] on icon "search" at bounding box center [690, 38] width 19 height 19
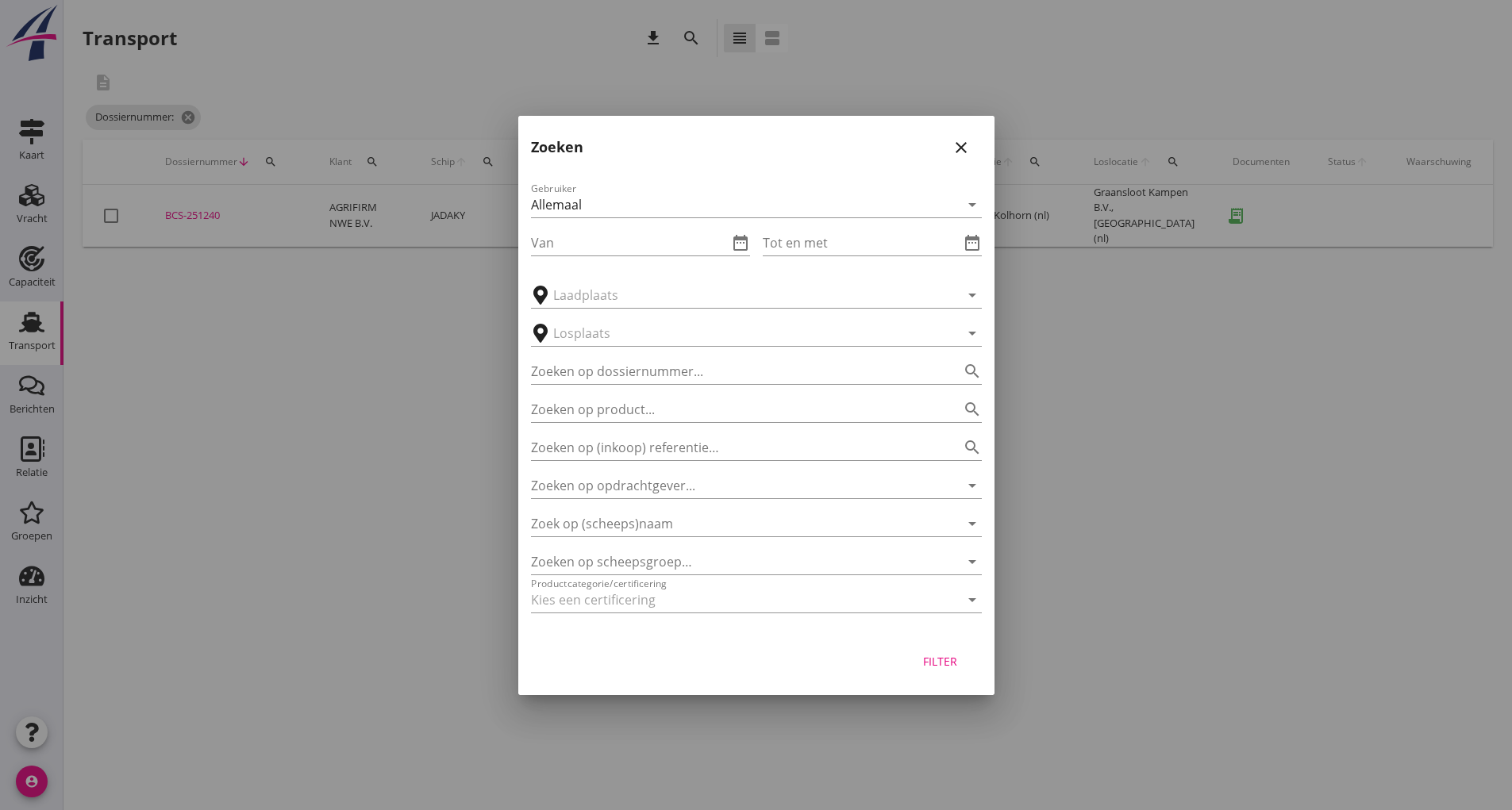
click at [597, 357] on div "Zoeken op dossiernummer... search" at bounding box center [756, 366] width 451 height 35
click at [590, 375] on input "Zoeken op dossiernummer..." at bounding box center [734, 371] width 406 height 25
type input "251246"
drag, startPoint x: 965, startPoint y: 673, endPoint x: 925, endPoint y: 643, distance: 50.0
click at [966, 673] on button "Filter" at bounding box center [940, 661] width 70 height 29
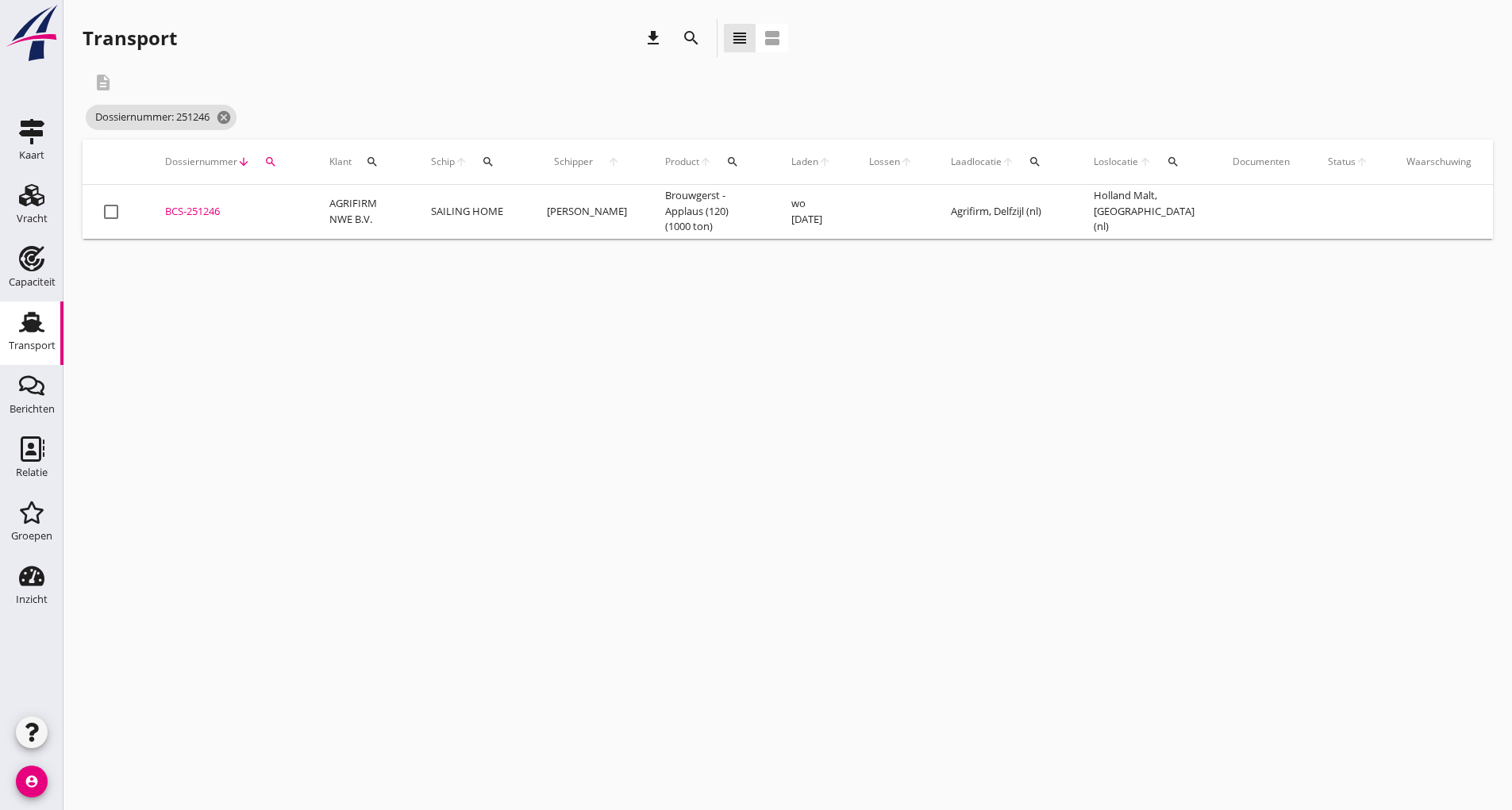
drag, startPoint x: 203, startPoint y: 209, endPoint x: 249, endPoint y: 227, distance: 49.4
click at [204, 209] on div "BCS-251246" at bounding box center [228, 211] width 126 height 16
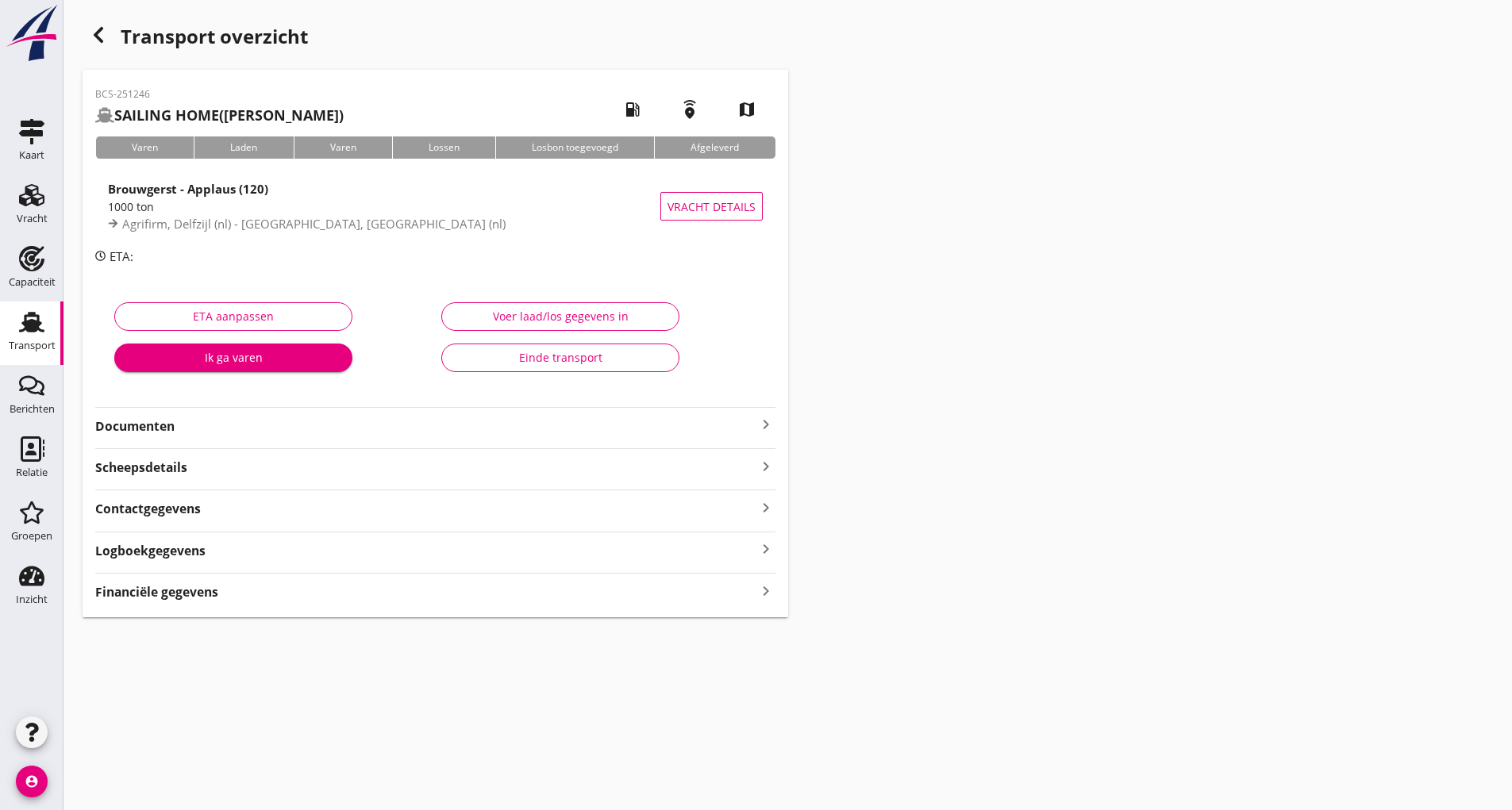
click at [165, 434] on strong "Documenten" at bounding box center [425, 427] width 661 height 18
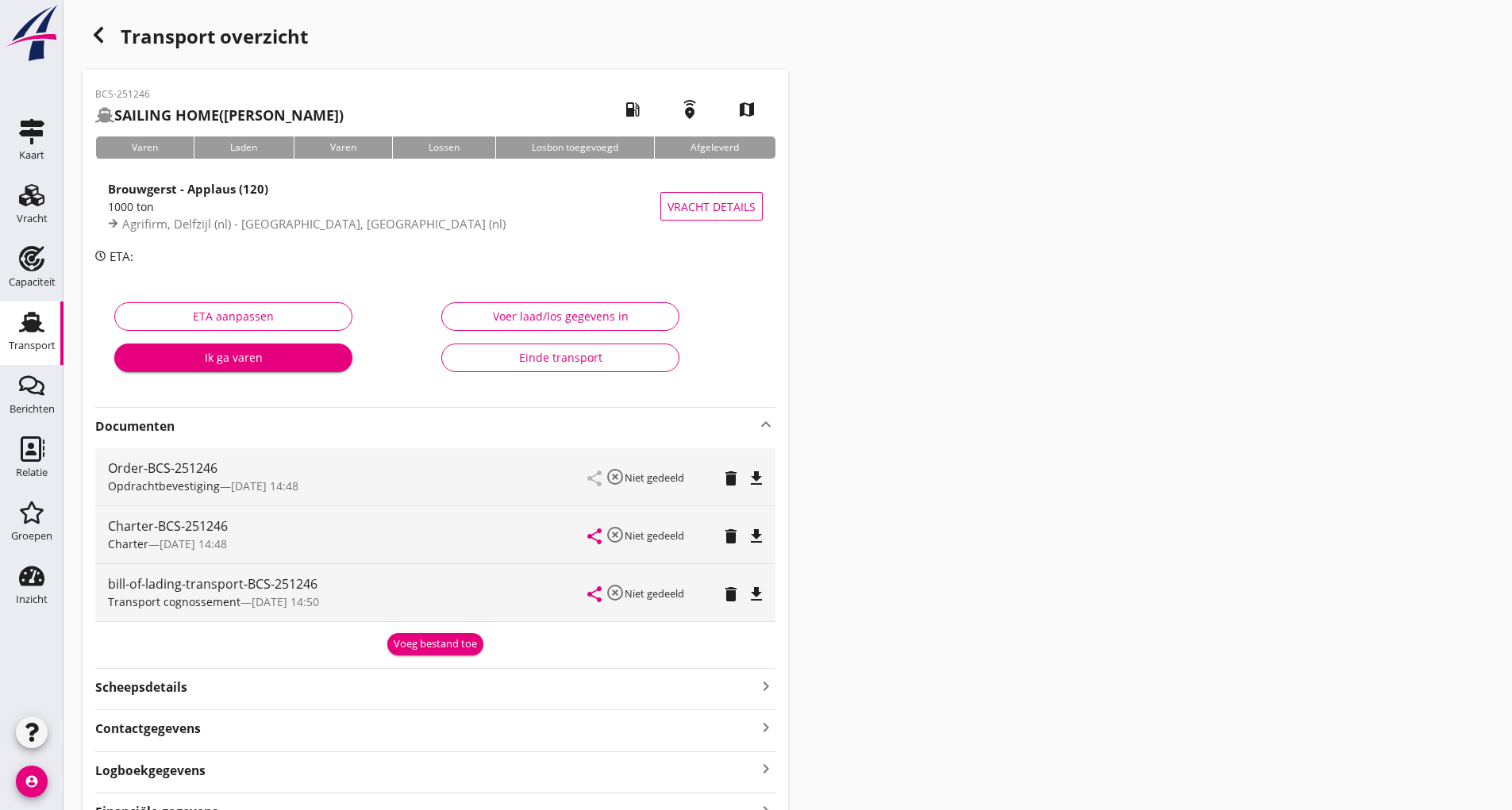
click at [415, 648] on div "Voeg bestand toe" at bounding box center [436, 643] width 84 height 16
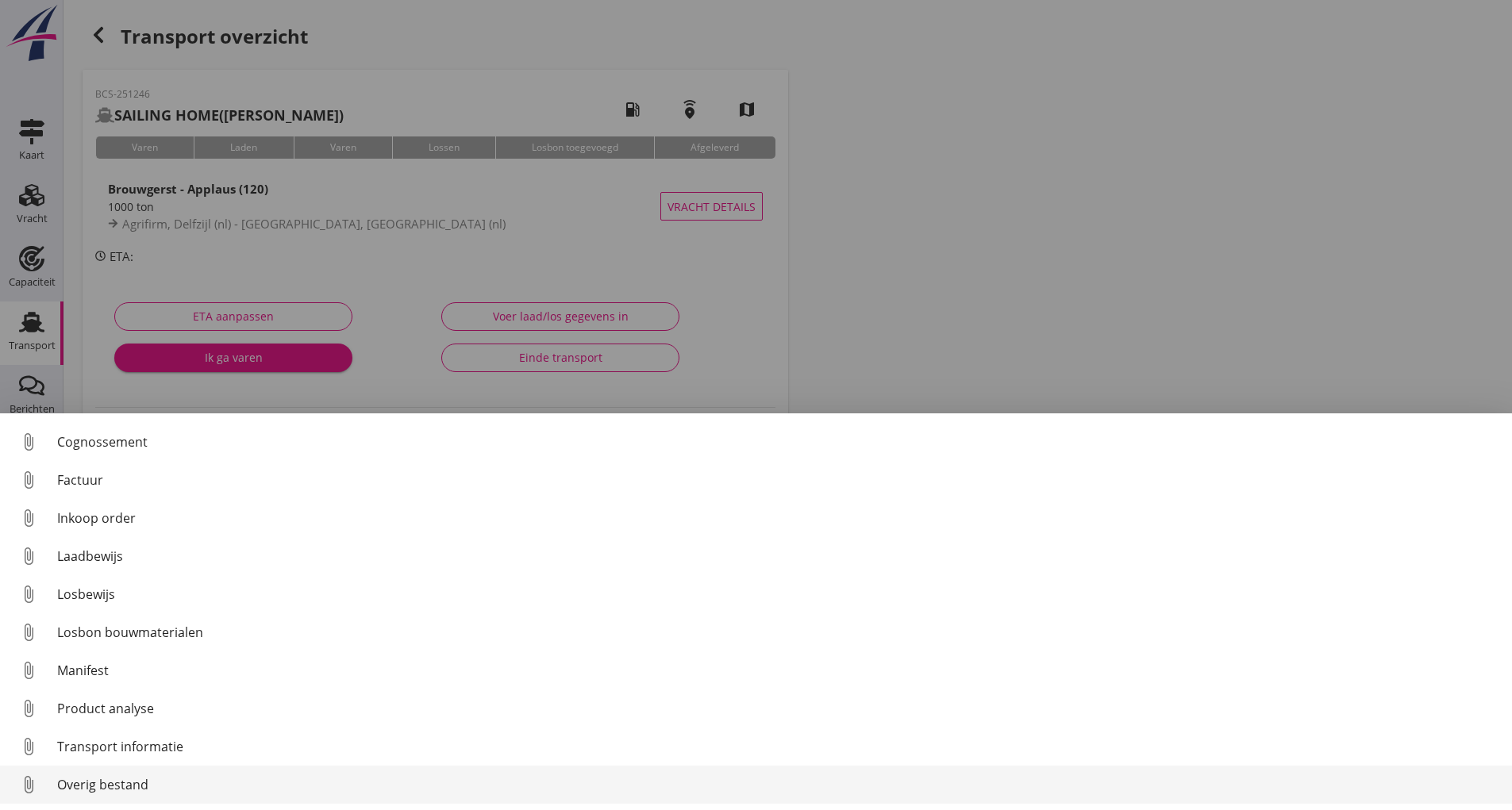
scroll to position [73, 0]
click at [108, 788] on div "Overig bestand" at bounding box center [778, 785] width 1442 height 19
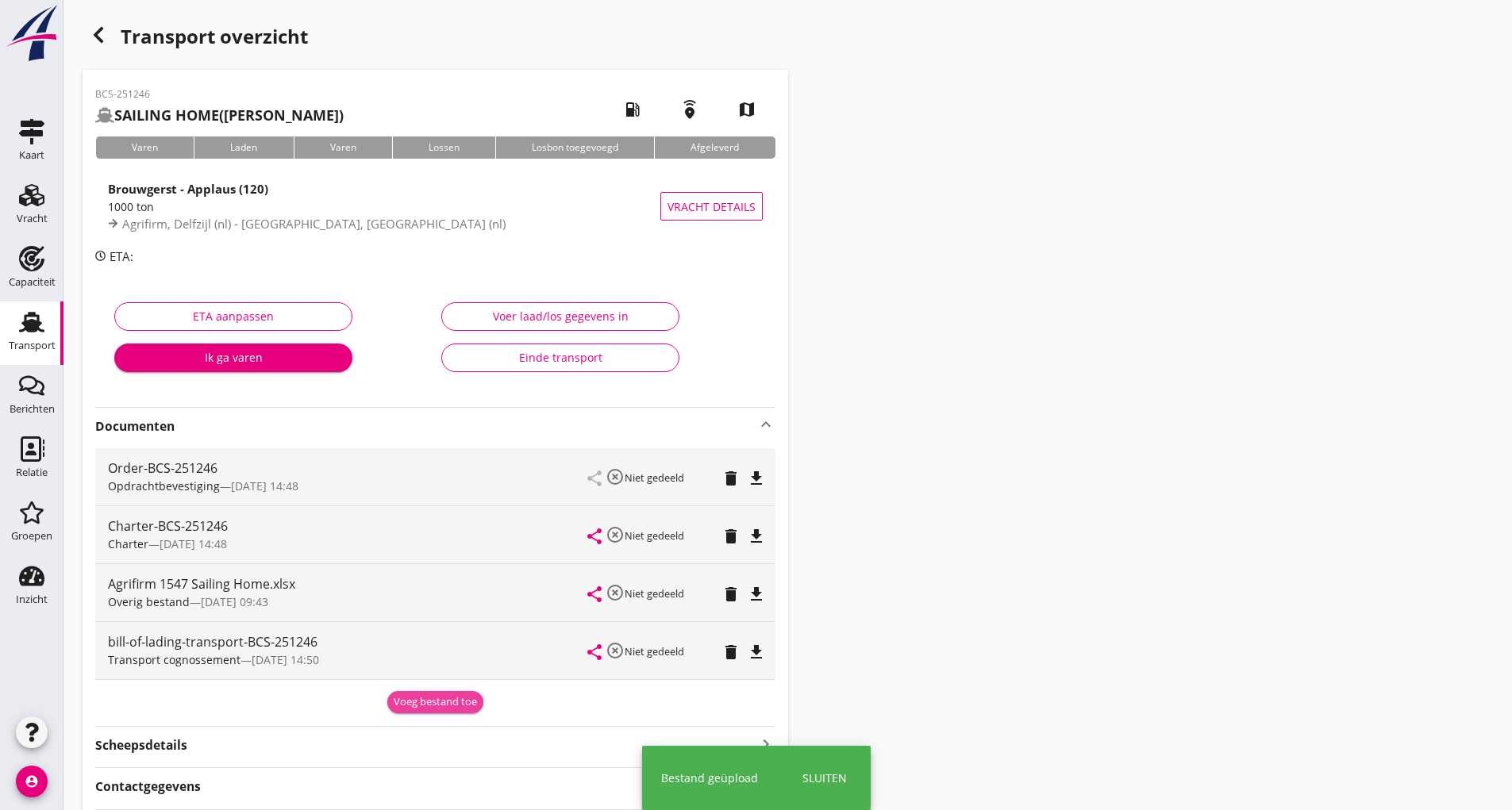
click at [415, 706] on div "Voeg bestand toe" at bounding box center [436, 702] width 84 height 16
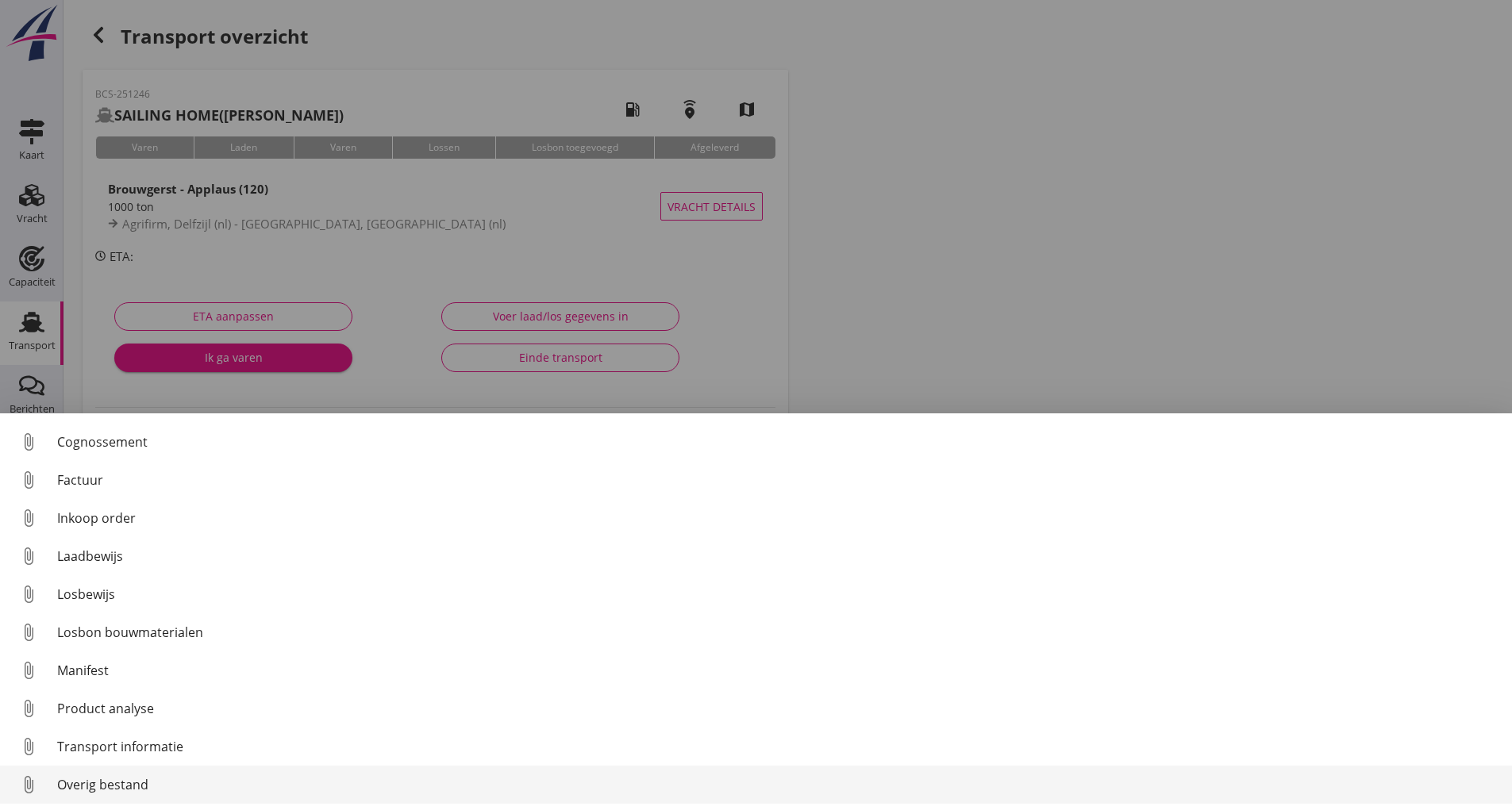
click at [139, 780] on div "Overig bestand" at bounding box center [778, 785] width 1442 height 19
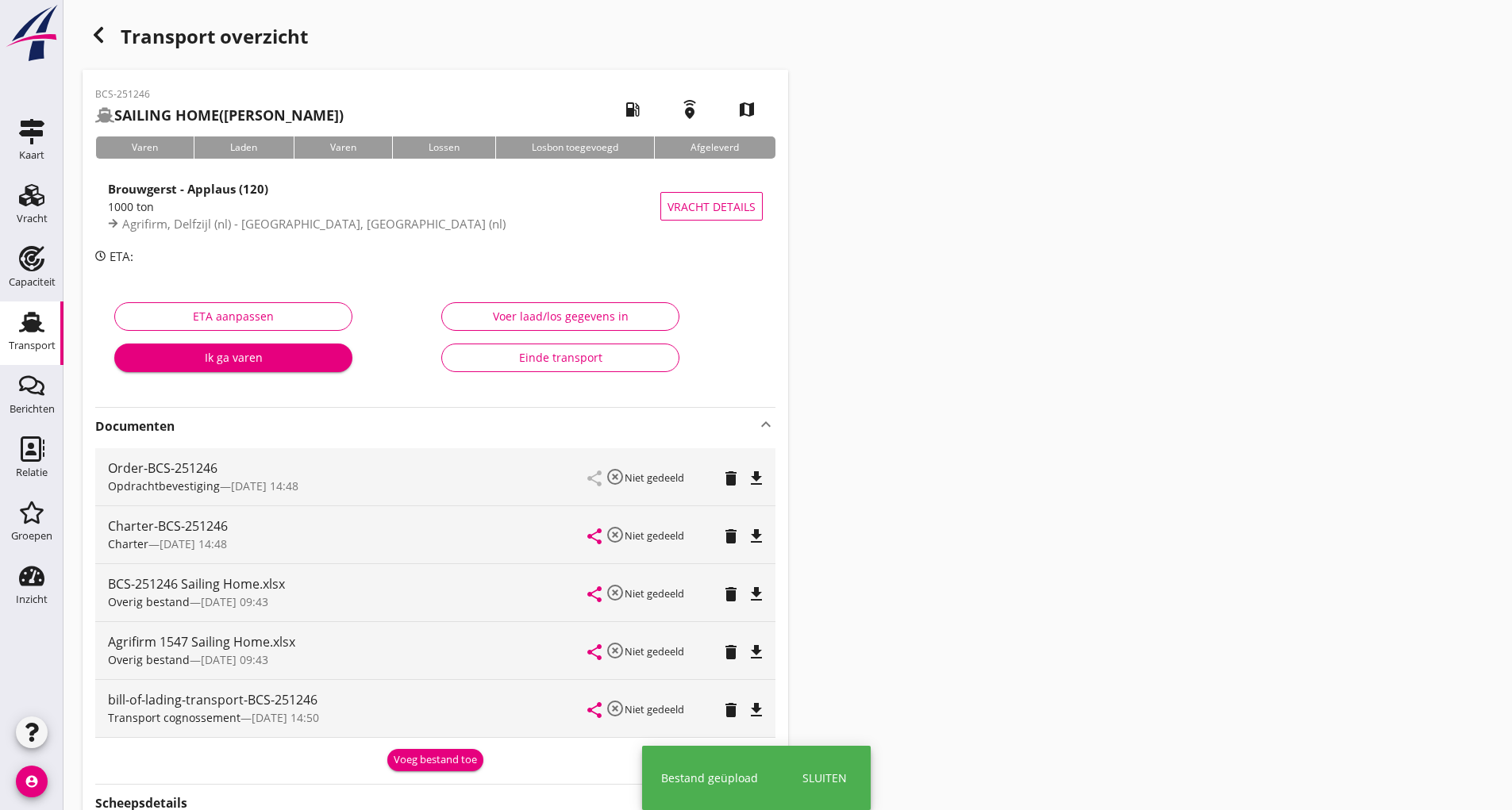
click at [447, 767] on div "Voeg bestand toe" at bounding box center [436, 759] width 84 height 16
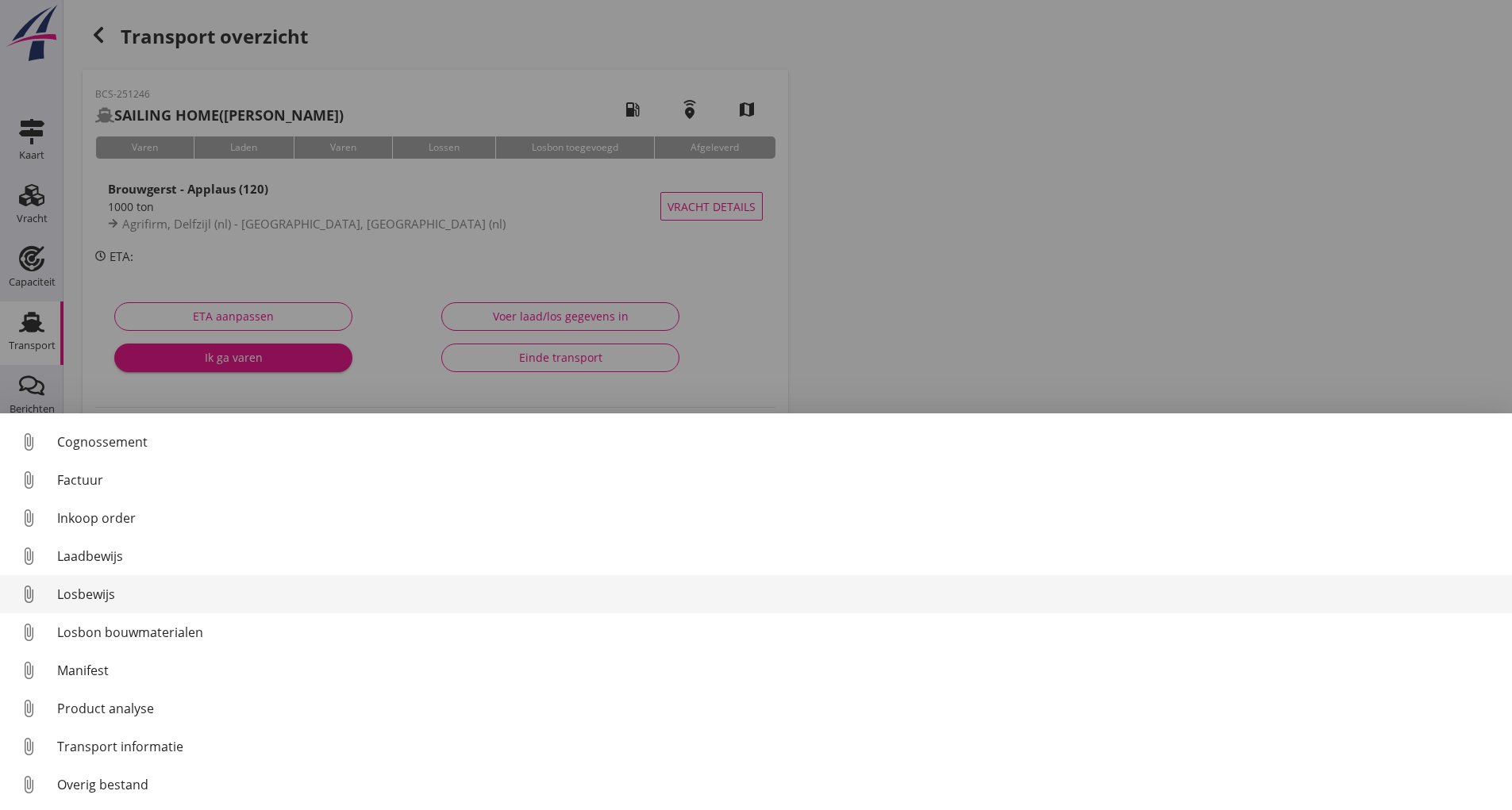
click at [100, 602] on div "Losbewijs" at bounding box center [778, 593] width 1442 height 19
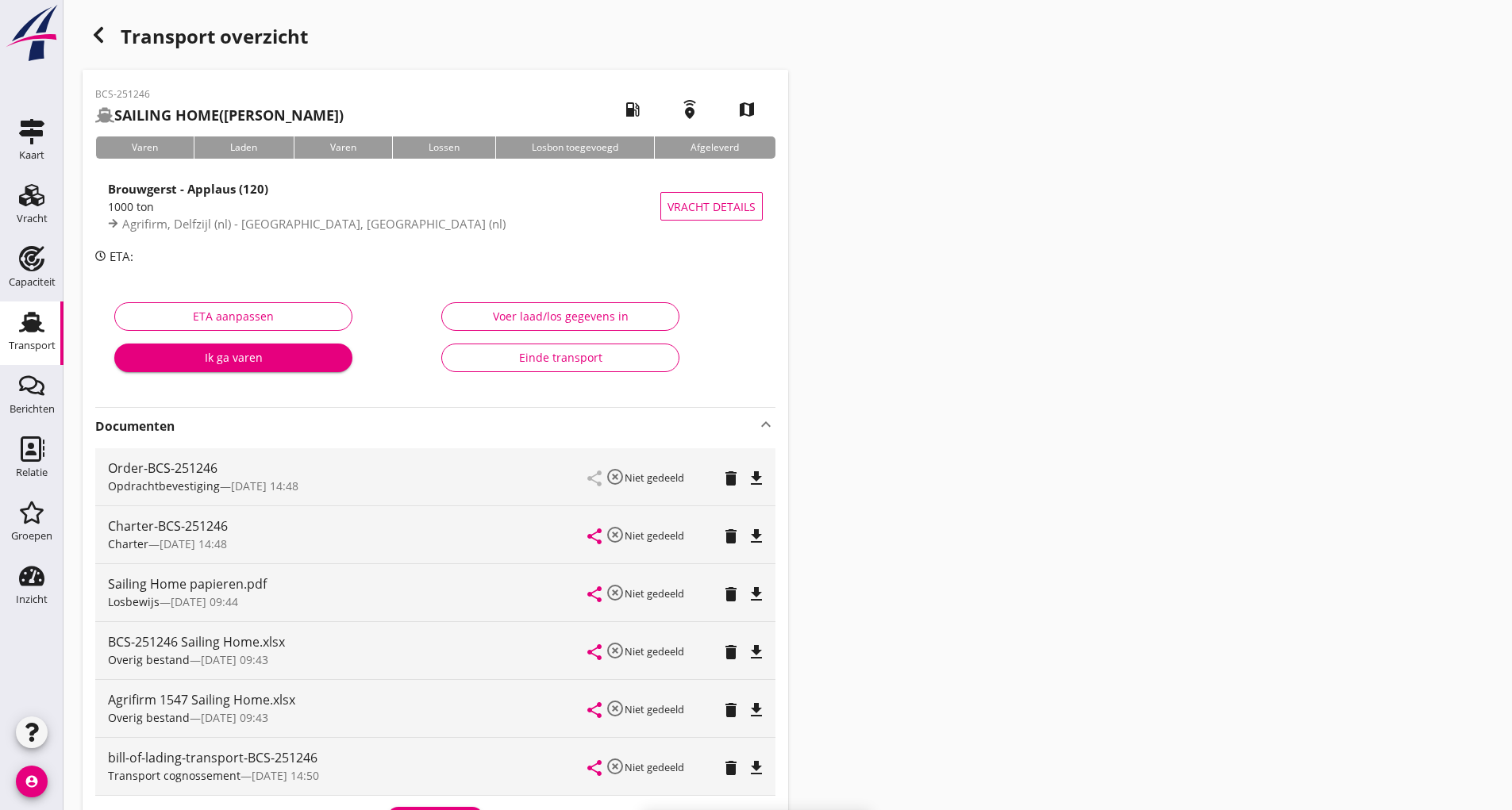
scroll to position [258, 0]
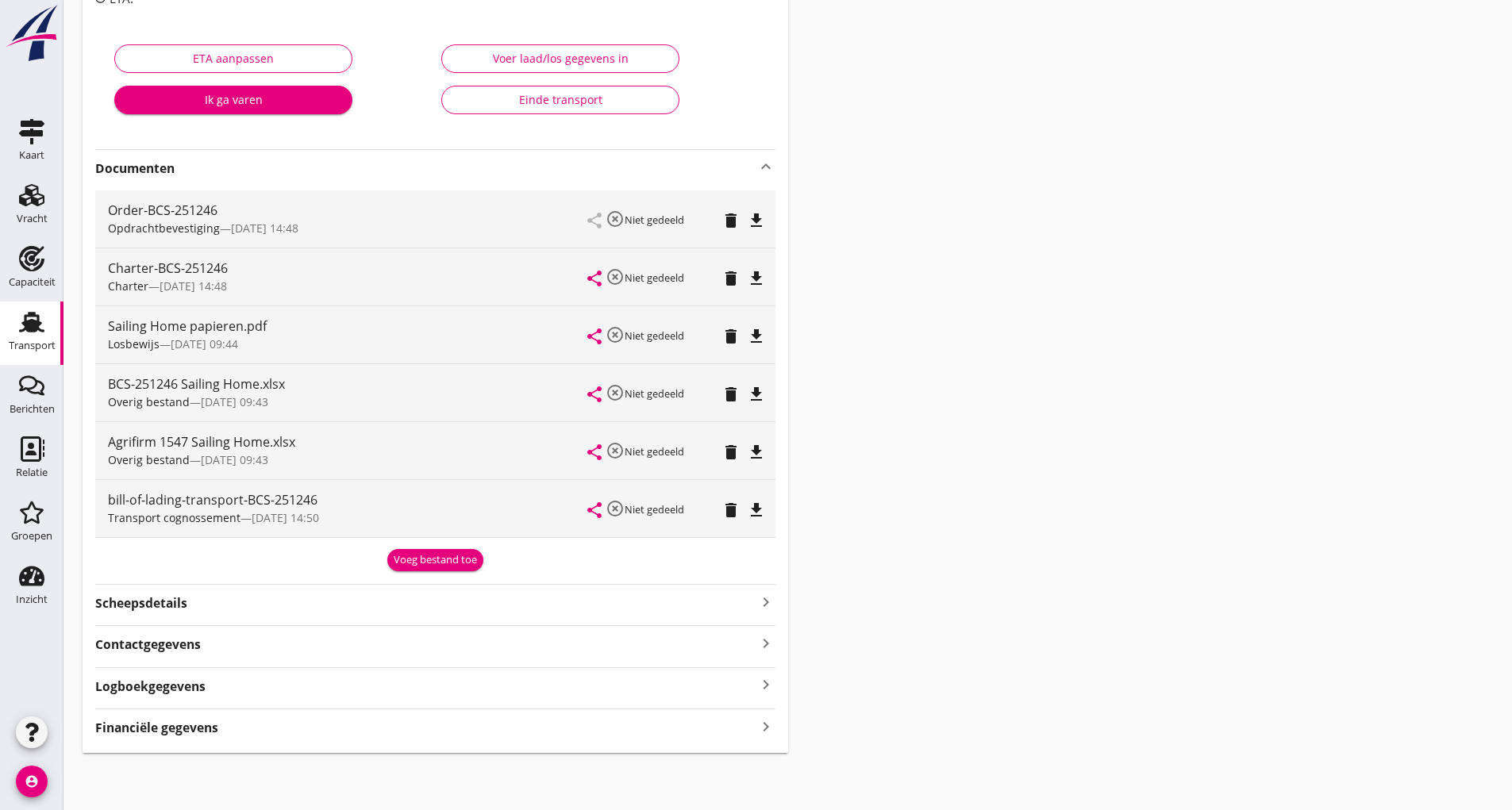
click at [413, 570] on button "Voeg bestand toe" at bounding box center [435, 560] width 96 height 22
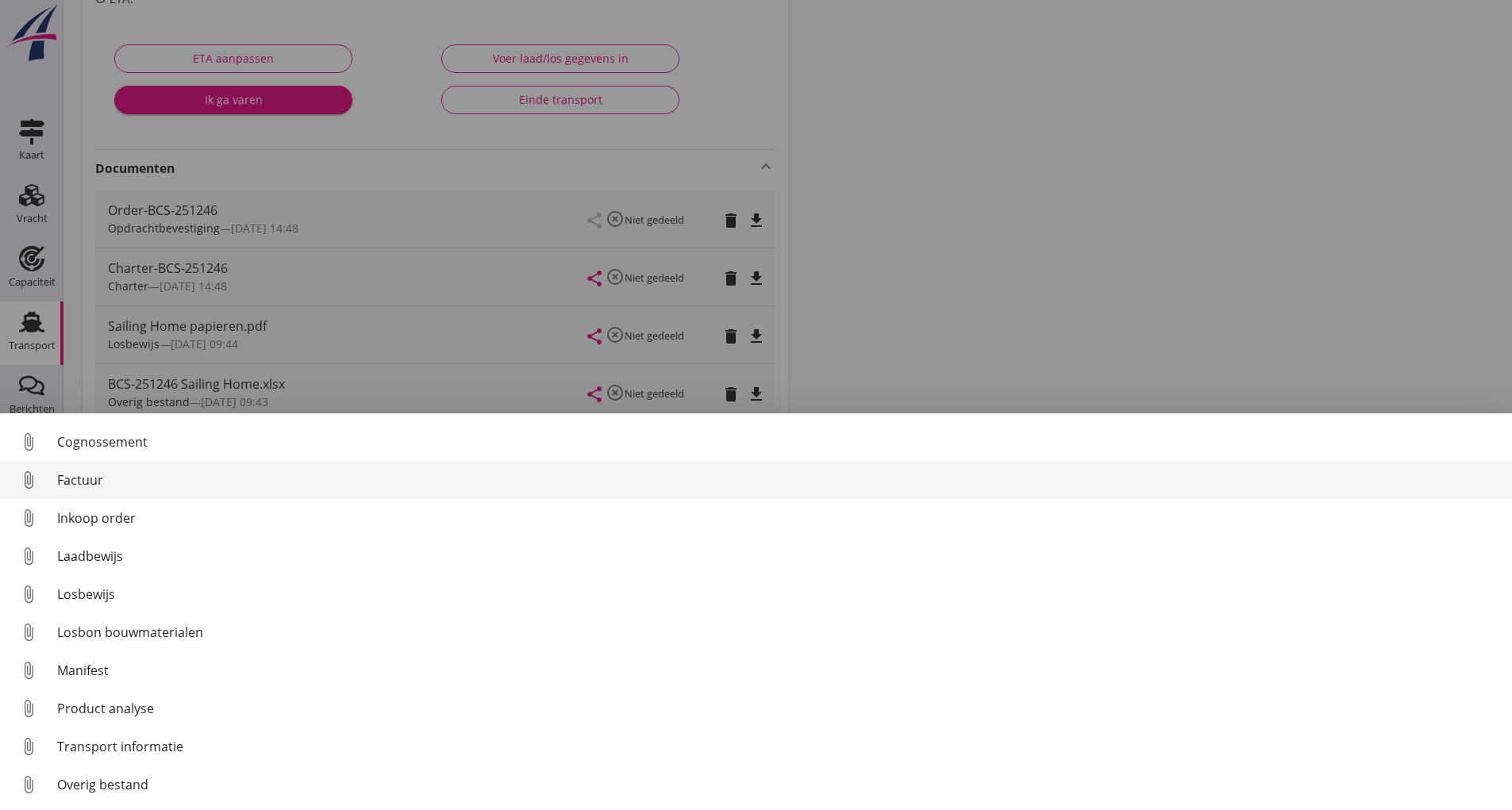
click at [94, 479] on div "Factuur" at bounding box center [778, 479] width 1442 height 19
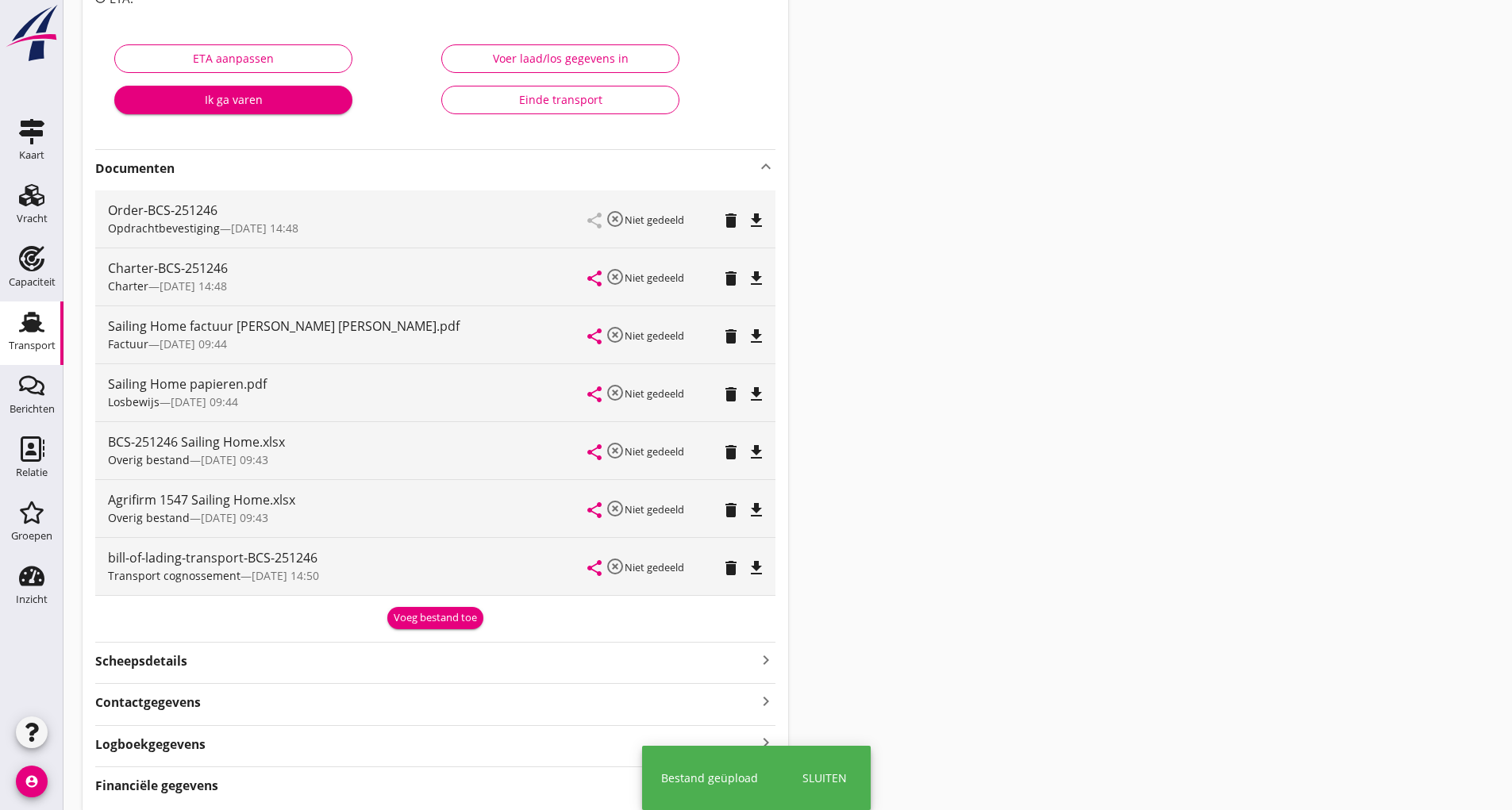
scroll to position [0, 0]
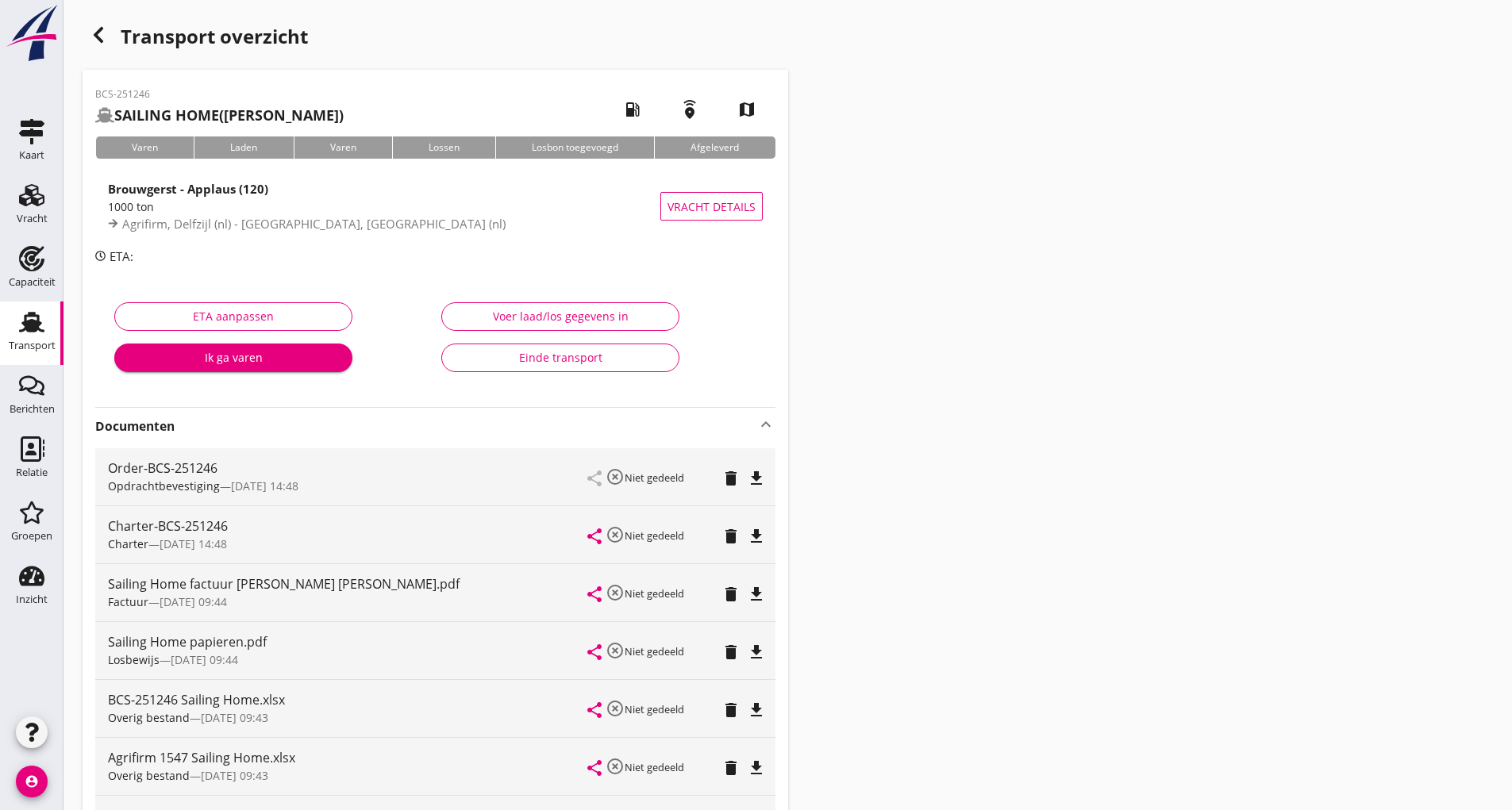
click at [108, 38] on div "button" at bounding box center [99, 34] width 32 height 32
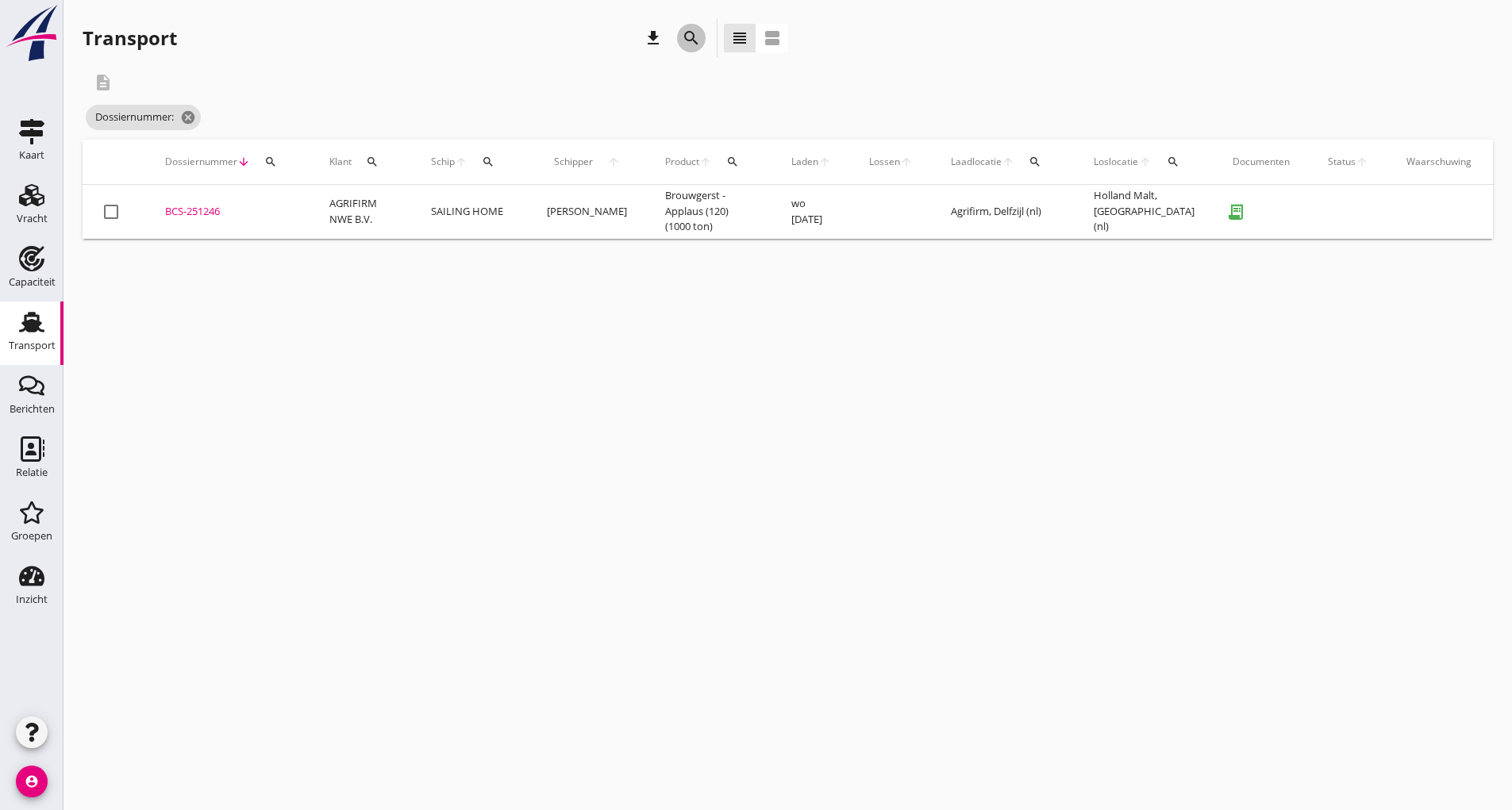
click at [693, 41] on icon "search" at bounding box center [690, 38] width 19 height 19
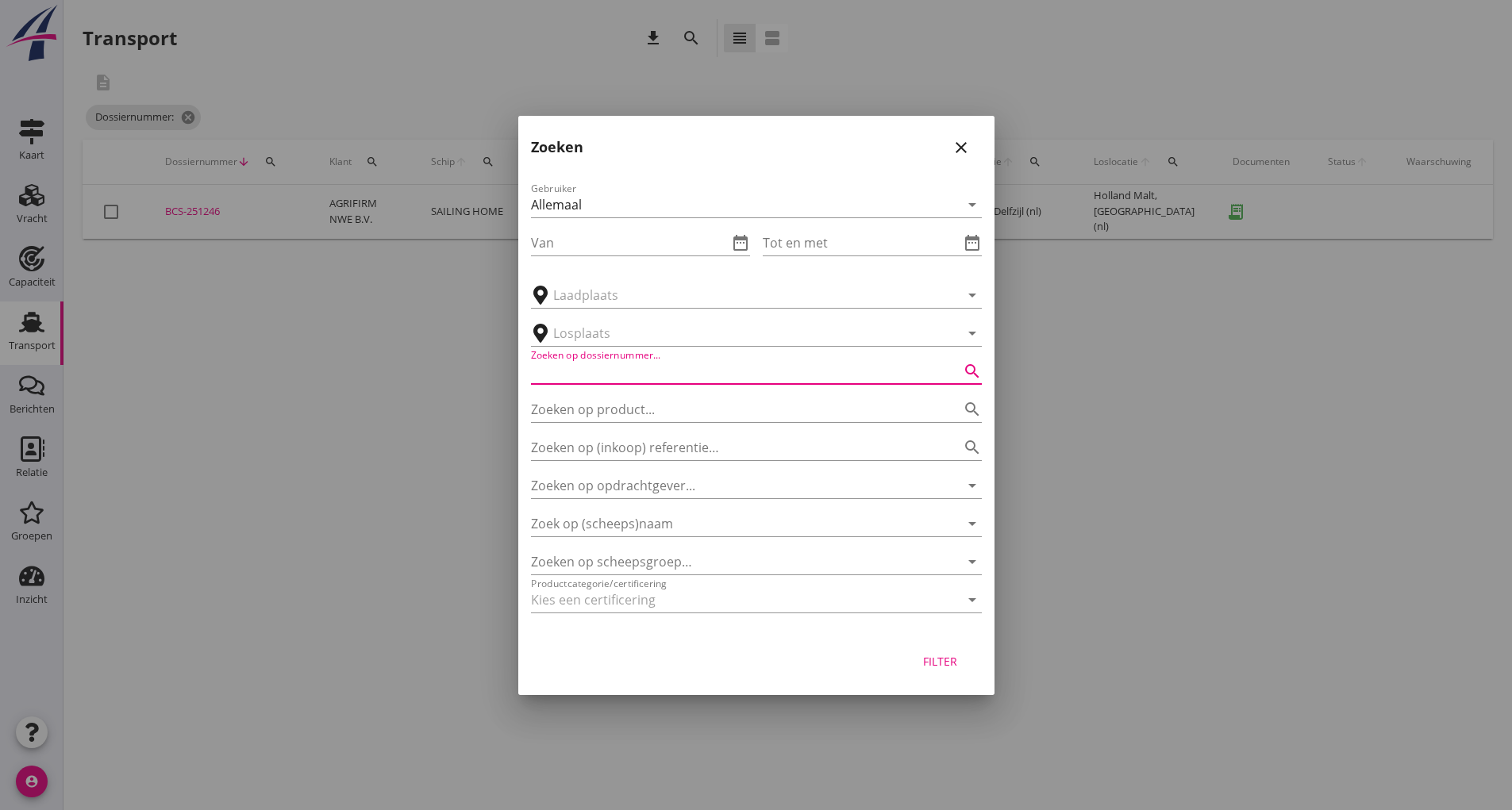
click at [578, 373] on input "Zoeken op dossiernummer..." at bounding box center [734, 371] width 406 height 25
type input "251247"
click at [942, 670] on button "Filter" at bounding box center [940, 661] width 70 height 29
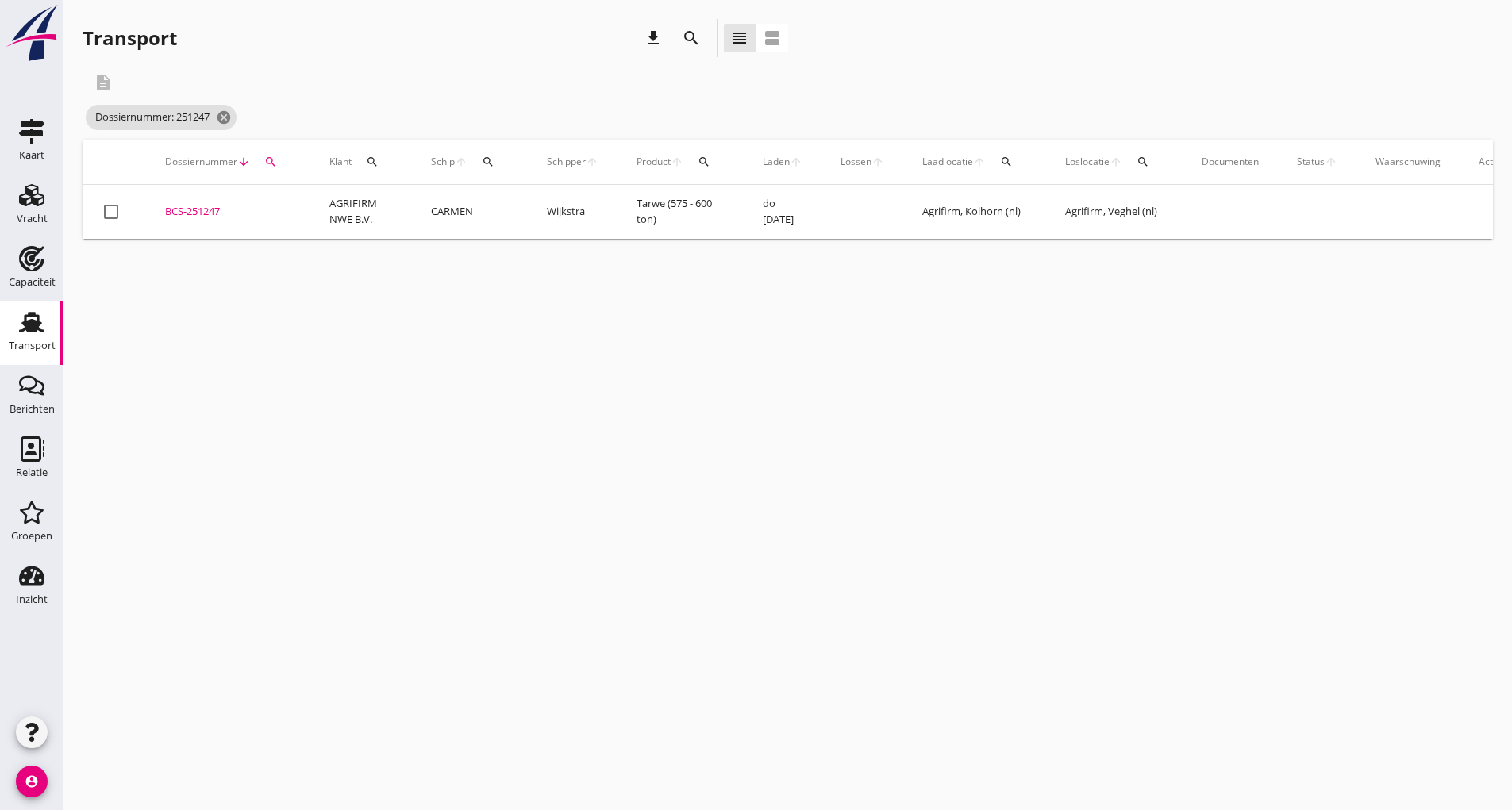
click at [209, 207] on div "BCS-251247" at bounding box center [228, 211] width 126 height 16
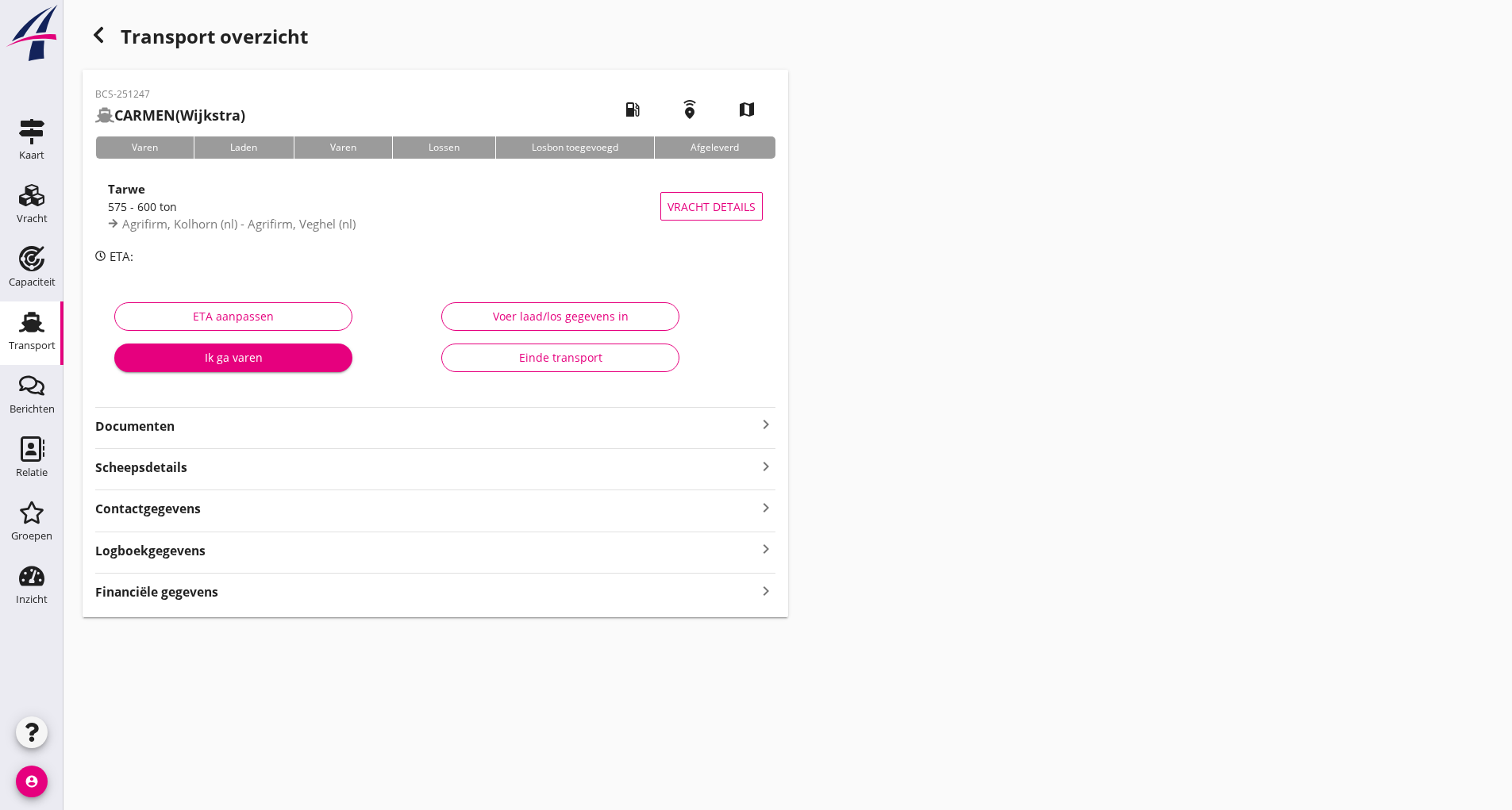
click at [153, 427] on strong "Documenten" at bounding box center [425, 427] width 661 height 18
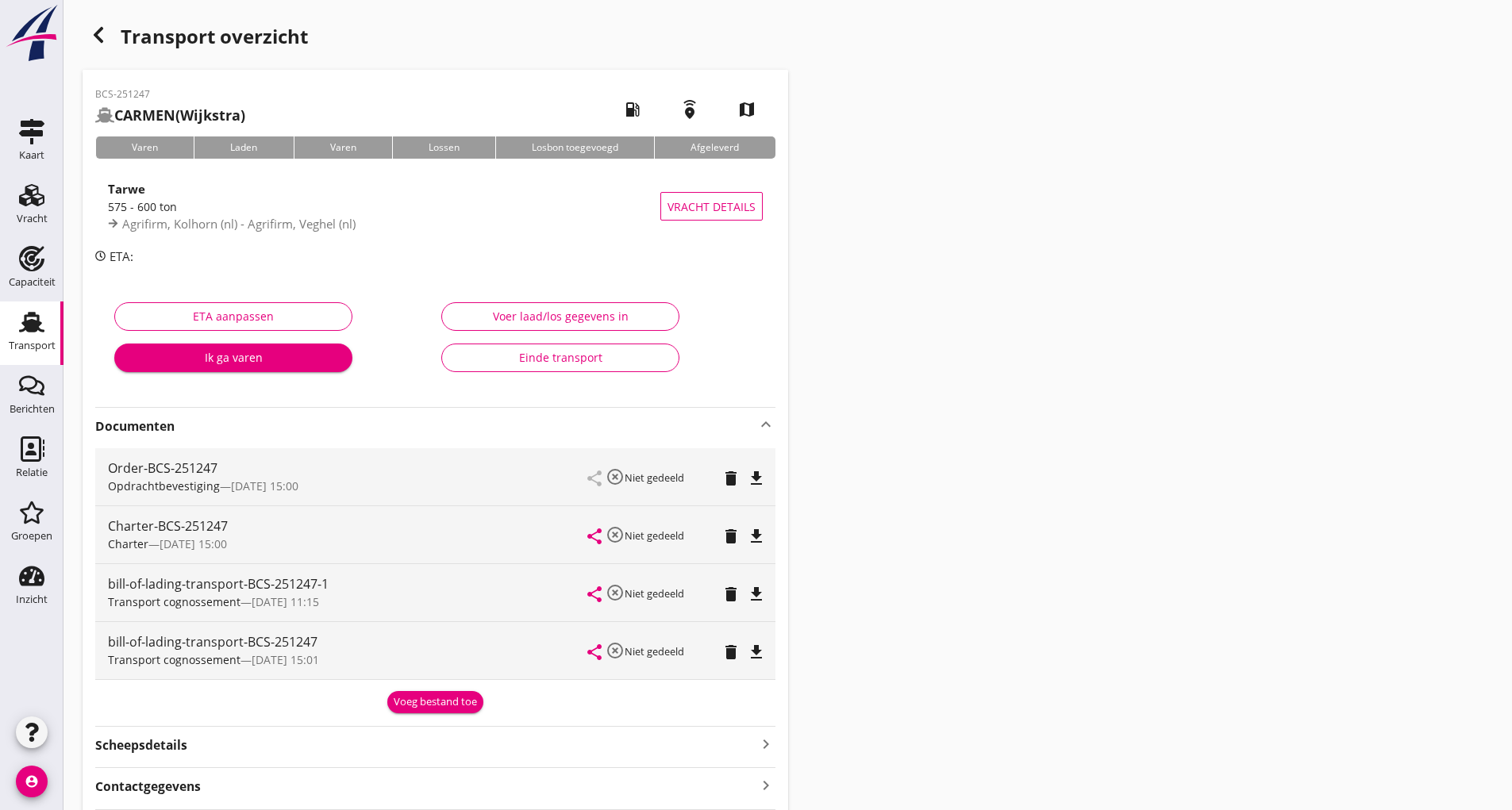
drag, startPoint x: 406, startPoint y: 701, endPoint x: 370, endPoint y: 682, distance: 40.7
click at [407, 700] on div "Voeg bestand toe" at bounding box center [436, 702] width 84 height 16
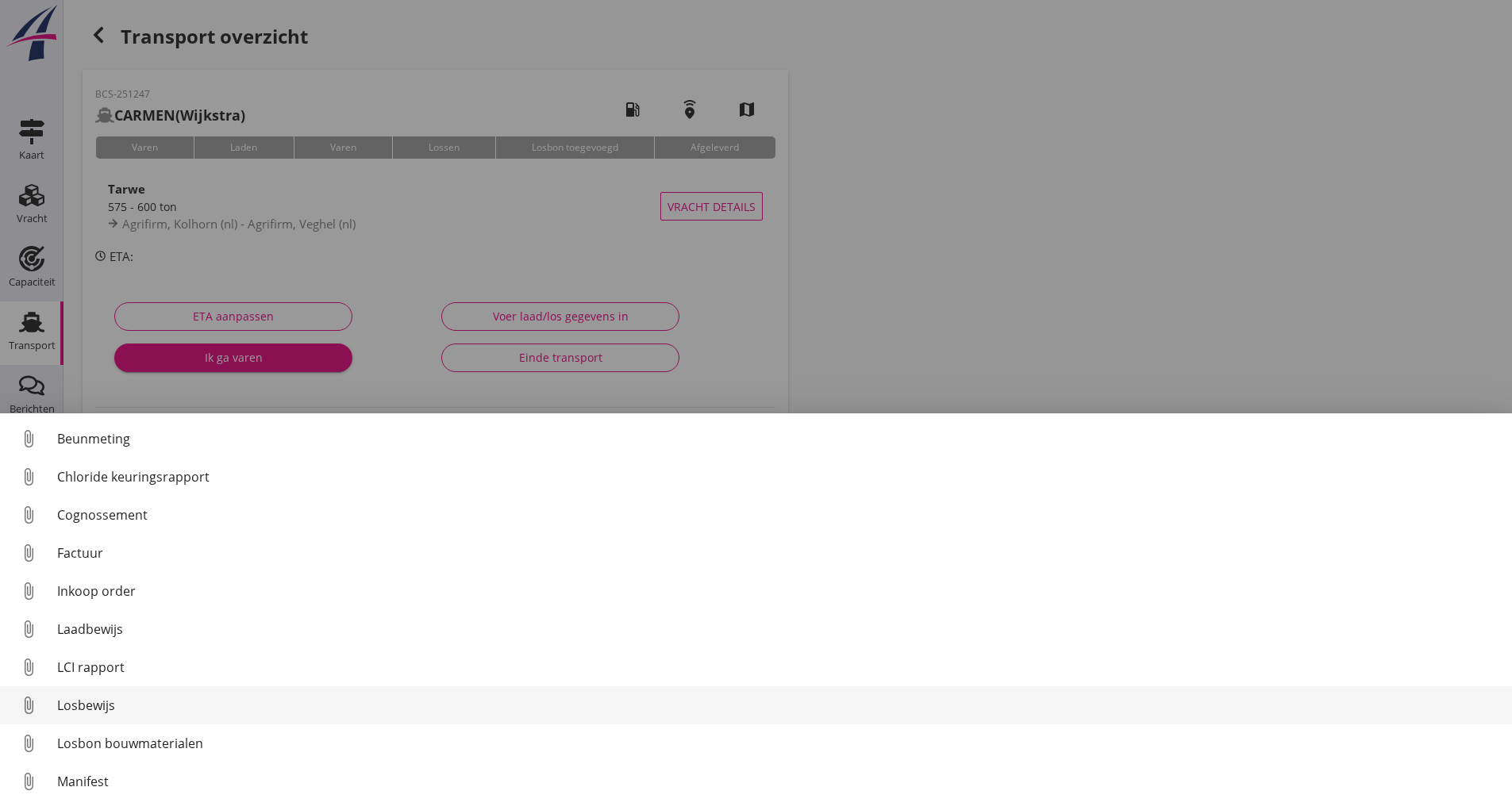
click at [89, 705] on div "Losbewijs" at bounding box center [778, 705] width 1442 height 19
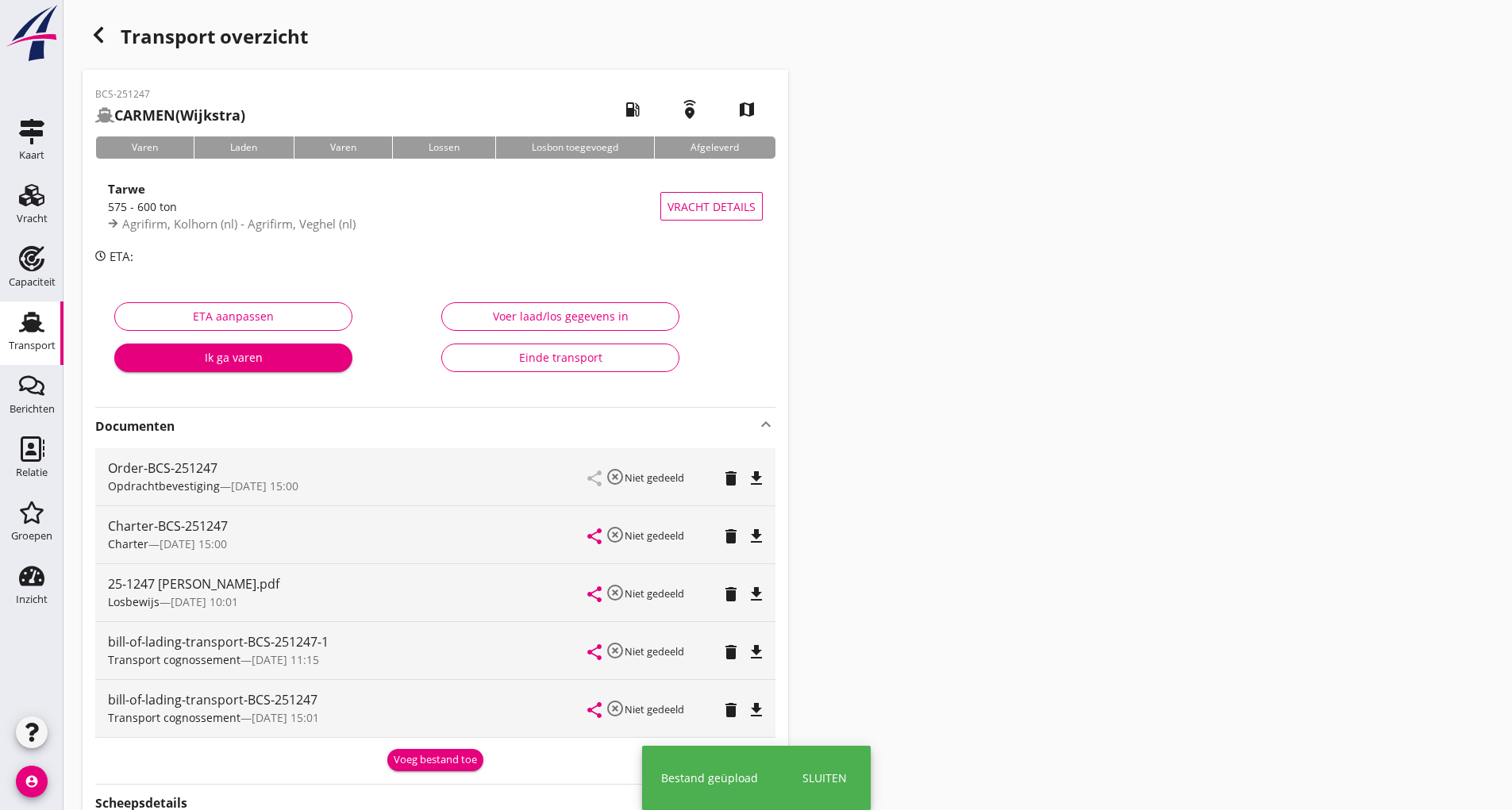
click at [415, 760] on div "Voeg bestand toe" at bounding box center [436, 759] width 84 height 16
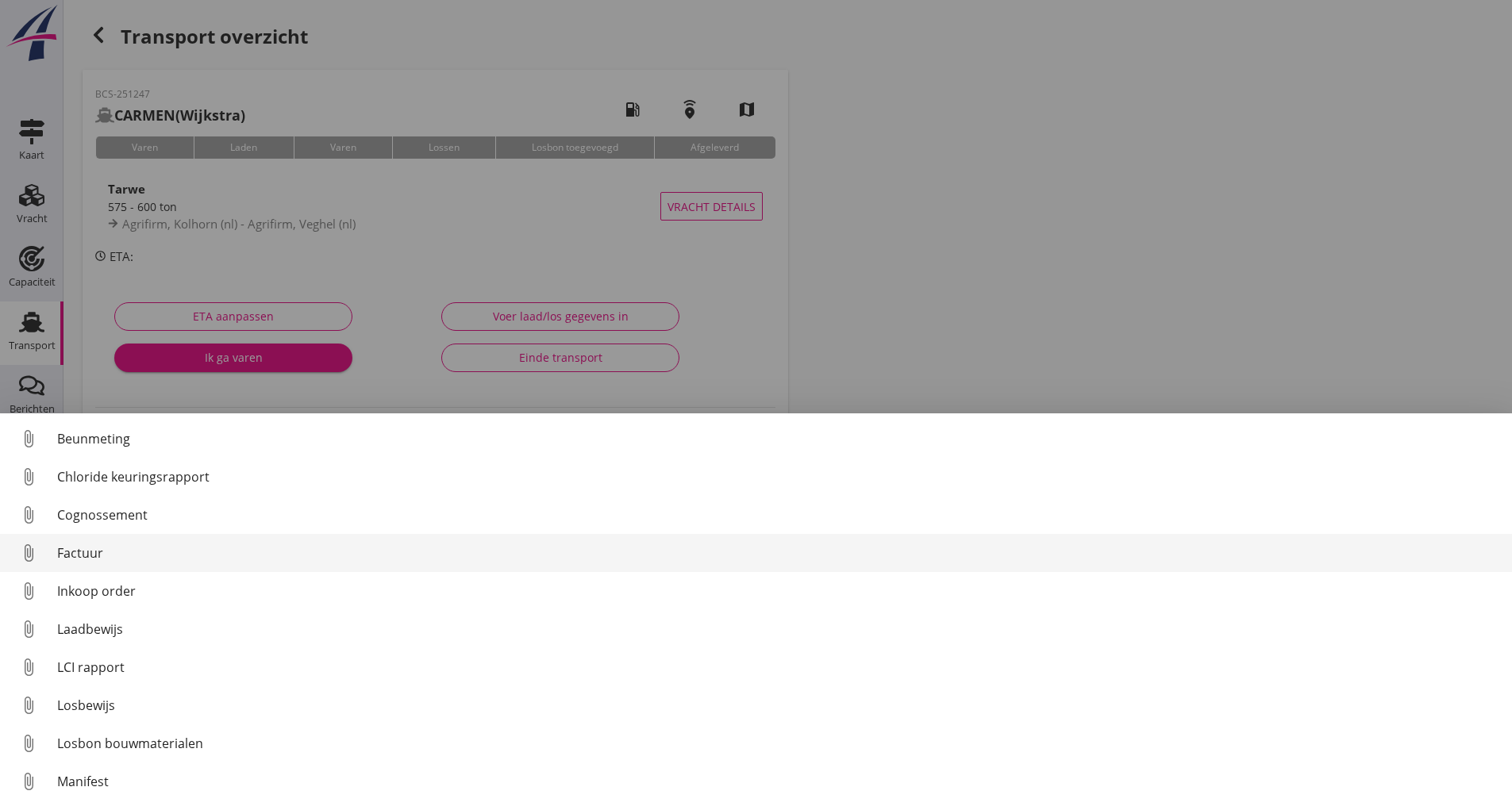
click at [65, 551] on div "Factuur" at bounding box center [778, 552] width 1442 height 19
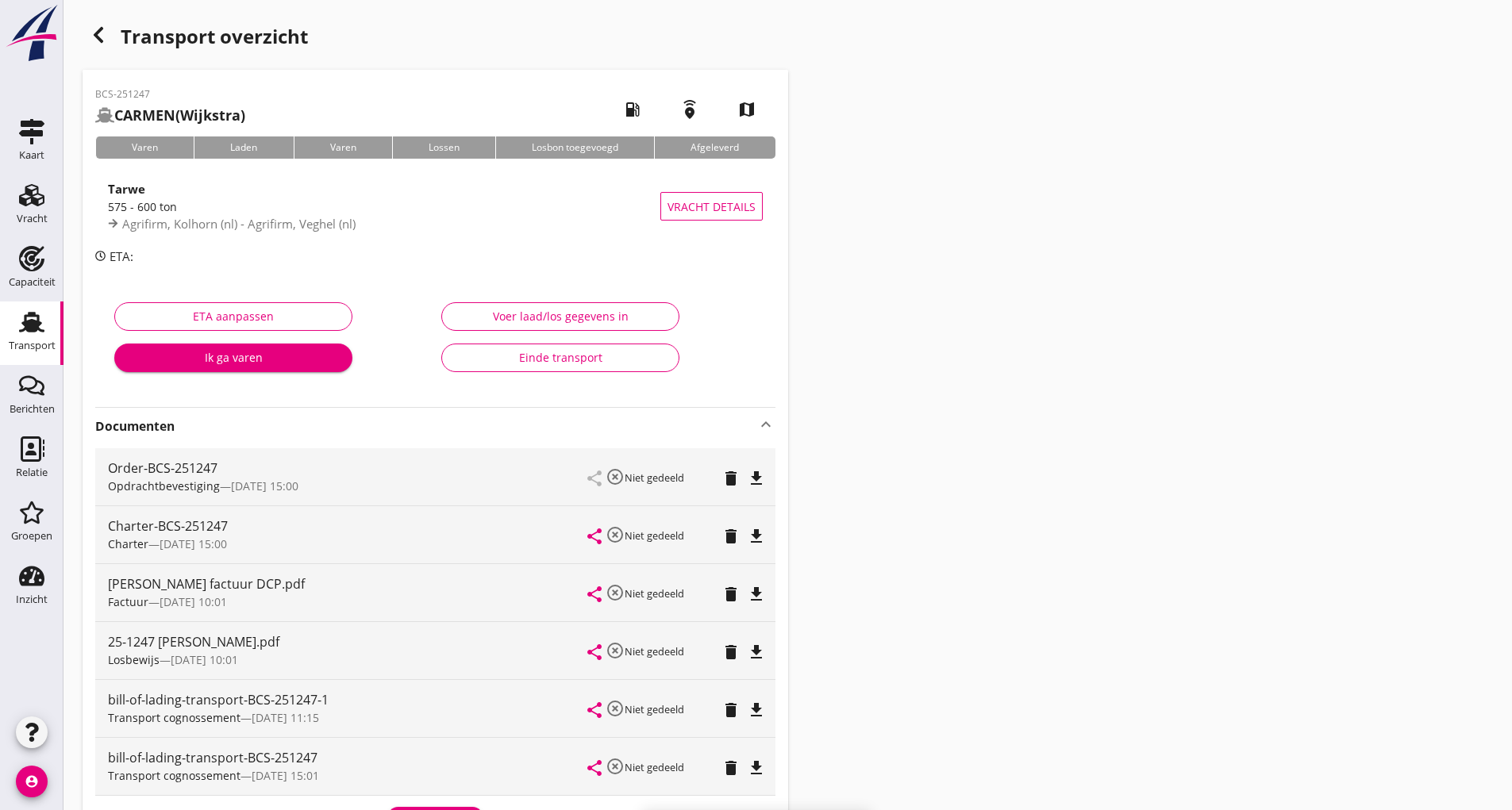
scroll to position [258, 0]
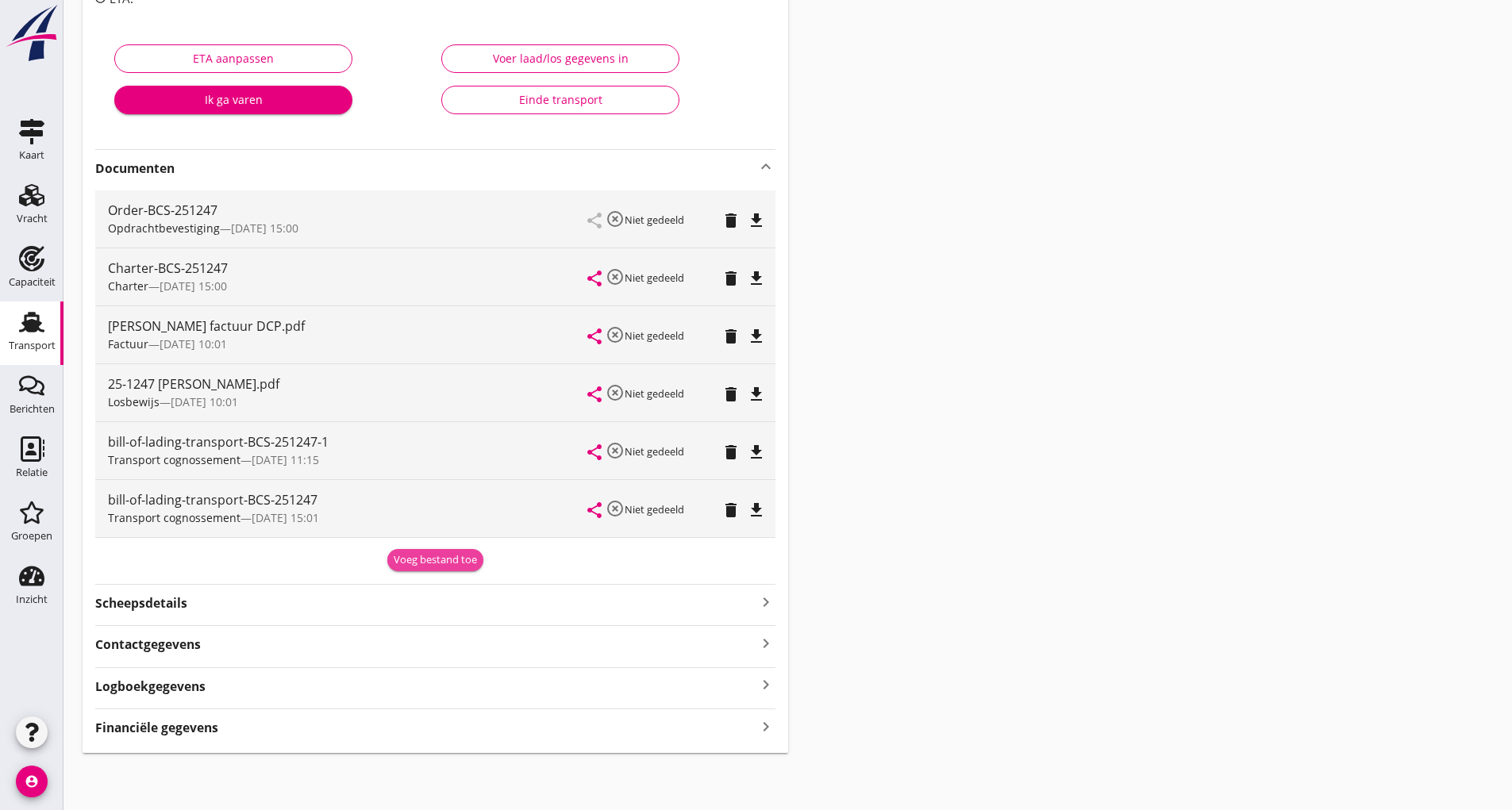
click at [415, 569] on button "Voeg bestand toe" at bounding box center [435, 560] width 96 height 22
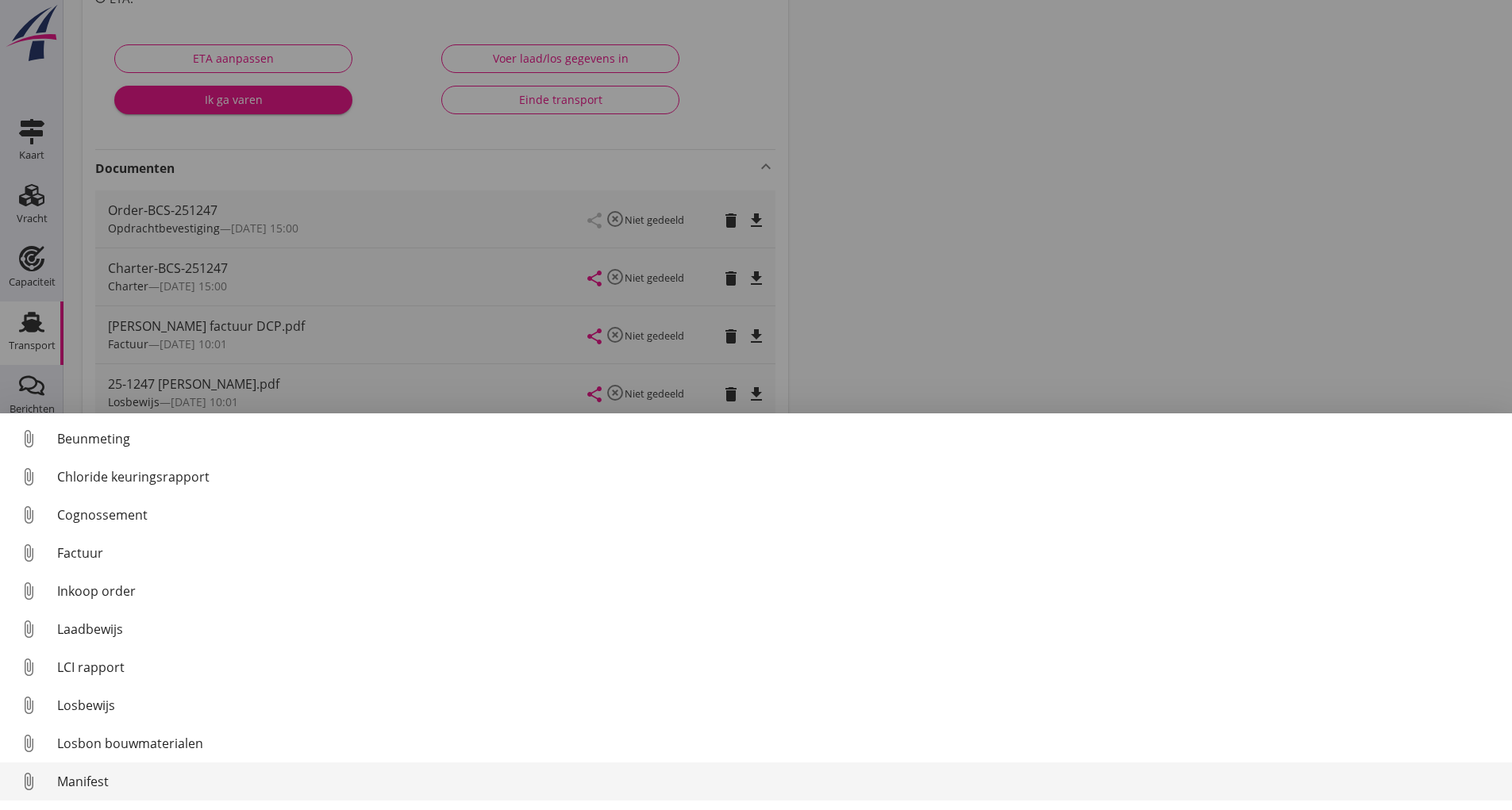
scroll to position [111, 0]
click at [113, 787] on div "Overig bestand" at bounding box center [778, 785] width 1442 height 19
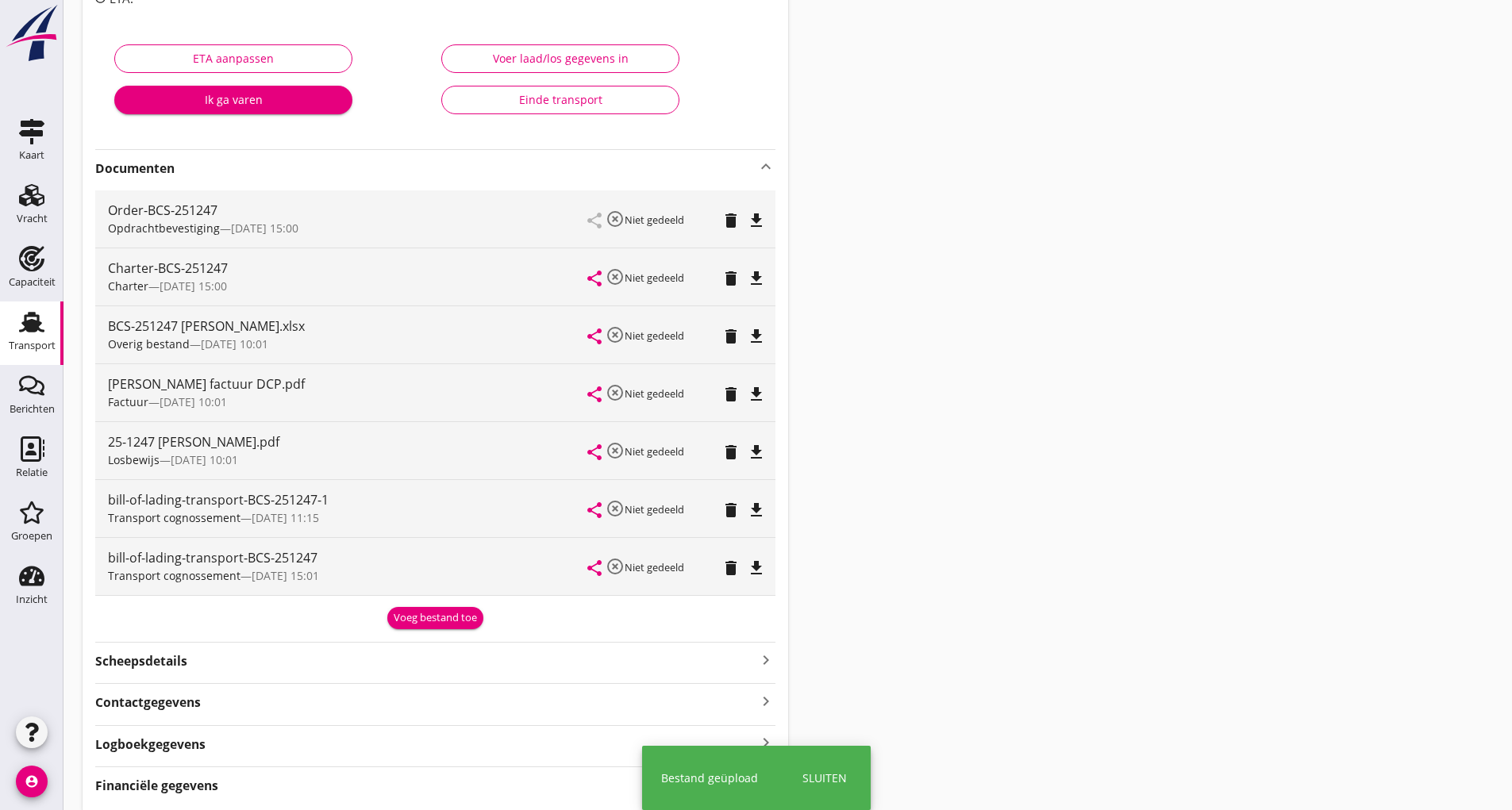
click at [417, 621] on div "Voeg bestand toe" at bounding box center [436, 617] width 84 height 16
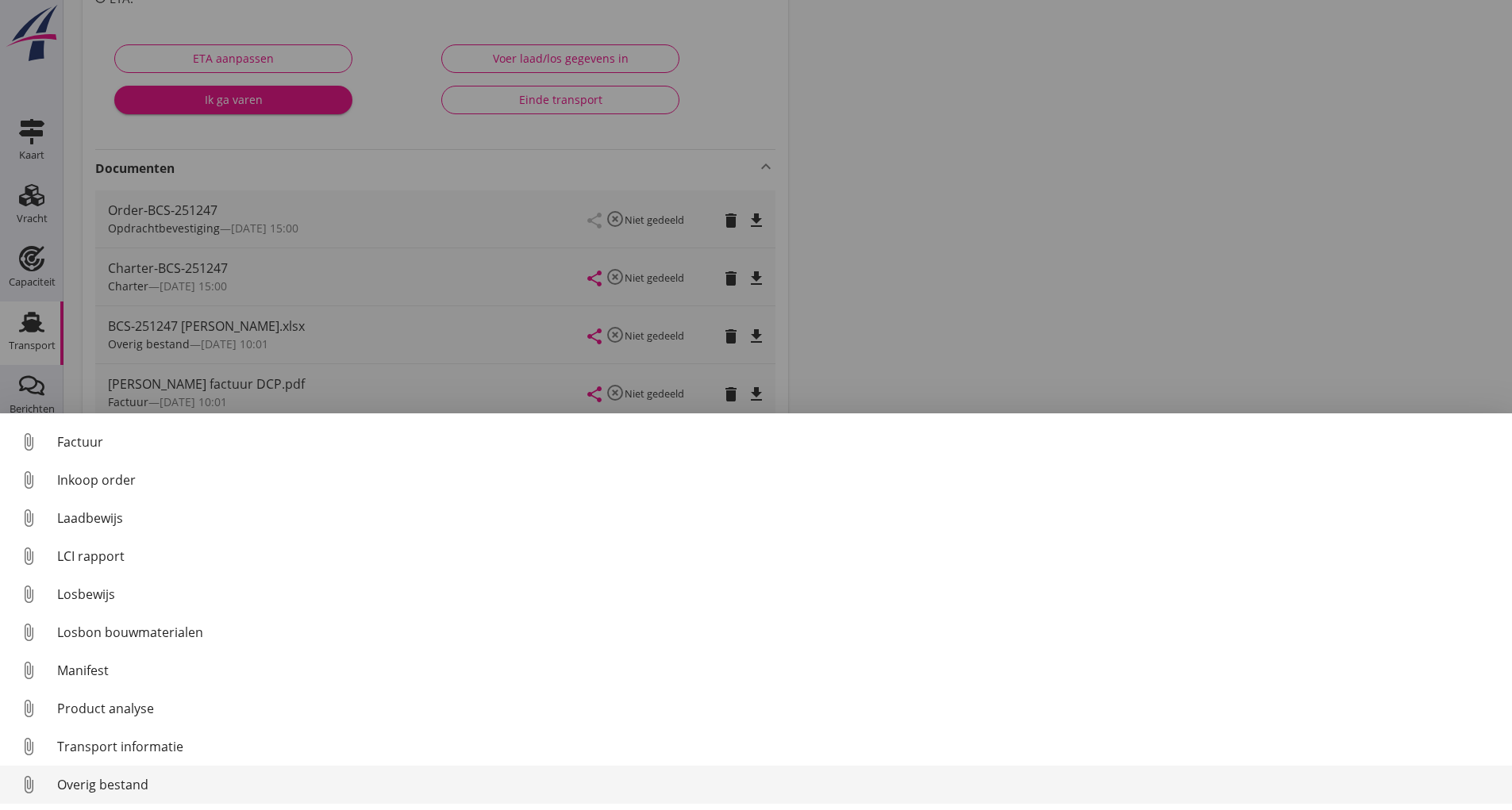
click at [126, 785] on div "Overig bestand" at bounding box center [778, 785] width 1442 height 19
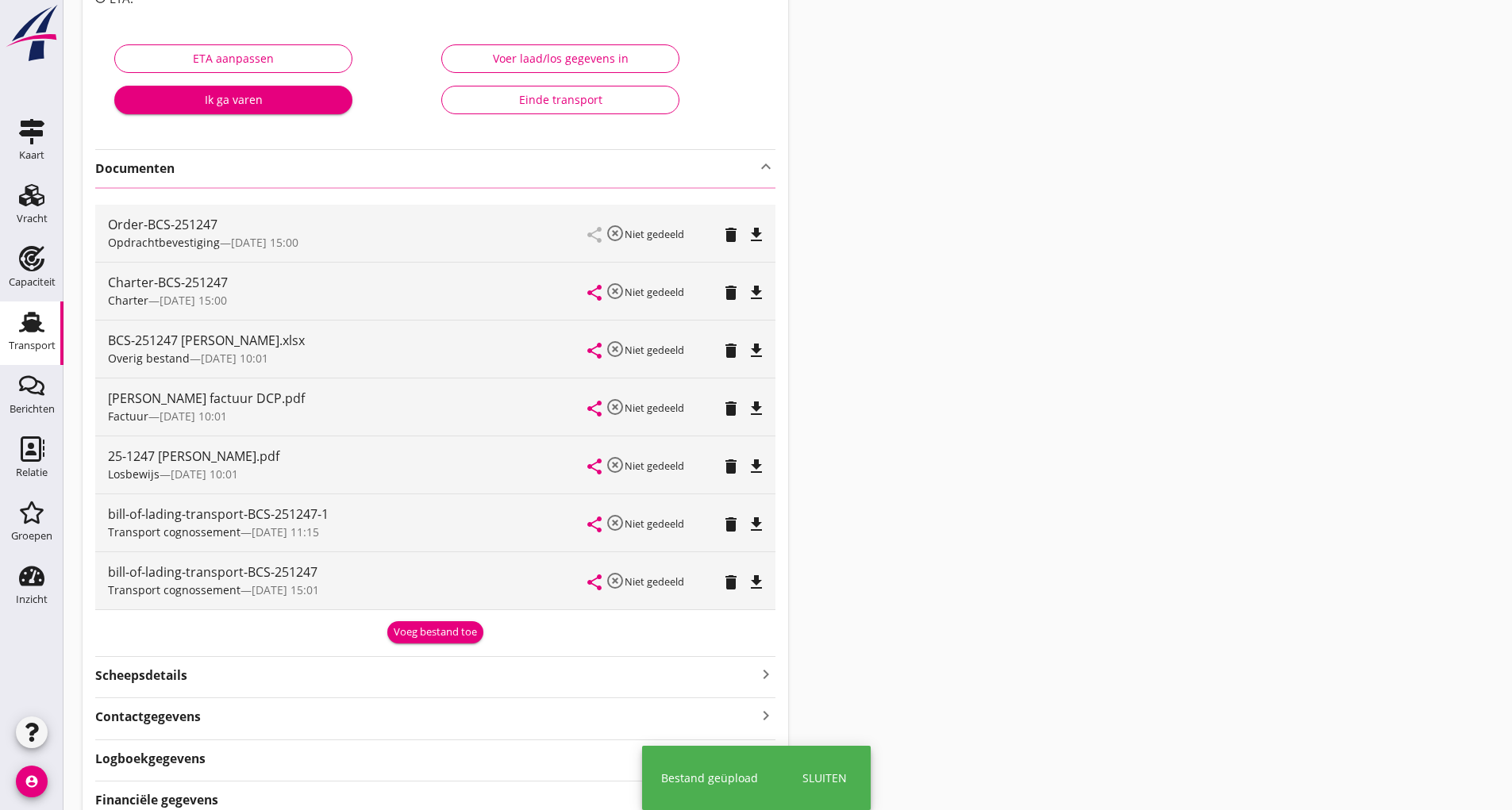
scroll to position [0, 0]
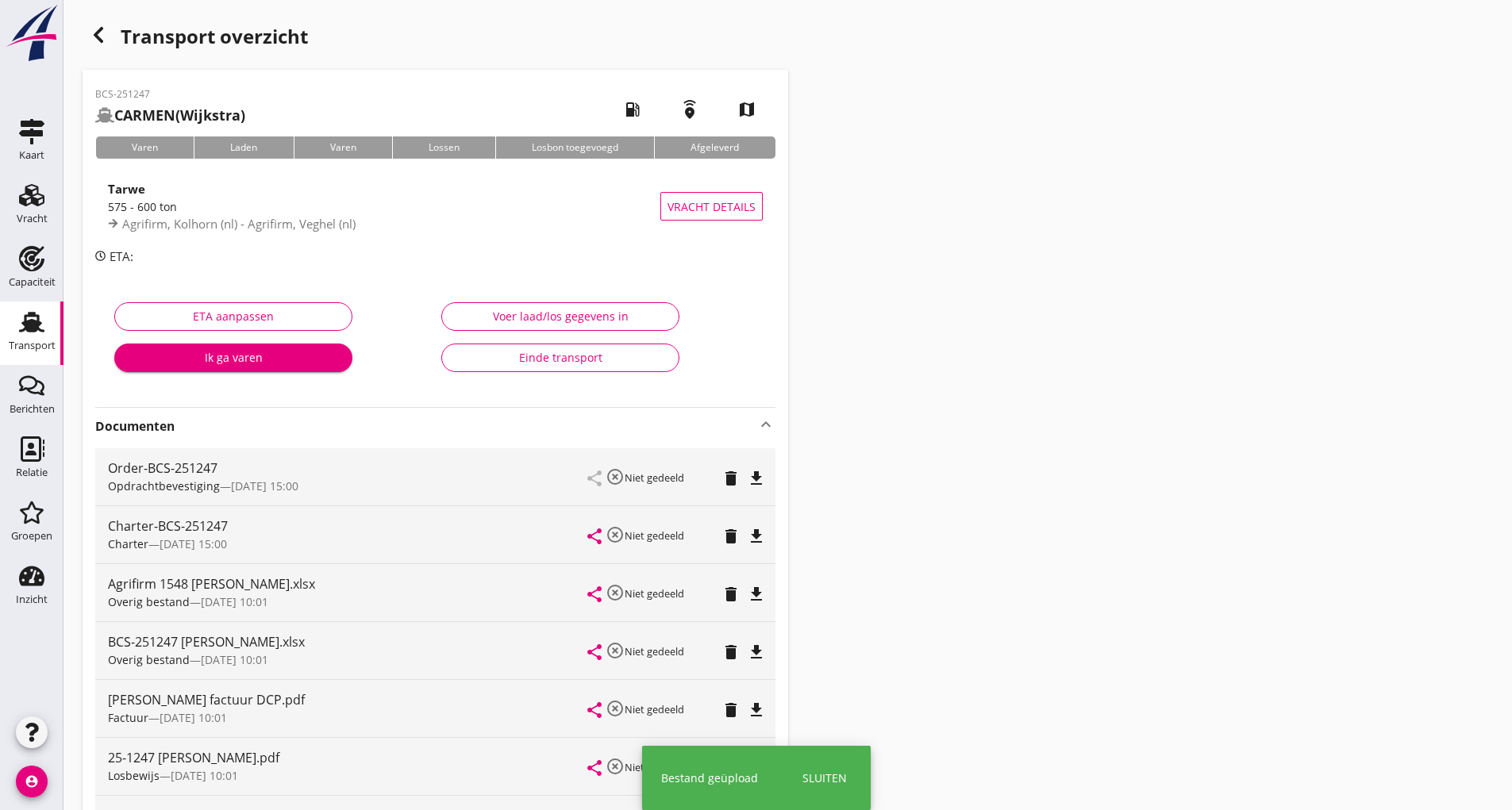
click at [106, 30] on icon "button" at bounding box center [98, 34] width 19 height 19
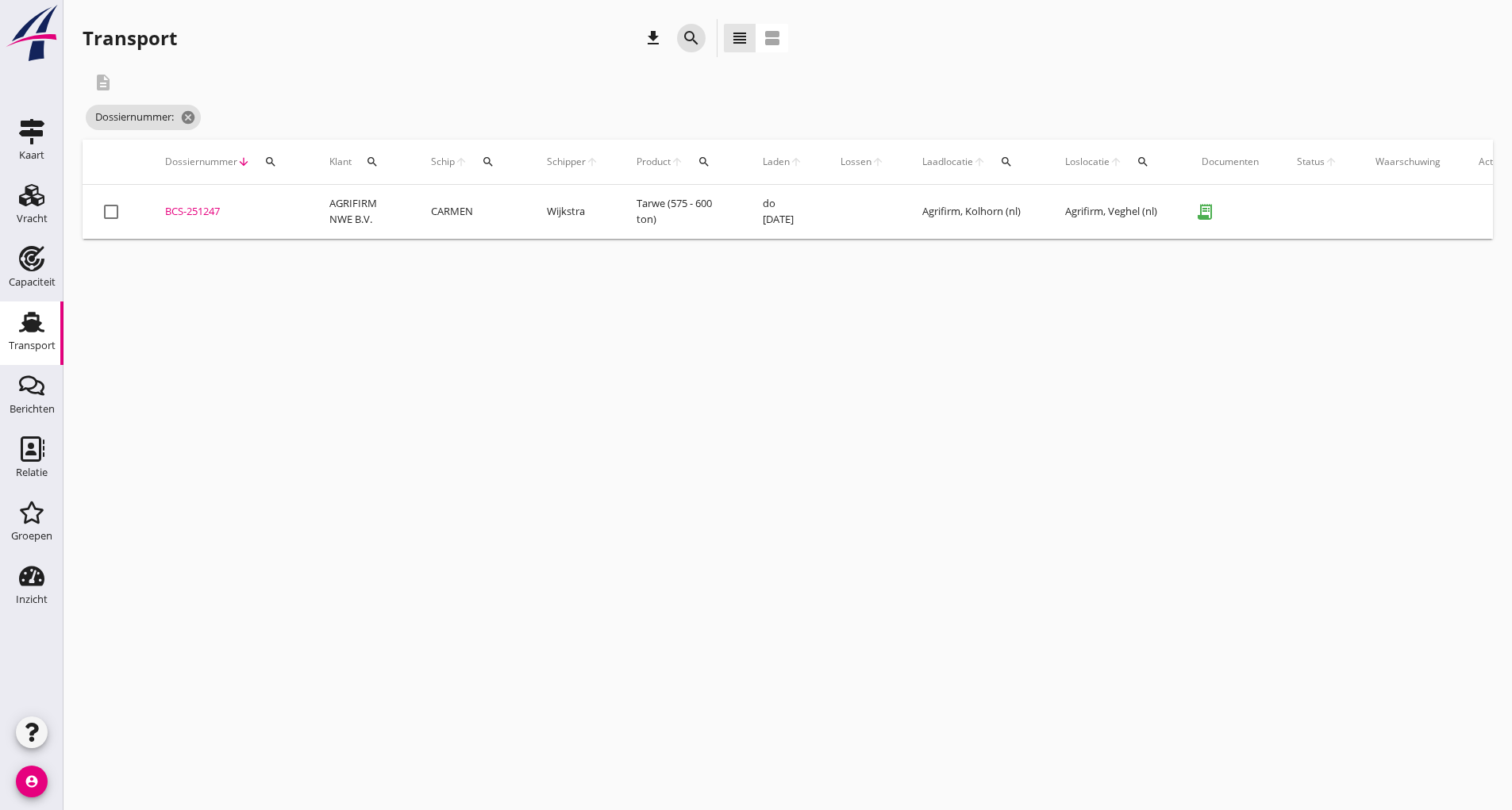
click at [680, 28] on div "search" at bounding box center [691, 38] width 38 height 38
click at [692, 43] on icon "search" at bounding box center [690, 38] width 19 height 19
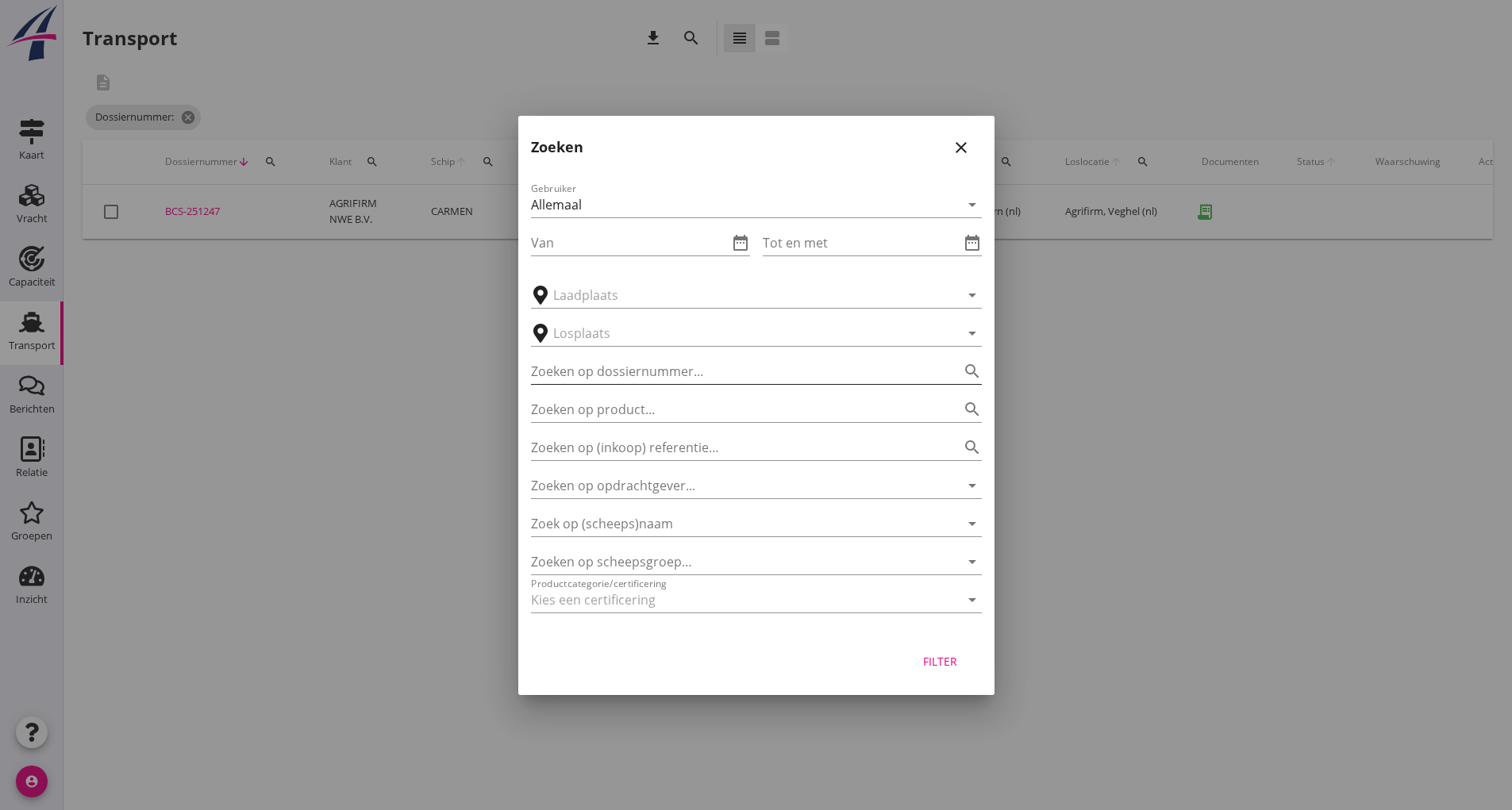
click at [557, 374] on input "Zoeken op dossiernummer..." at bounding box center [734, 371] width 406 height 25
type input "251263"
click at [934, 665] on div "Filter" at bounding box center [941, 661] width 44 height 16
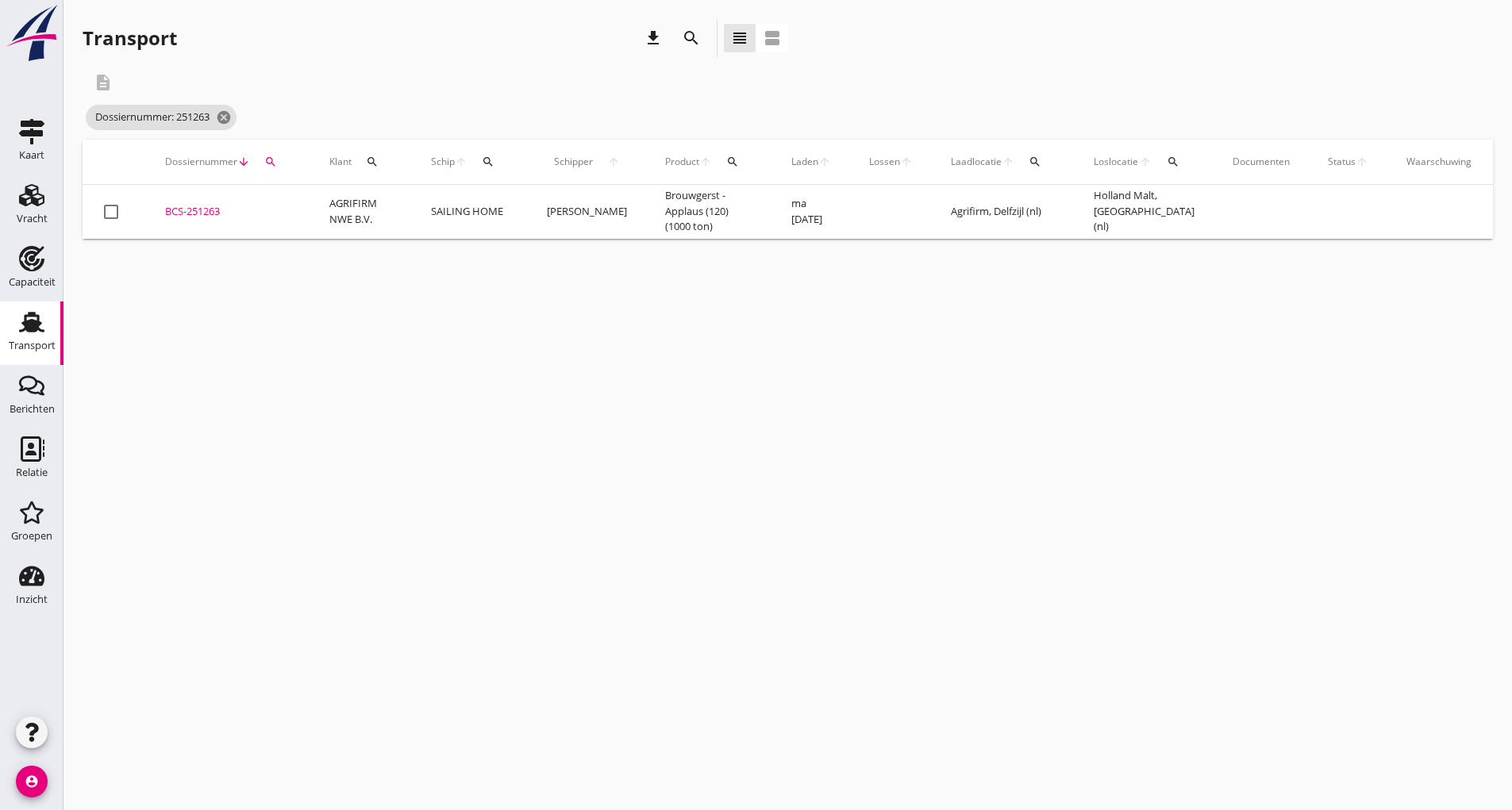
drag, startPoint x: 169, startPoint y: 215, endPoint x: 195, endPoint y: 239, distance: 35.4
click at [169, 216] on div "BCS-251263" at bounding box center [228, 211] width 126 height 16
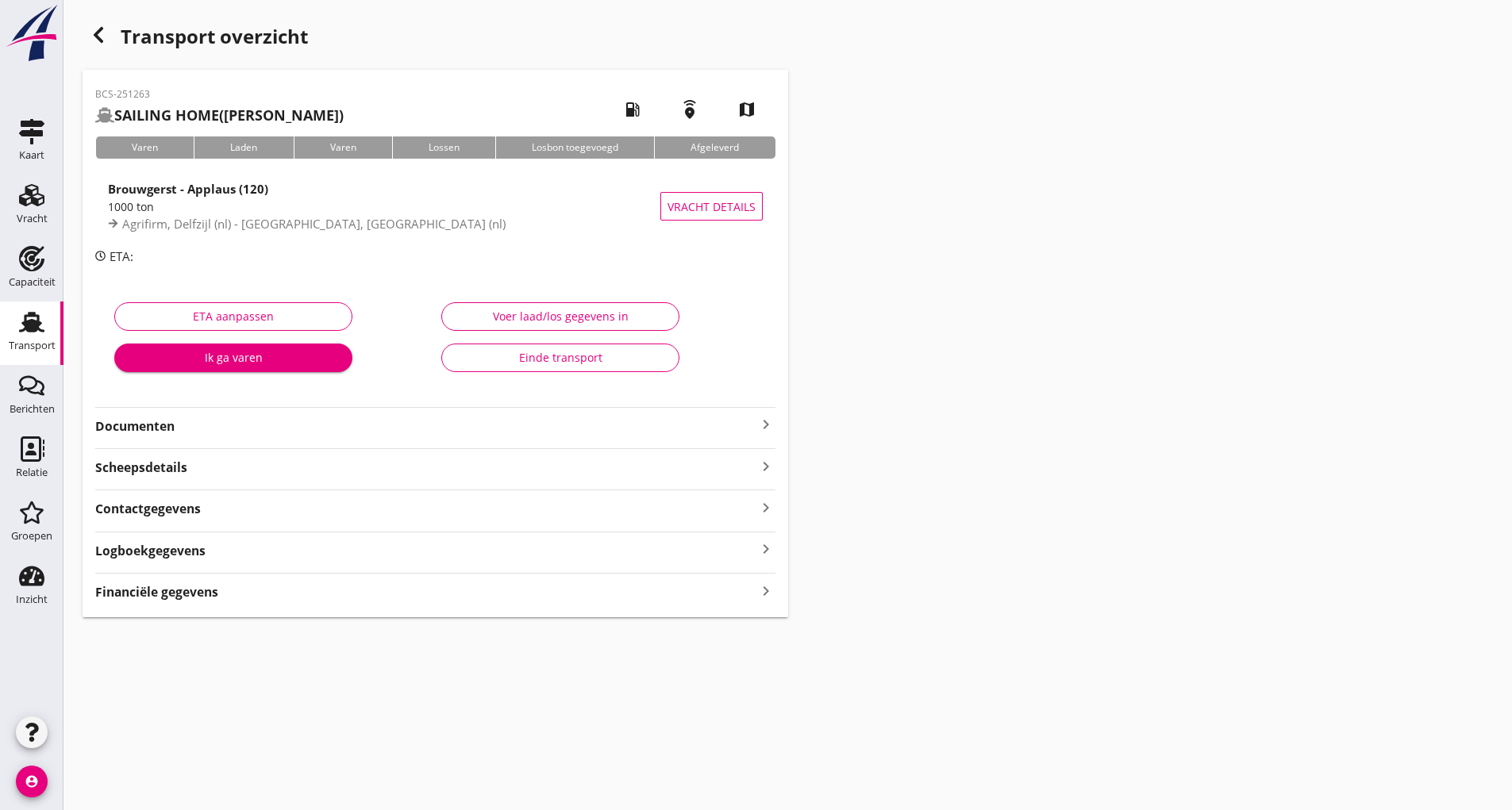
click at [165, 425] on strong "Documenten" at bounding box center [425, 427] width 661 height 18
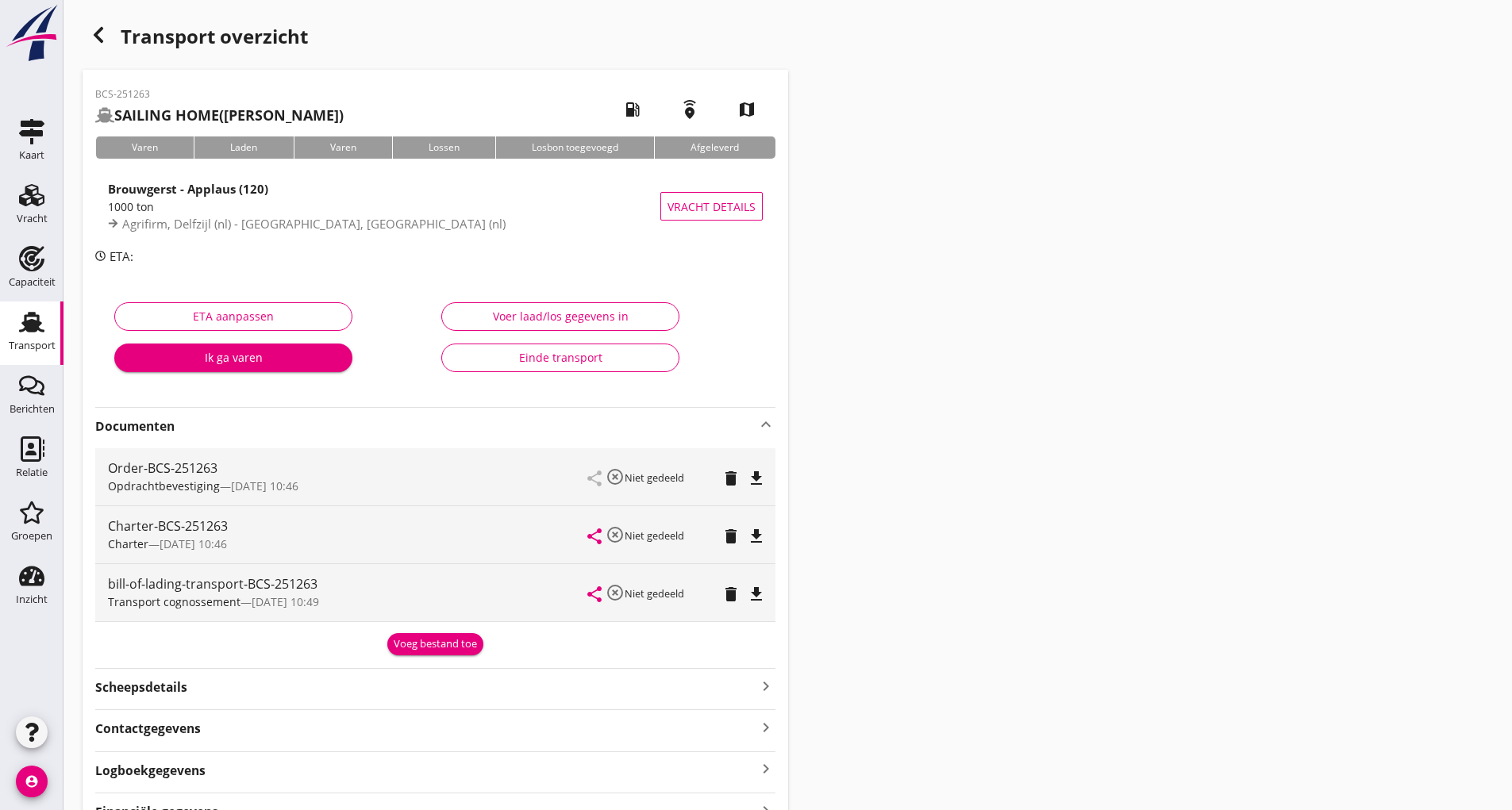
click at [450, 656] on div "BCS-251263 SAILING HOME ([PERSON_NAME]) local_gas_station emergency_share map V…" at bounding box center [435, 453] width 705 height 767
click at [415, 642] on div "Voeg bestand toe" at bounding box center [436, 643] width 84 height 16
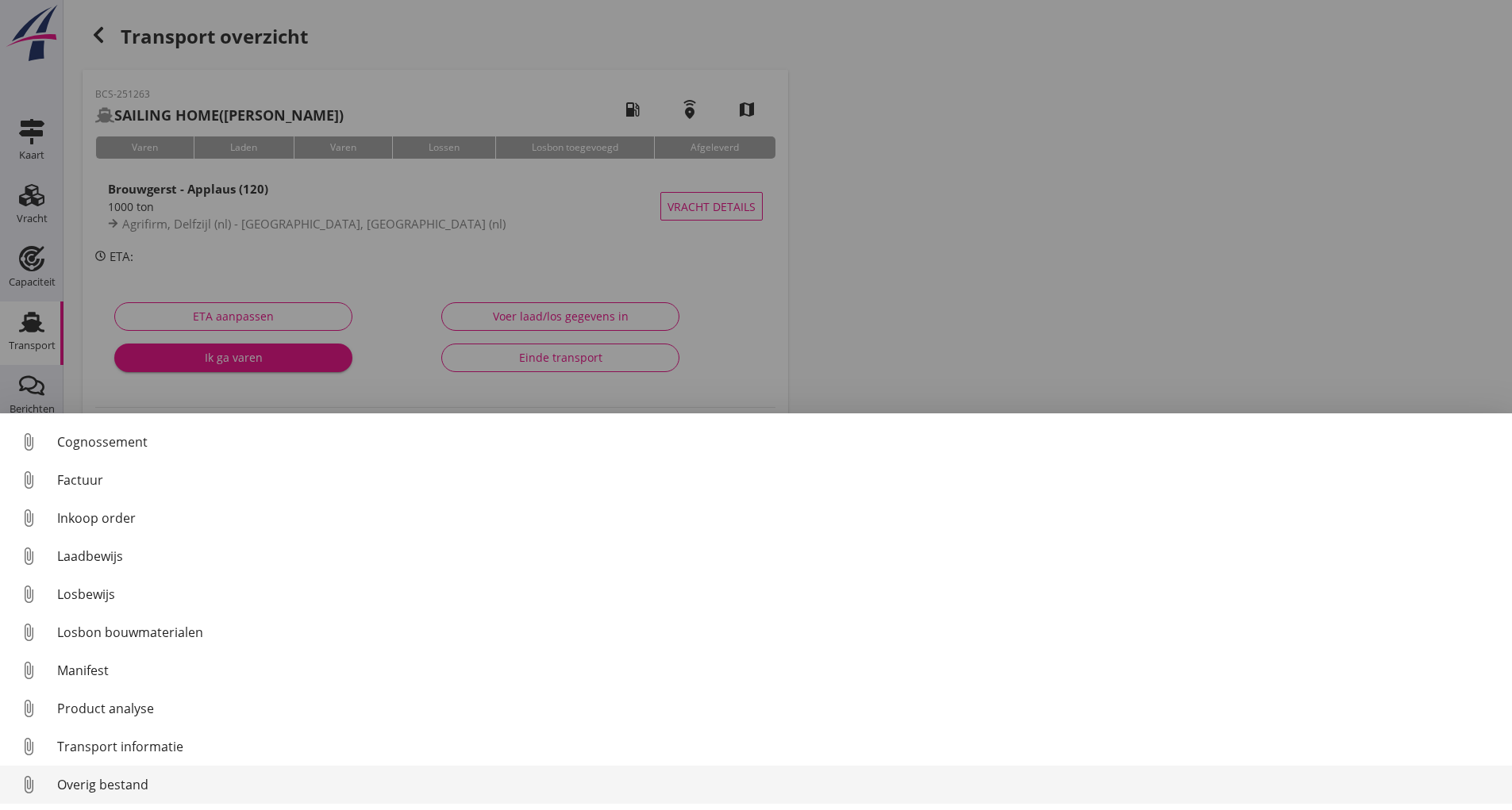
click at [106, 785] on div "Overig bestand" at bounding box center [778, 785] width 1442 height 19
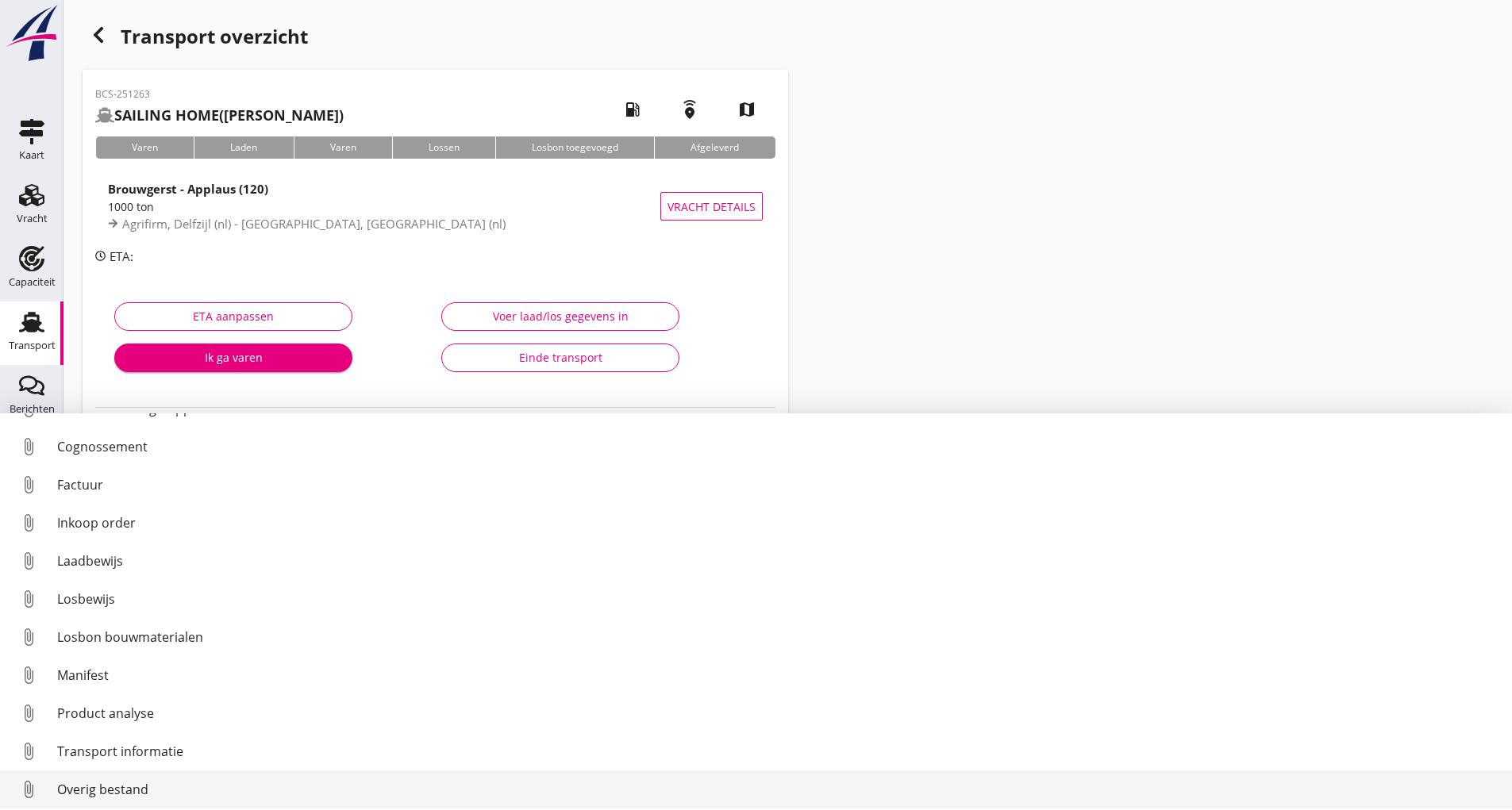
scroll to position [73, 0]
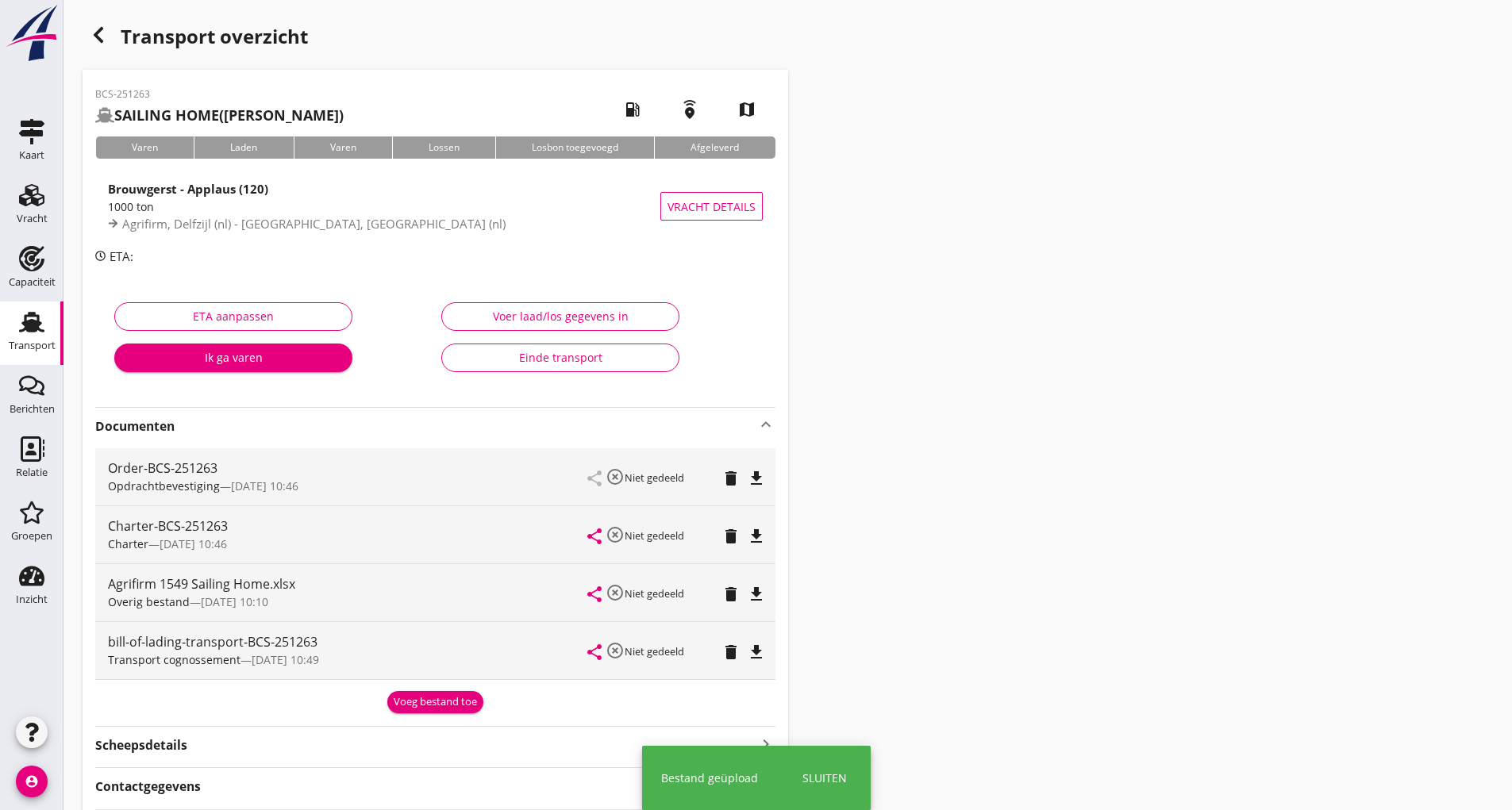
click at [415, 707] on div "Voeg bestand toe" at bounding box center [436, 702] width 84 height 16
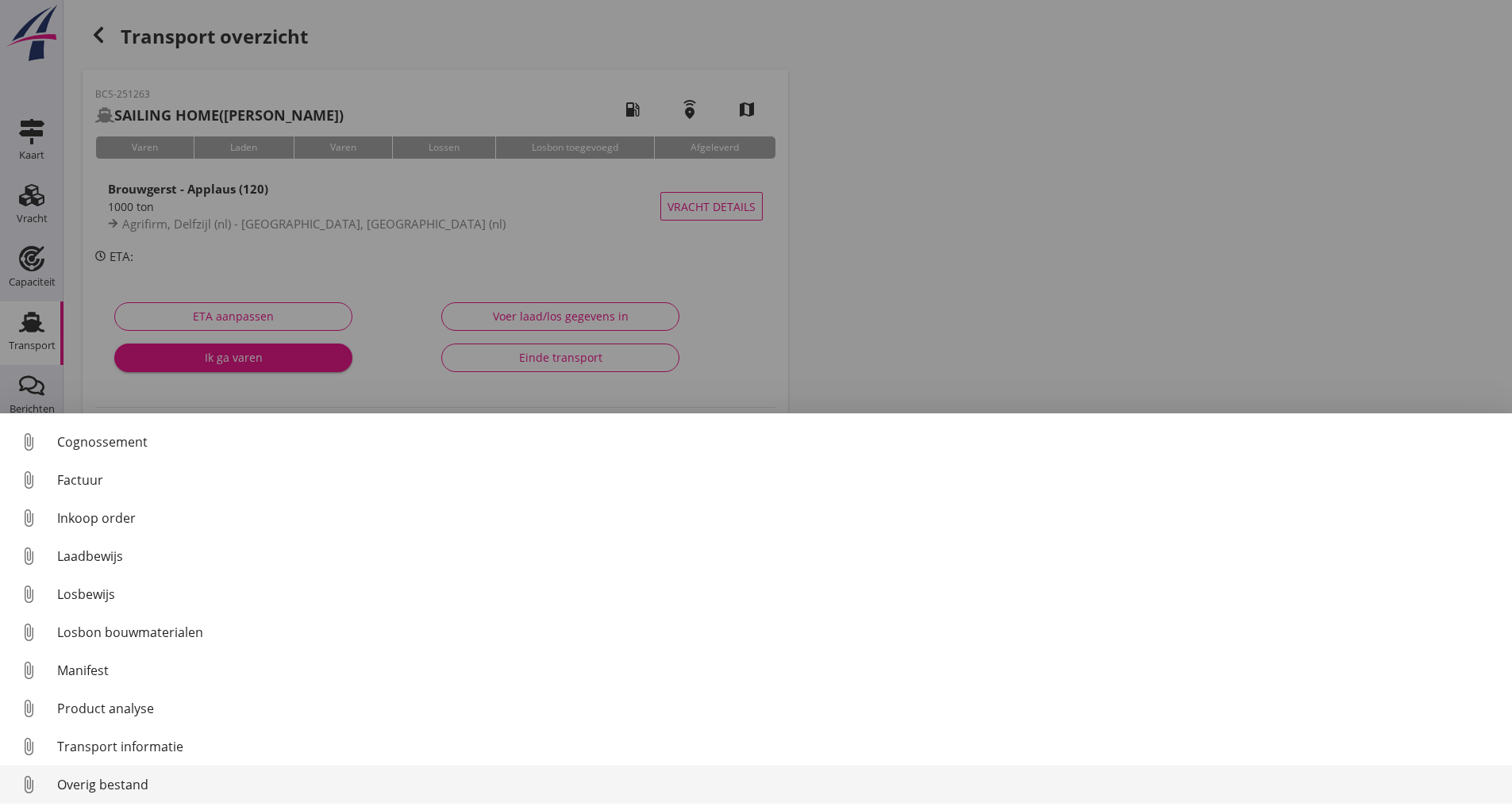
click at [144, 783] on div "Overig bestand" at bounding box center [778, 785] width 1442 height 19
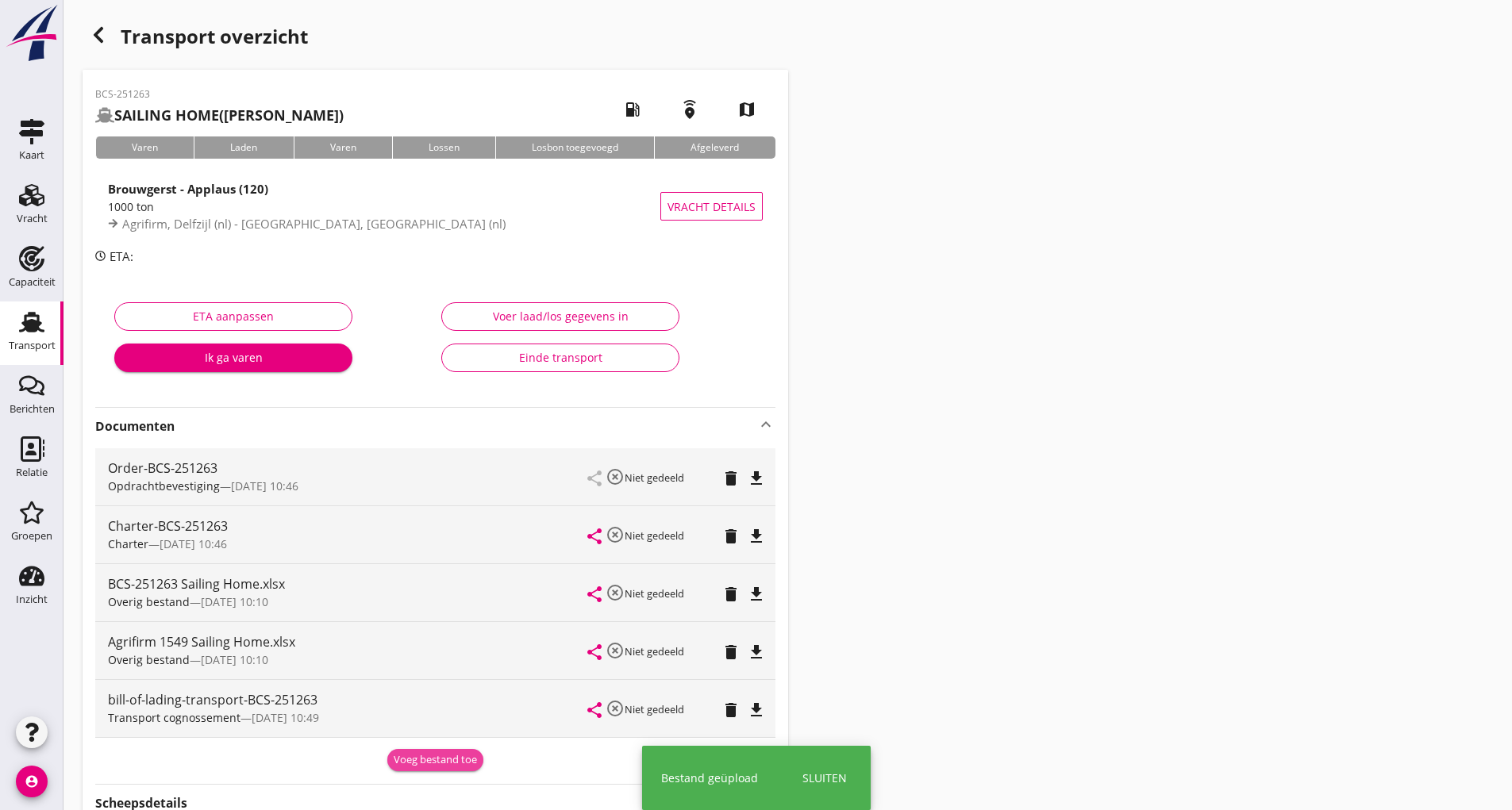
click at [402, 762] on div "Voeg bestand toe" at bounding box center [436, 759] width 84 height 16
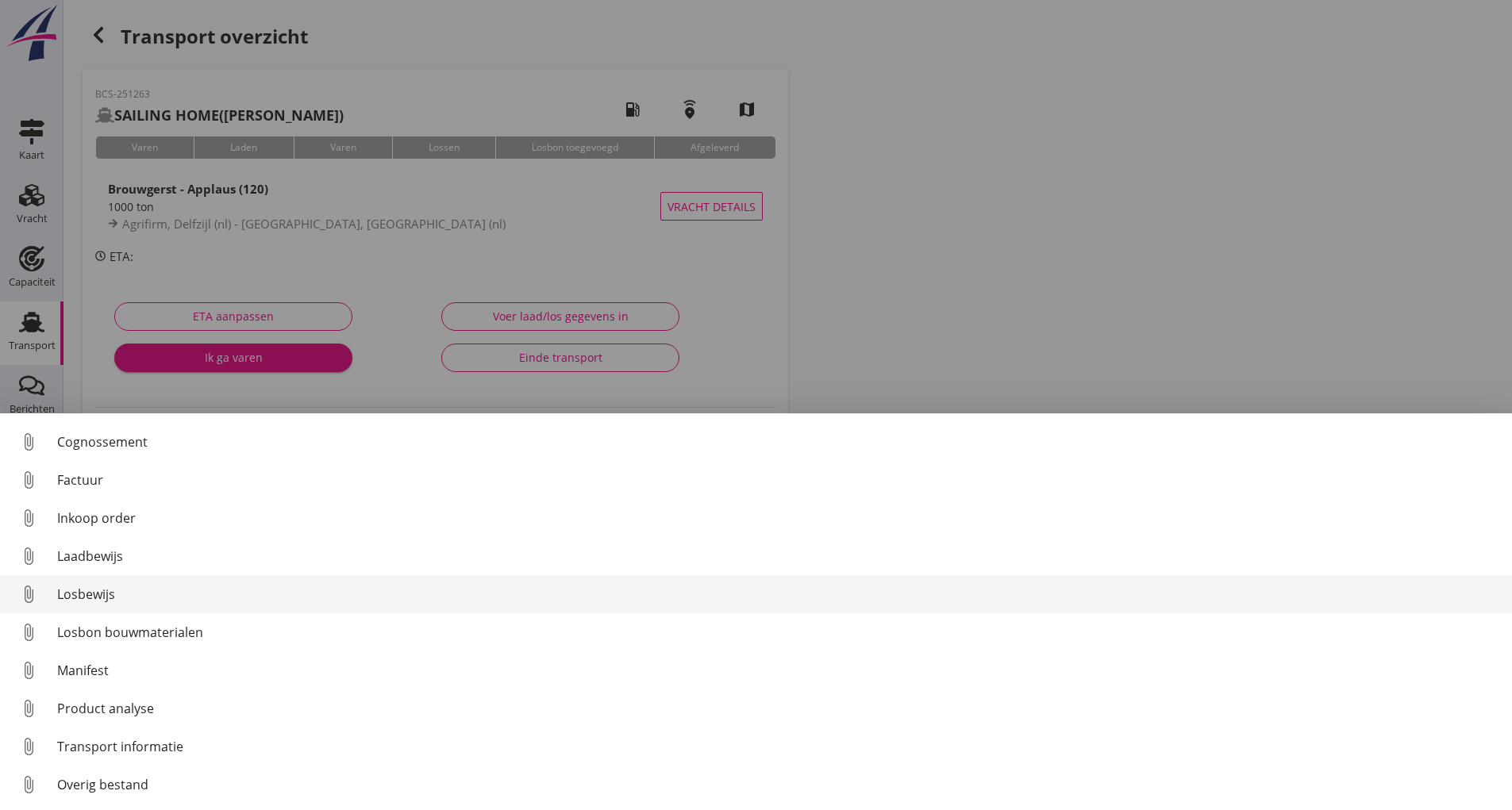
click at [97, 601] on div "Losbewijs" at bounding box center [778, 593] width 1442 height 19
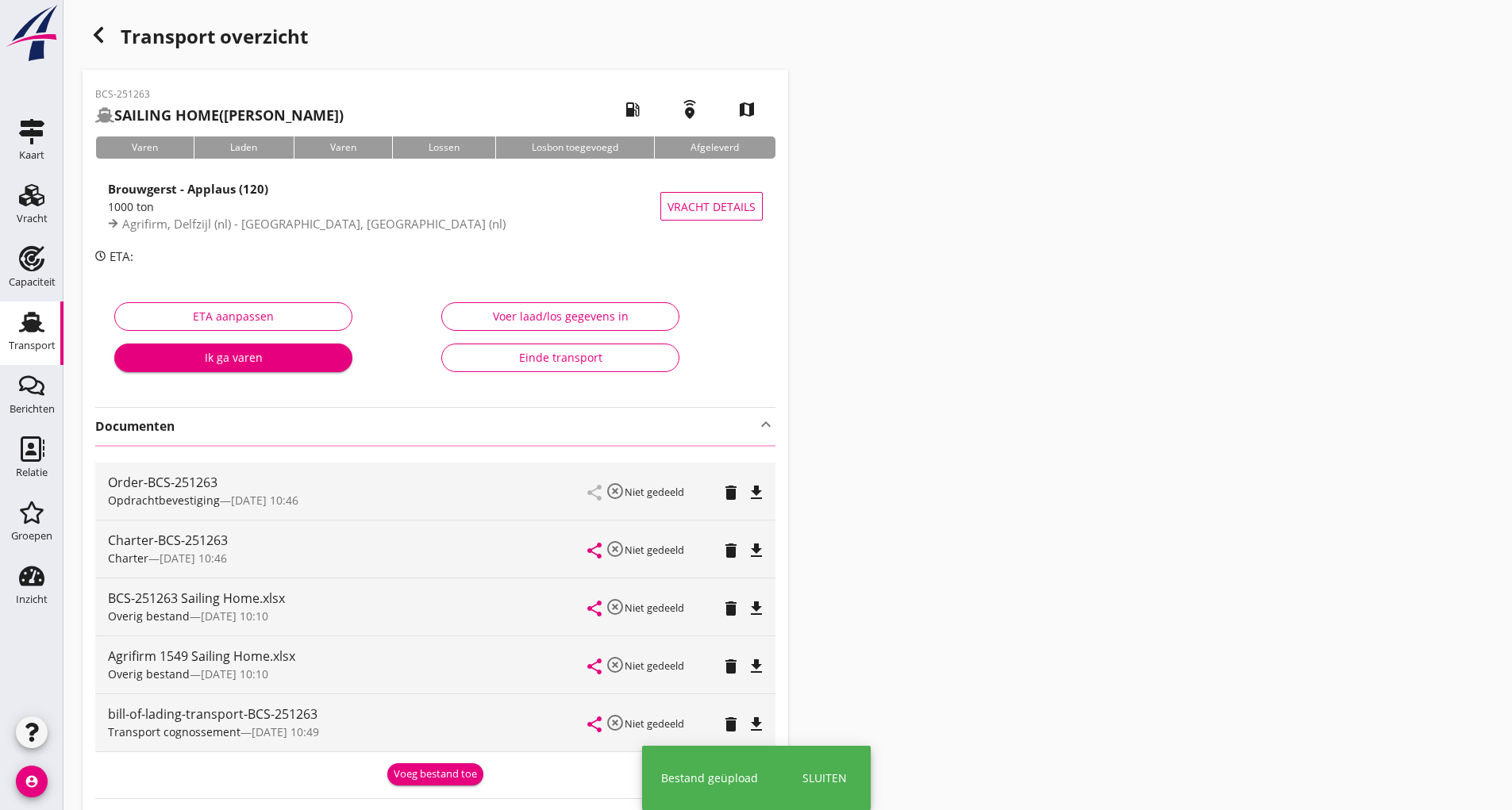
scroll to position [214, 0]
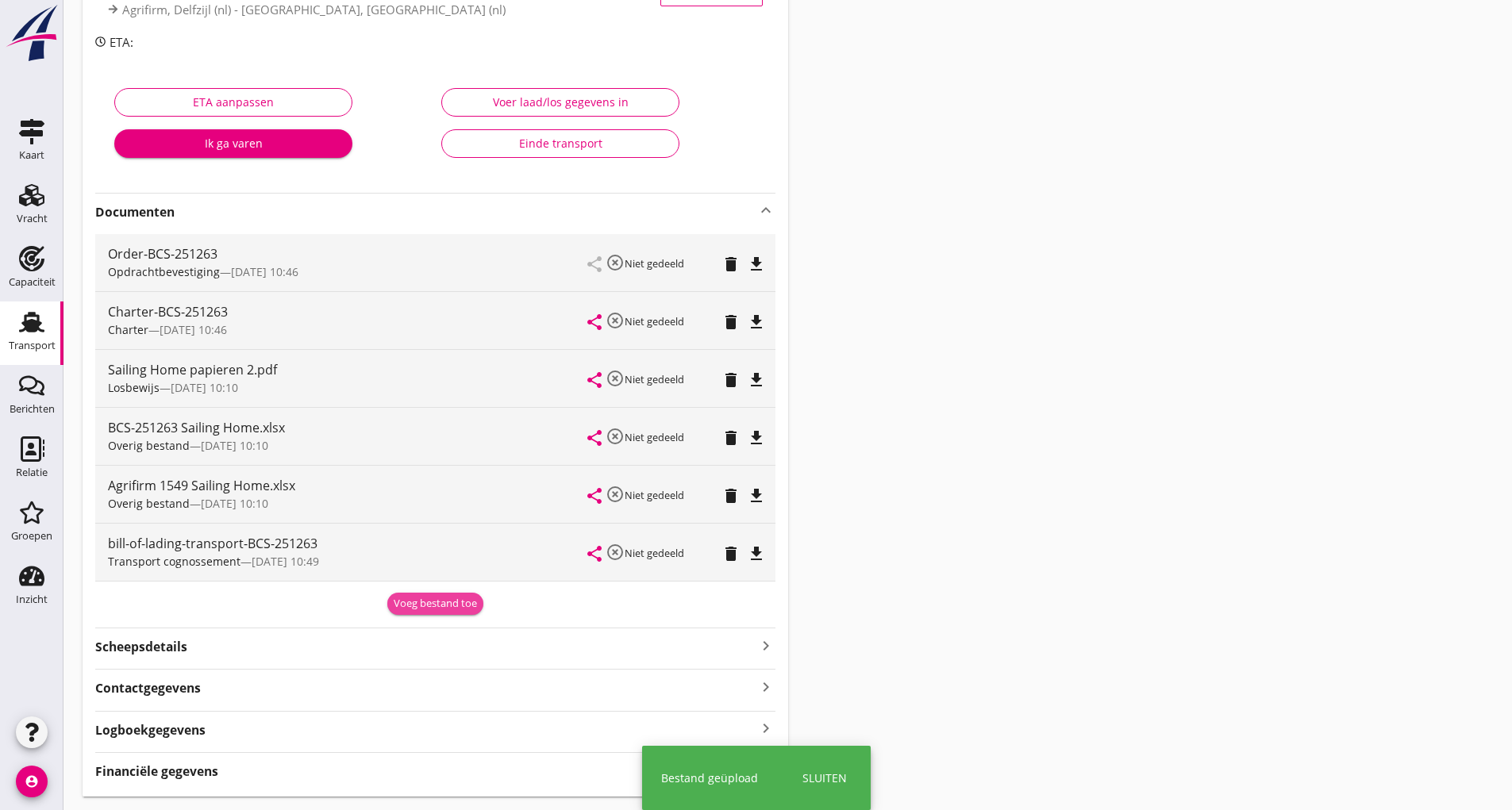
drag, startPoint x: 401, startPoint y: 608, endPoint x: 393, endPoint y: 602, distance: 10.0
click at [402, 606] on div "Voeg bestand toe" at bounding box center [436, 603] width 84 height 16
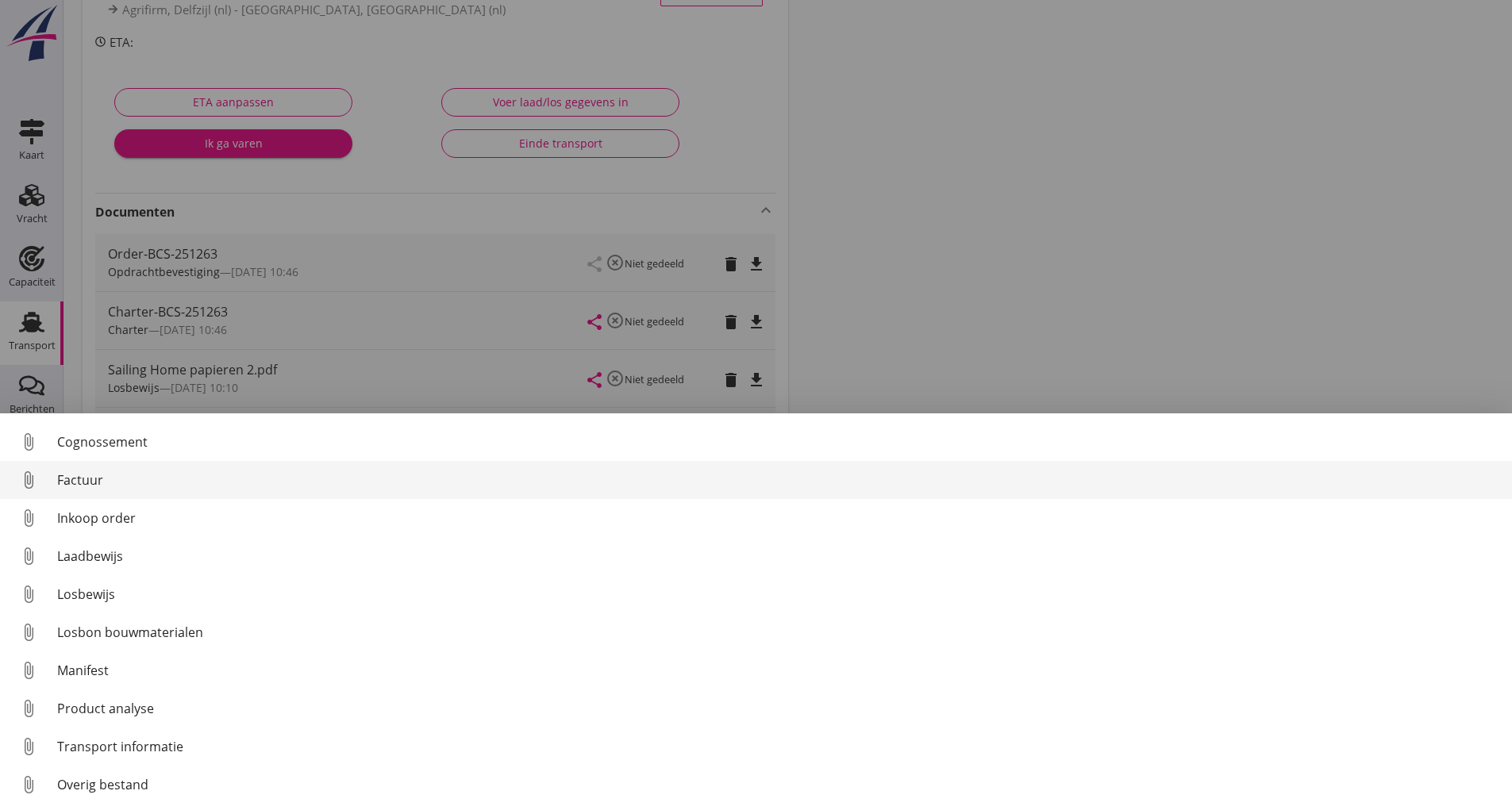
click at [87, 478] on div "Factuur" at bounding box center [778, 479] width 1442 height 19
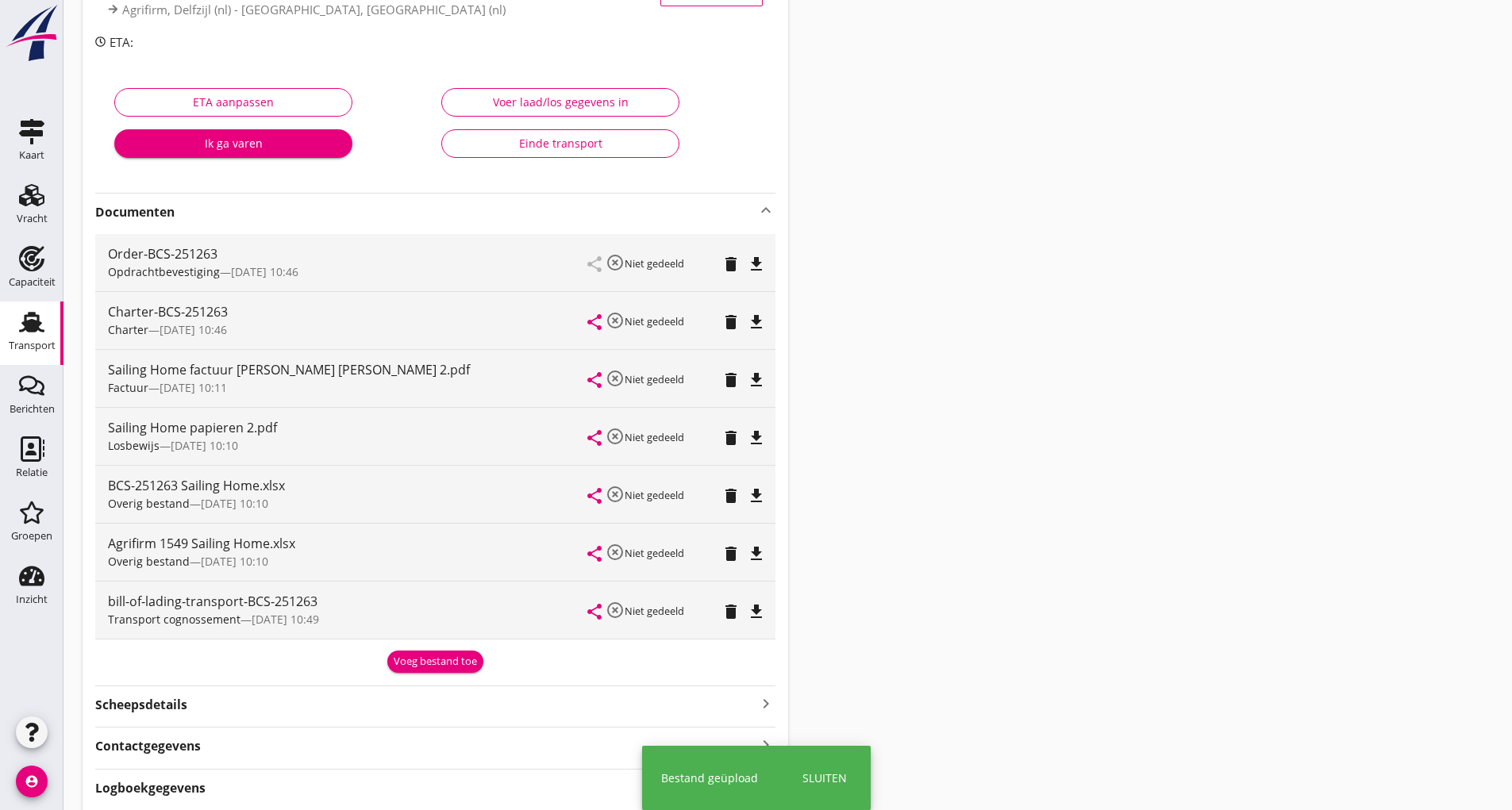
scroll to position [0, 0]
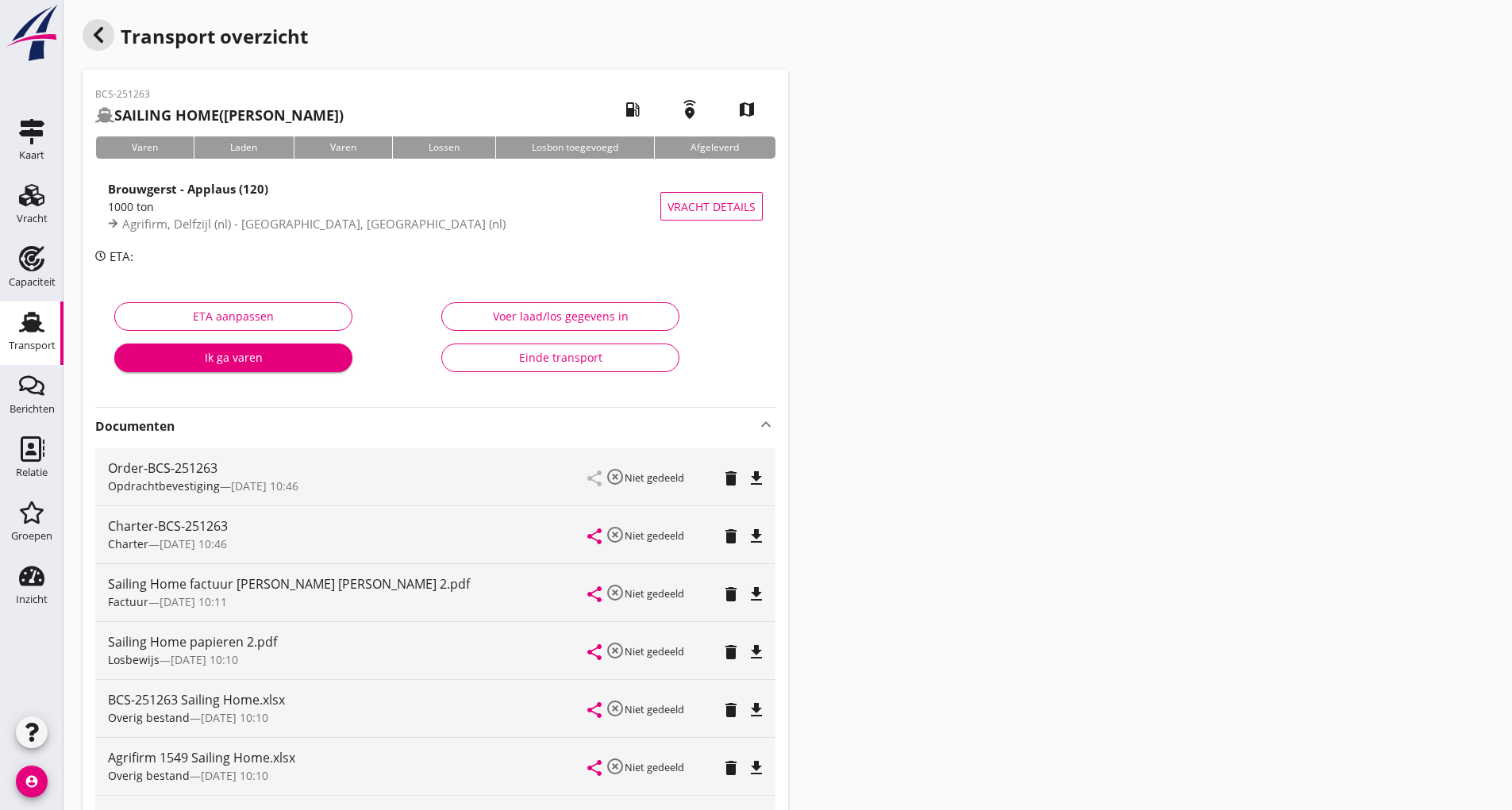
click at [107, 50] on div "Transport overzicht" at bounding box center [435, 38] width 705 height 38
drag, startPoint x: 103, startPoint y: 38, endPoint x: 139, endPoint y: 42, distance: 36.2
click at [104, 38] on icon "button" at bounding box center [98, 34] width 19 height 19
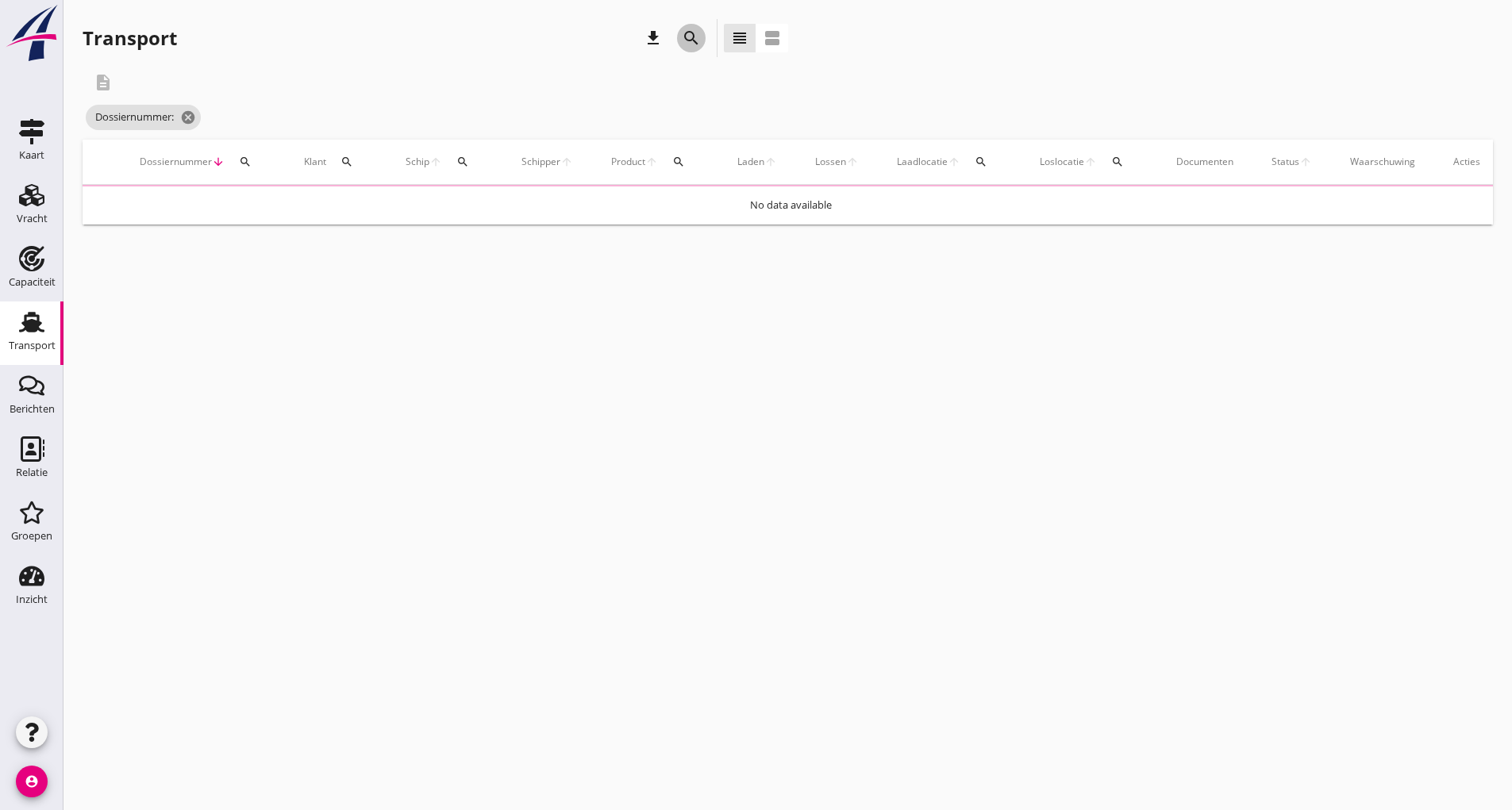
click at [695, 35] on icon "search" at bounding box center [690, 38] width 19 height 19
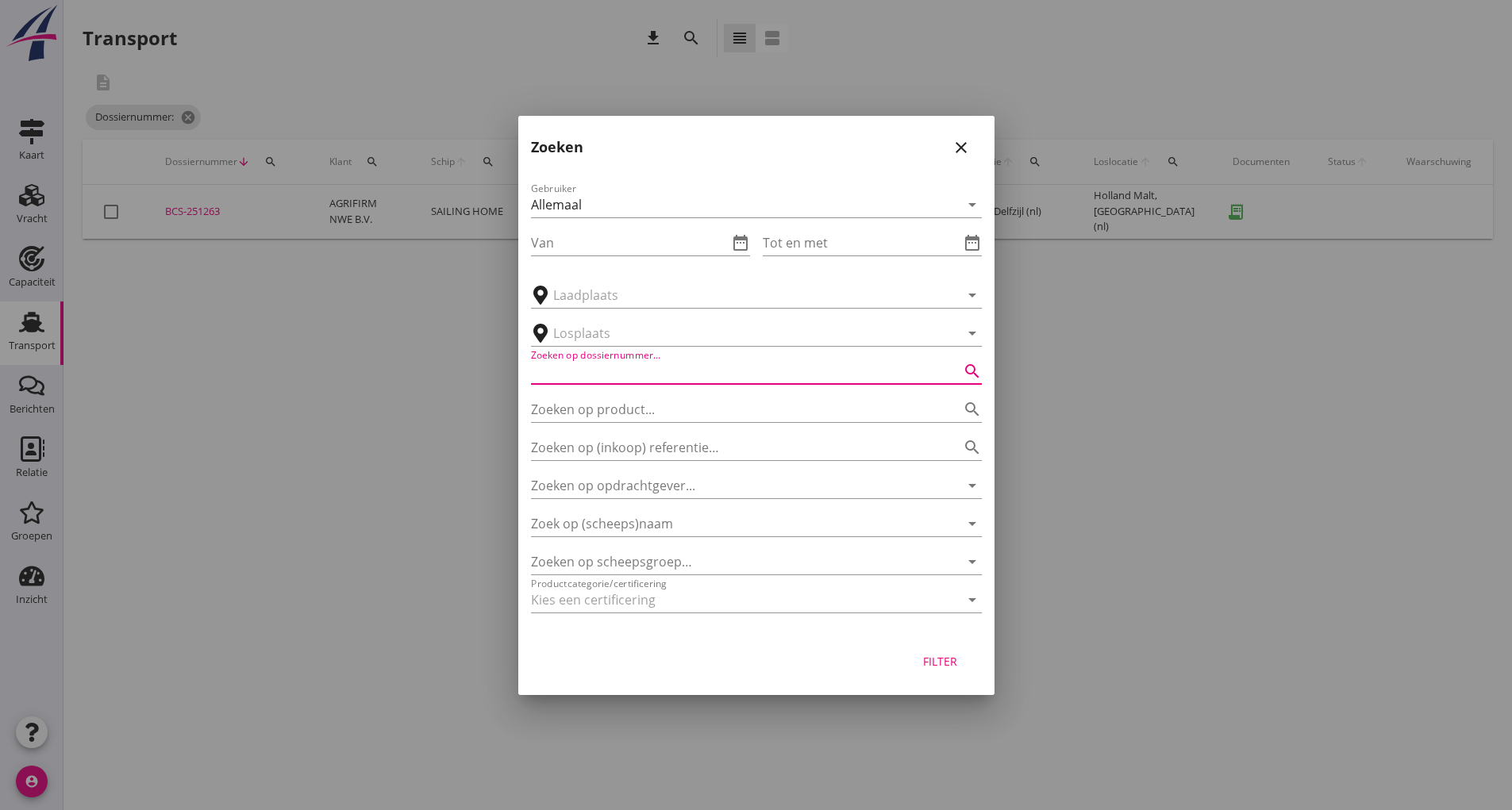
click at [616, 364] on input "Zoeken op dossiernummer..." at bounding box center [734, 371] width 406 height 25
type input "251261"
click at [950, 661] on div "Filter" at bounding box center [941, 661] width 44 height 16
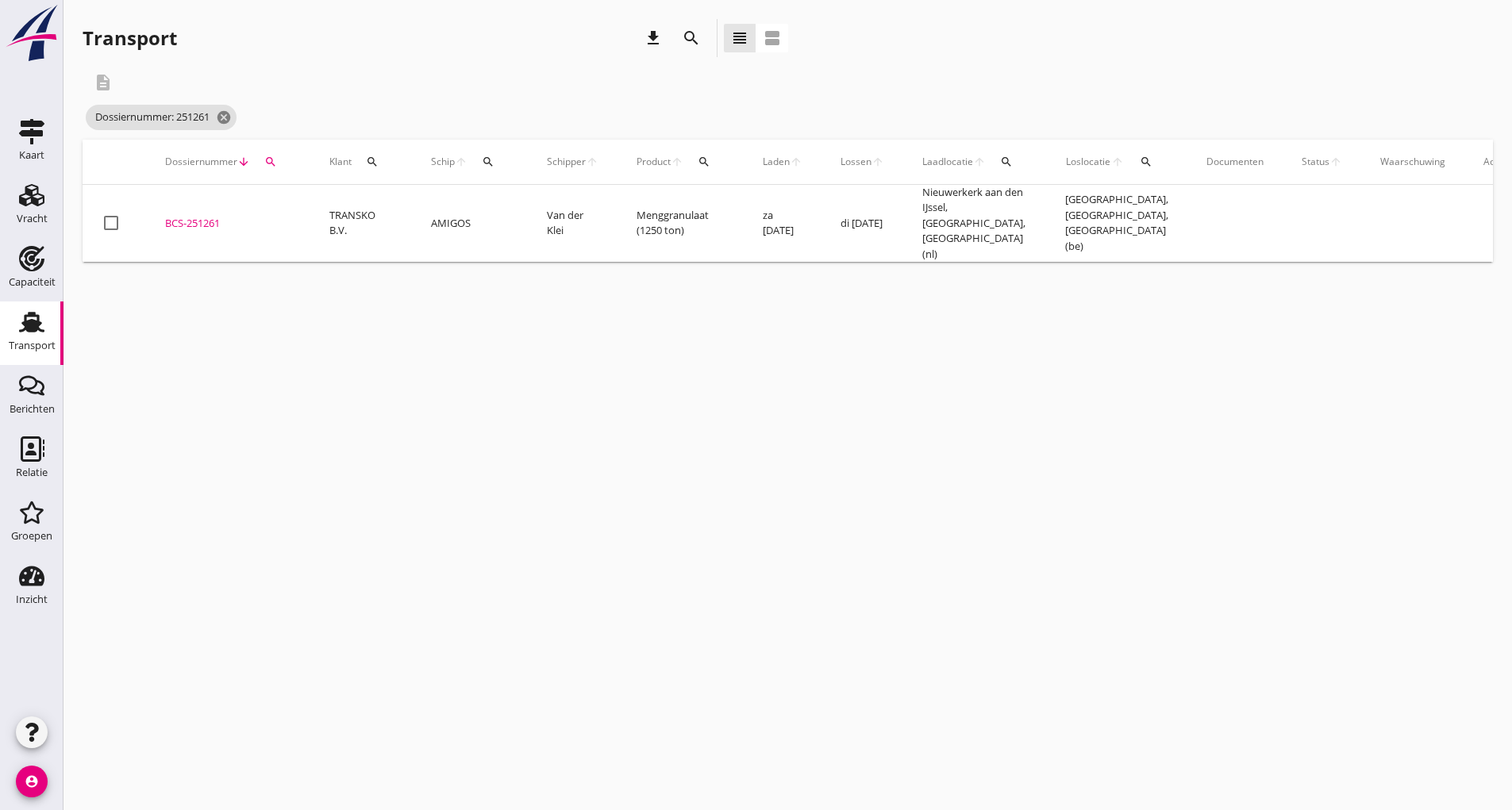
click at [205, 216] on div "BCS-251261" at bounding box center [228, 223] width 126 height 16
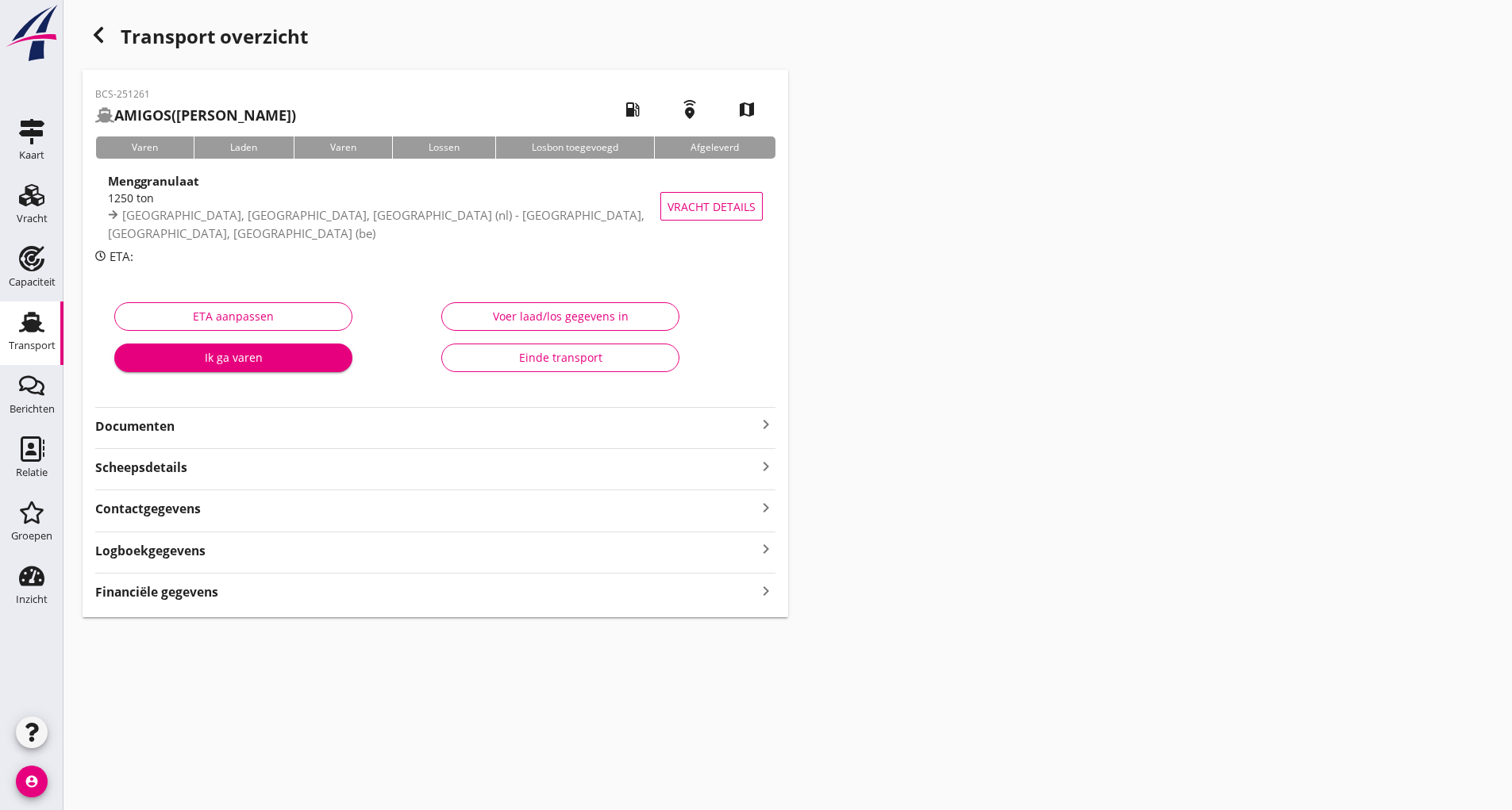
click at [160, 429] on strong "Documenten" at bounding box center [425, 427] width 661 height 18
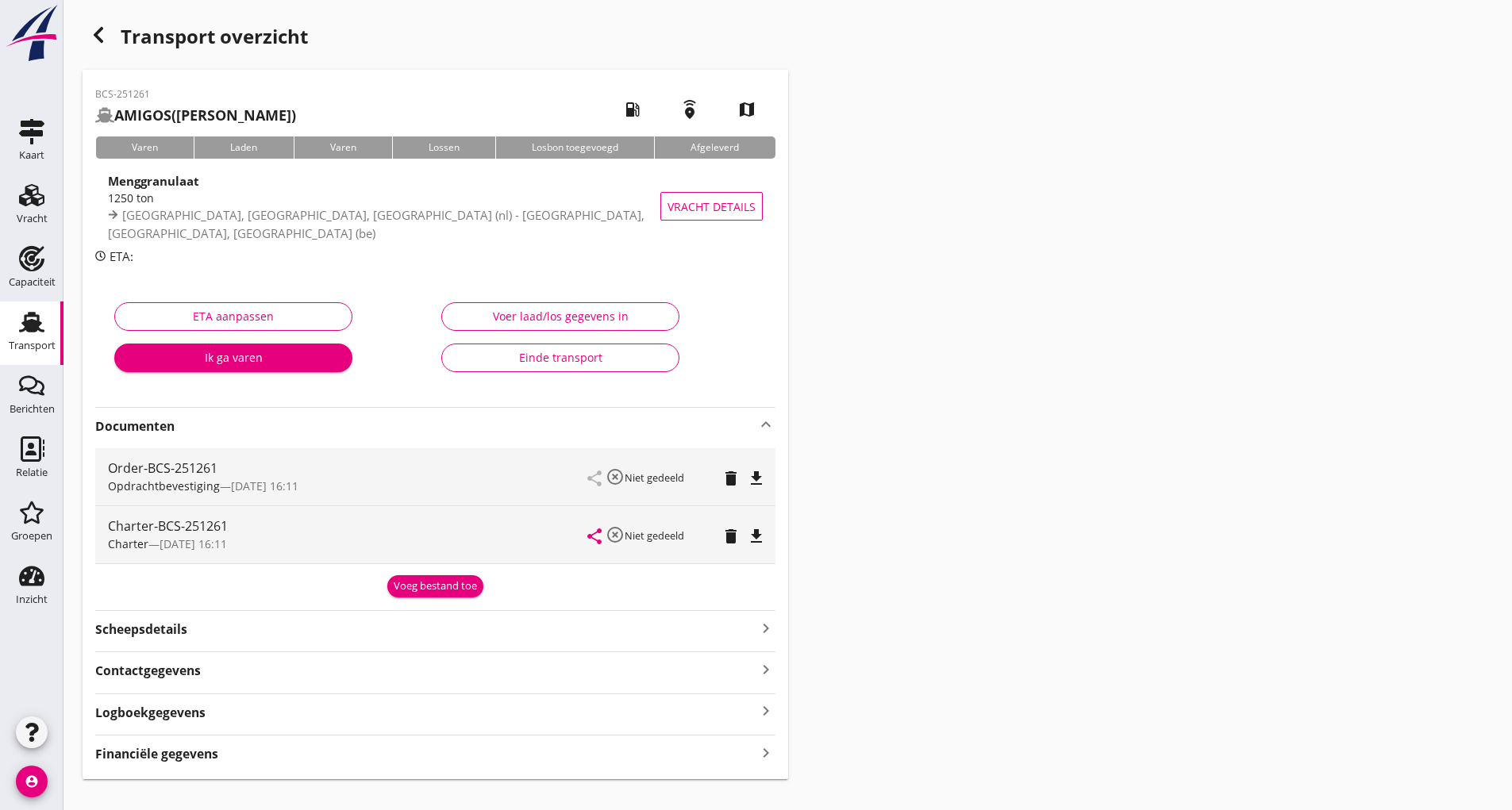
click at [410, 586] on div "Voeg bestand toe" at bounding box center [436, 586] width 84 height 16
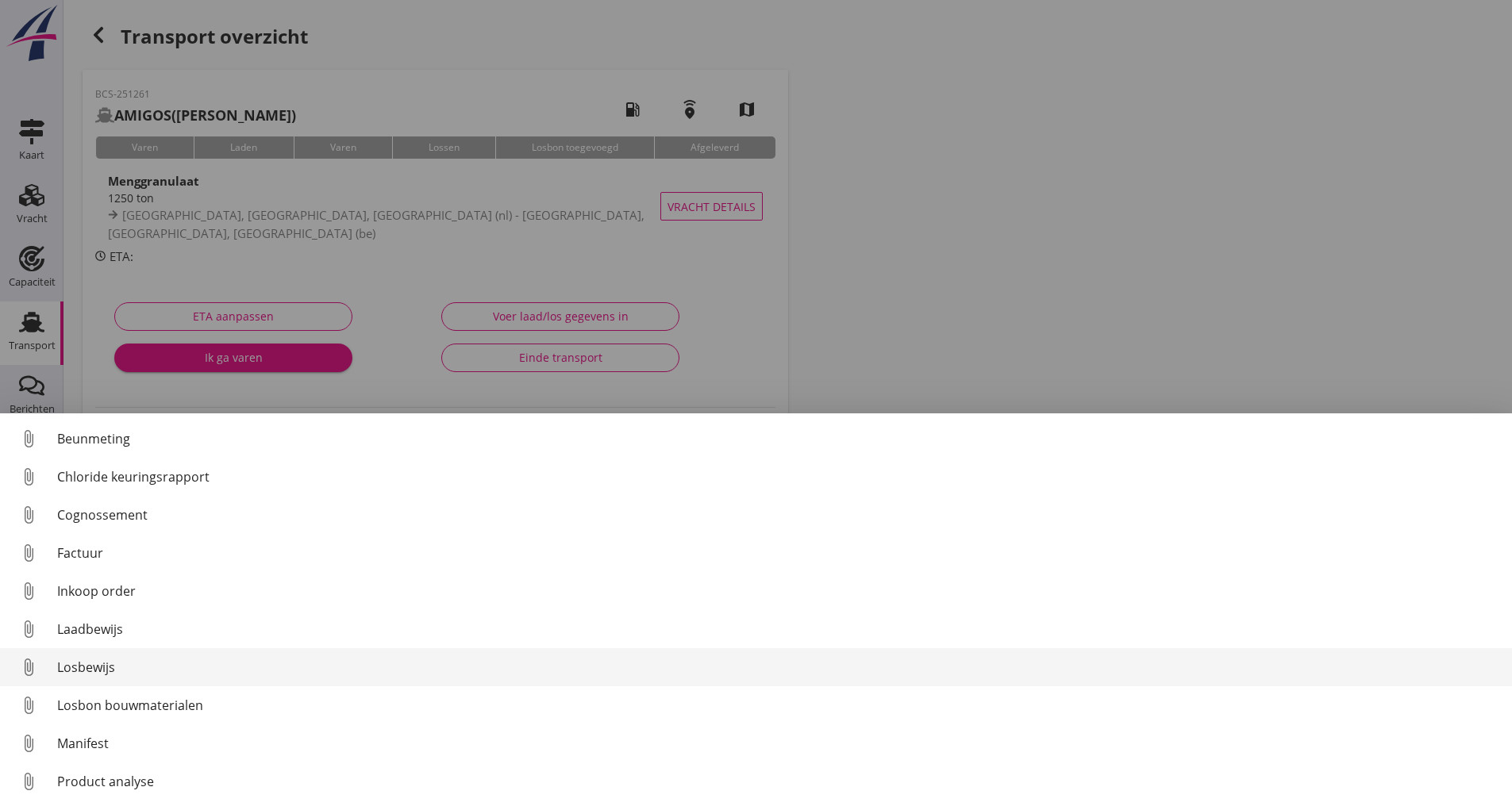
click at [98, 670] on div "Losbewijs" at bounding box center [778, 666] width 1442 height 19
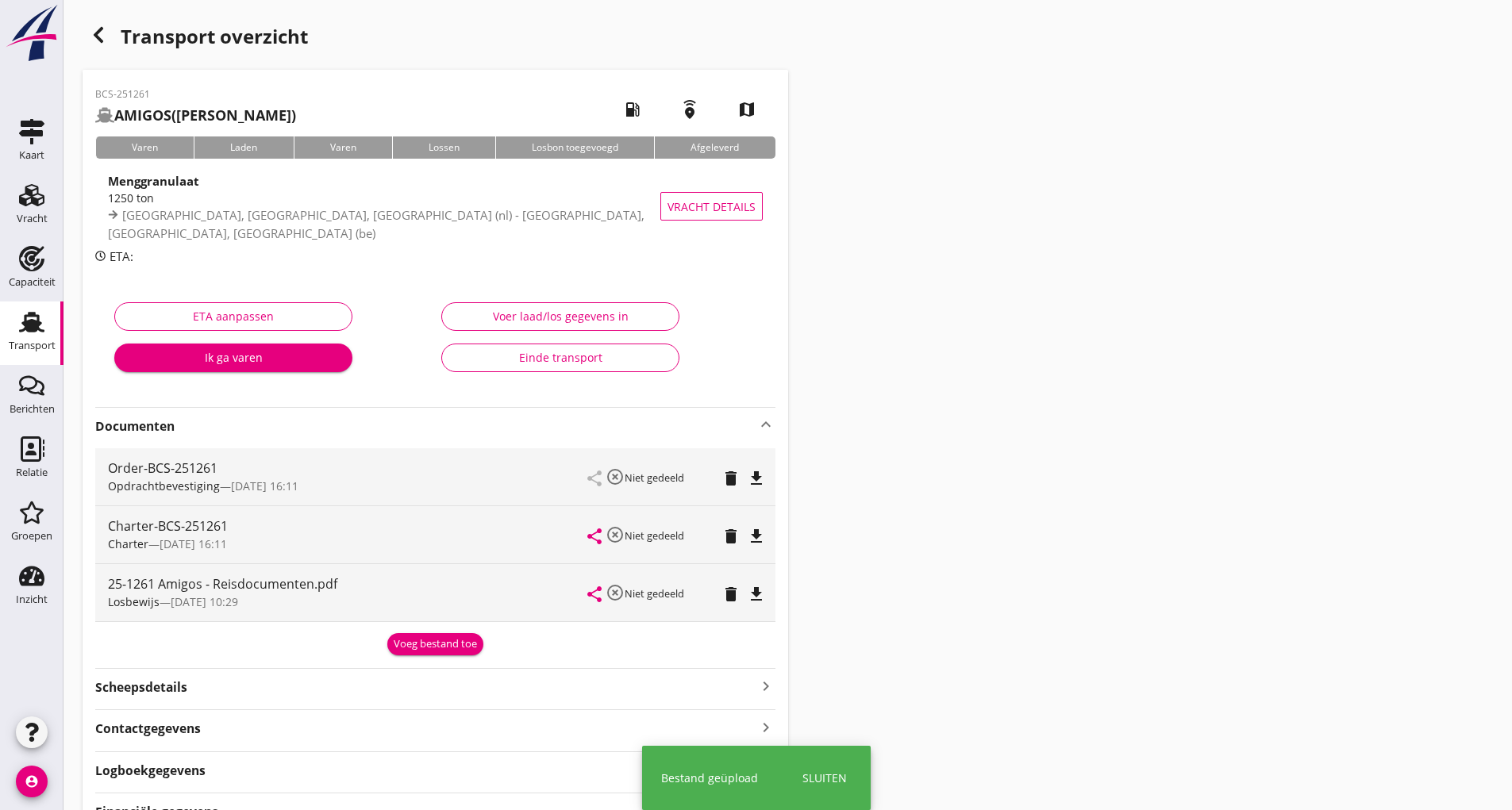
click at [417, 638] on div "Voeg bestand toe" at bounding box center [436, 643] width 84 height 16
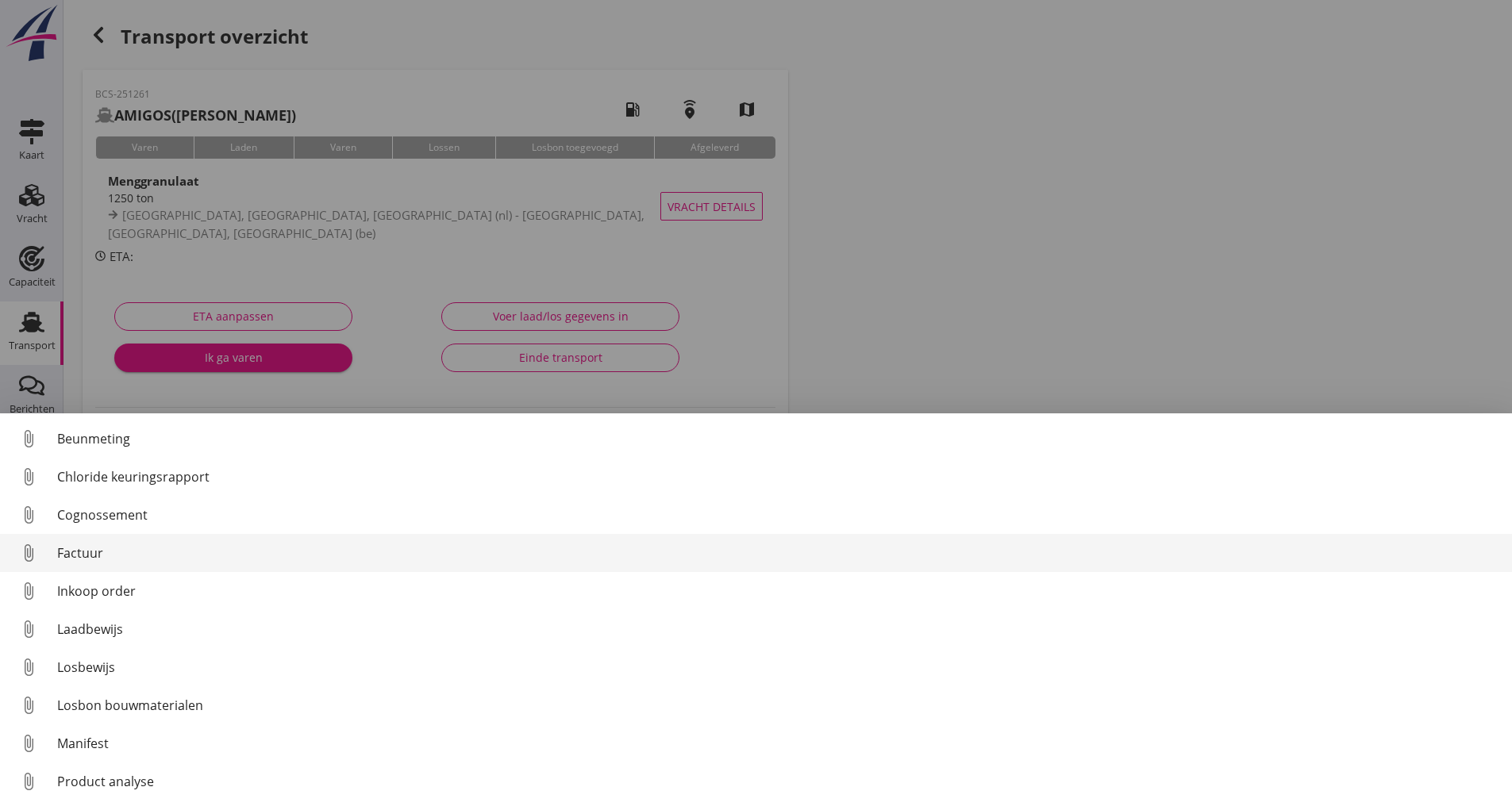
click at [85, 557] on div "Factuur" at bounding box center [778, 552] width 1442 height 19
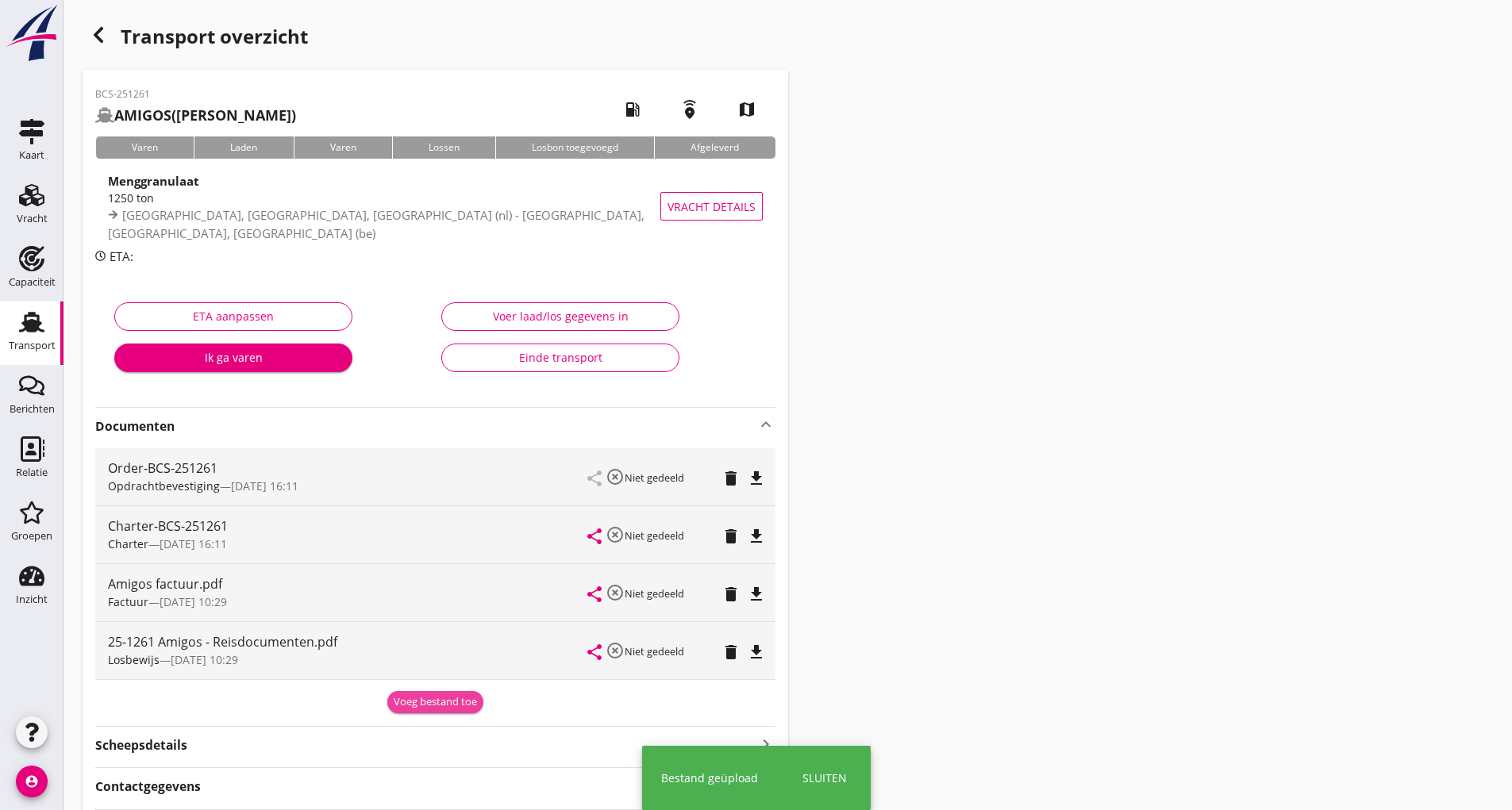
click at [412, 708] on div "Voeg bestand toe" at bounding box center [436, 702] width 84 height 16
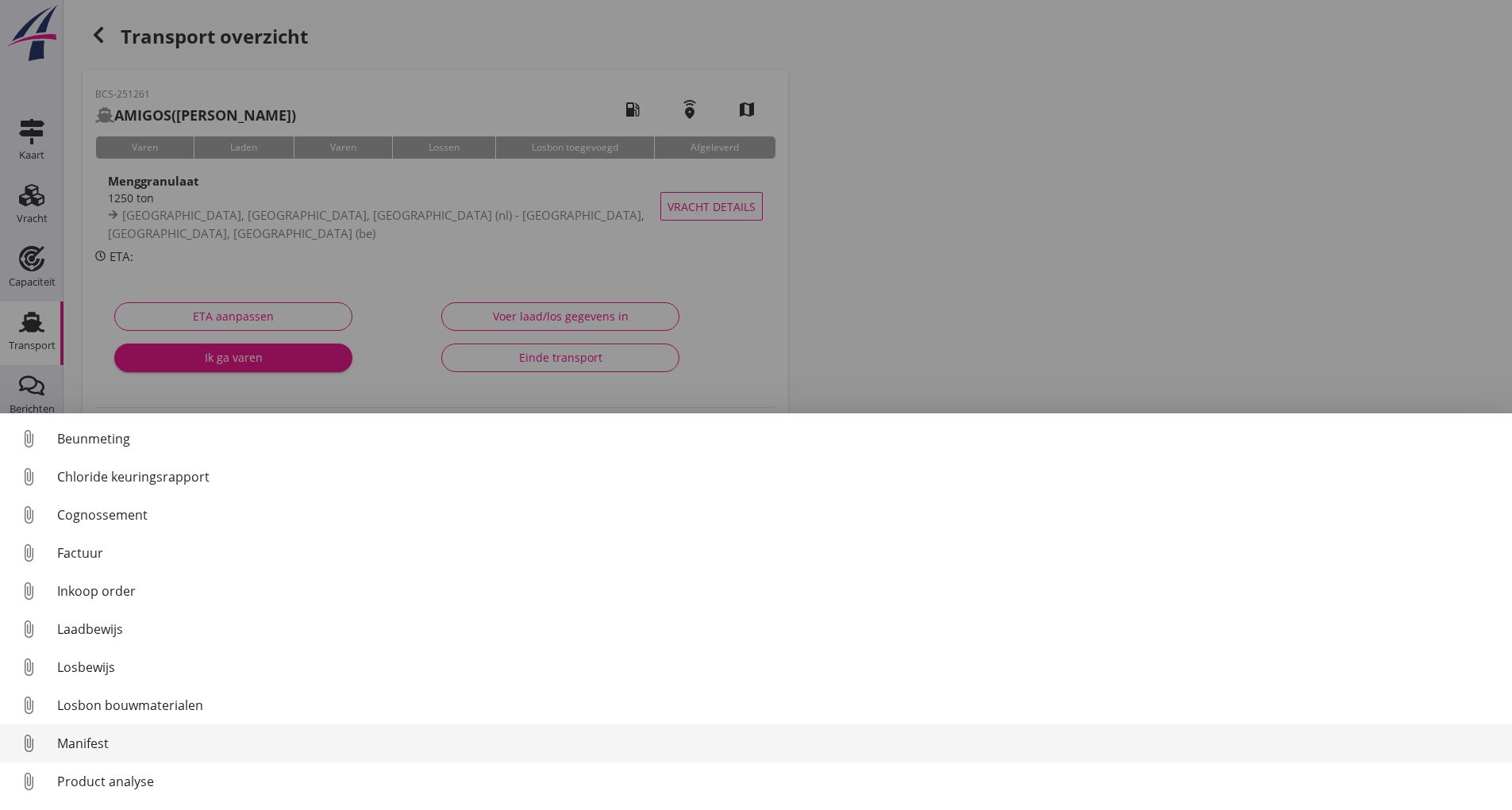
scroll to position [73, 0]
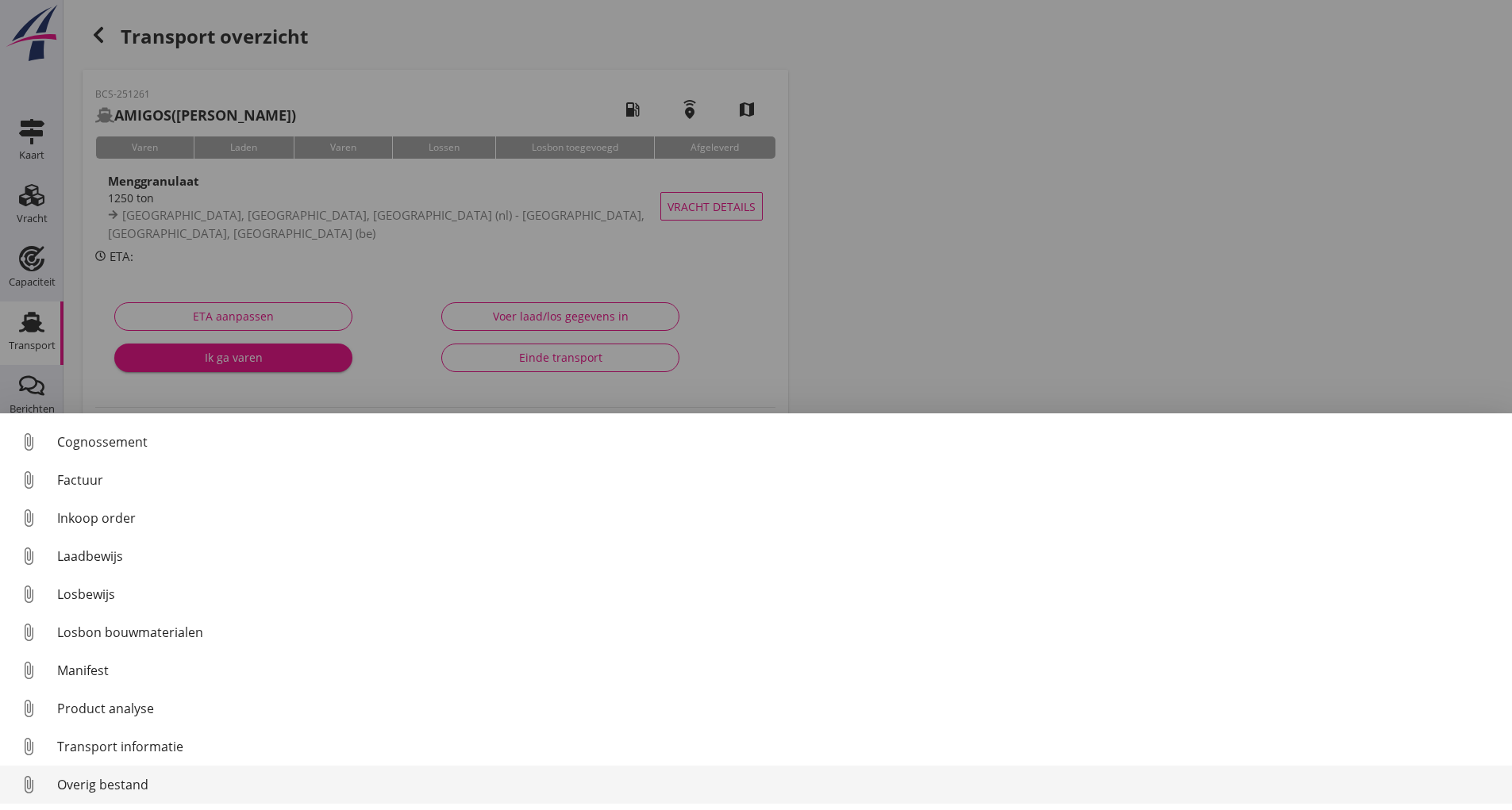
drag, startPoint x: 119, startPoint y: 776, endPoint x: 128, endPoint y: 776, distance: 9.0
click at [128, 776] on div "Overig bestand" at bounding box center [778, 785] width 1442 height 19
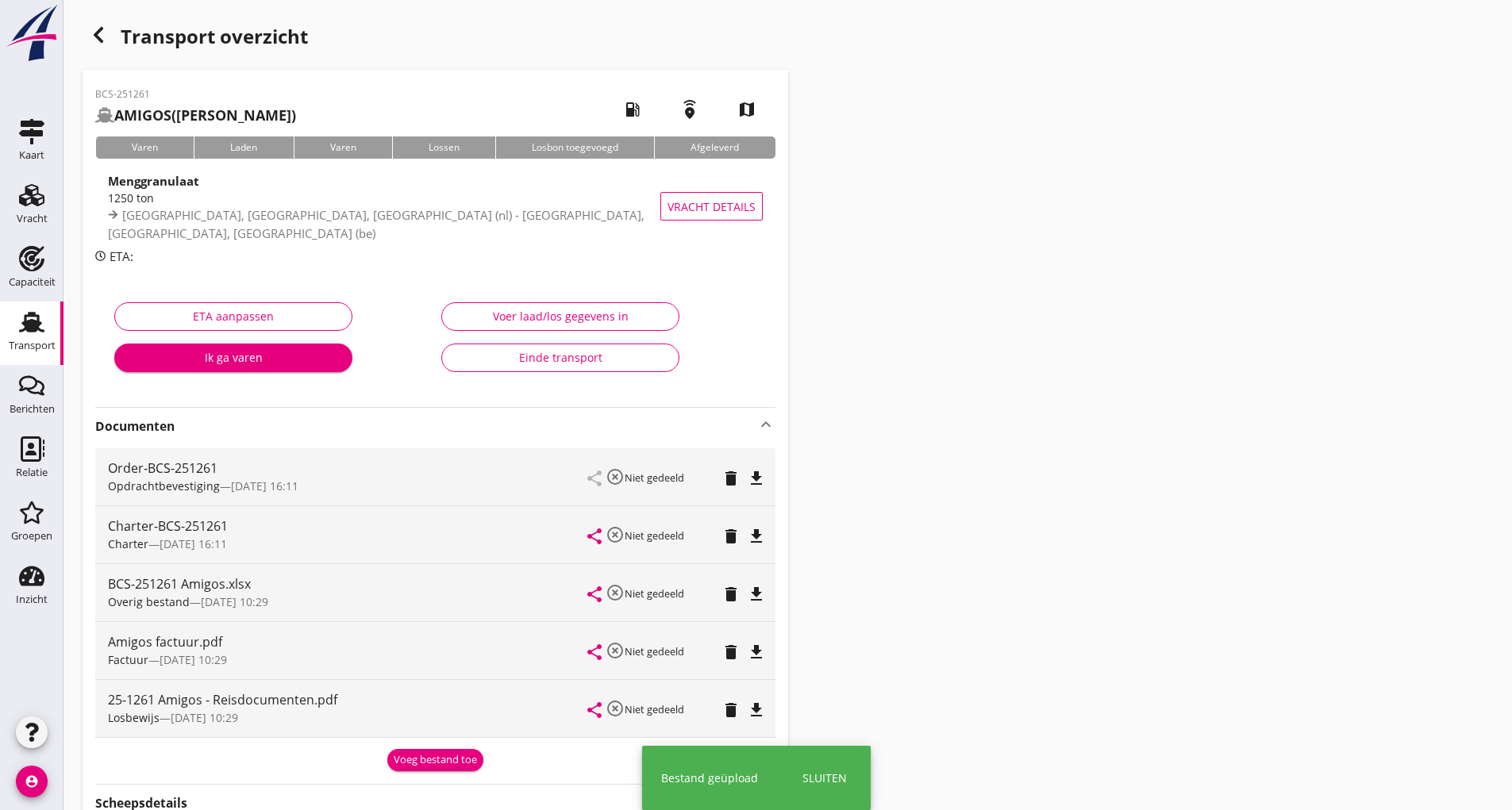
drag, startPoint x: 423, startPoint y: 765, endPoint x: 406, endPoint y: 753, distance: 20.8
click at [421, 763] on button "Voeg bestand toe" at bounding box center [435, 760] width 96 height 22
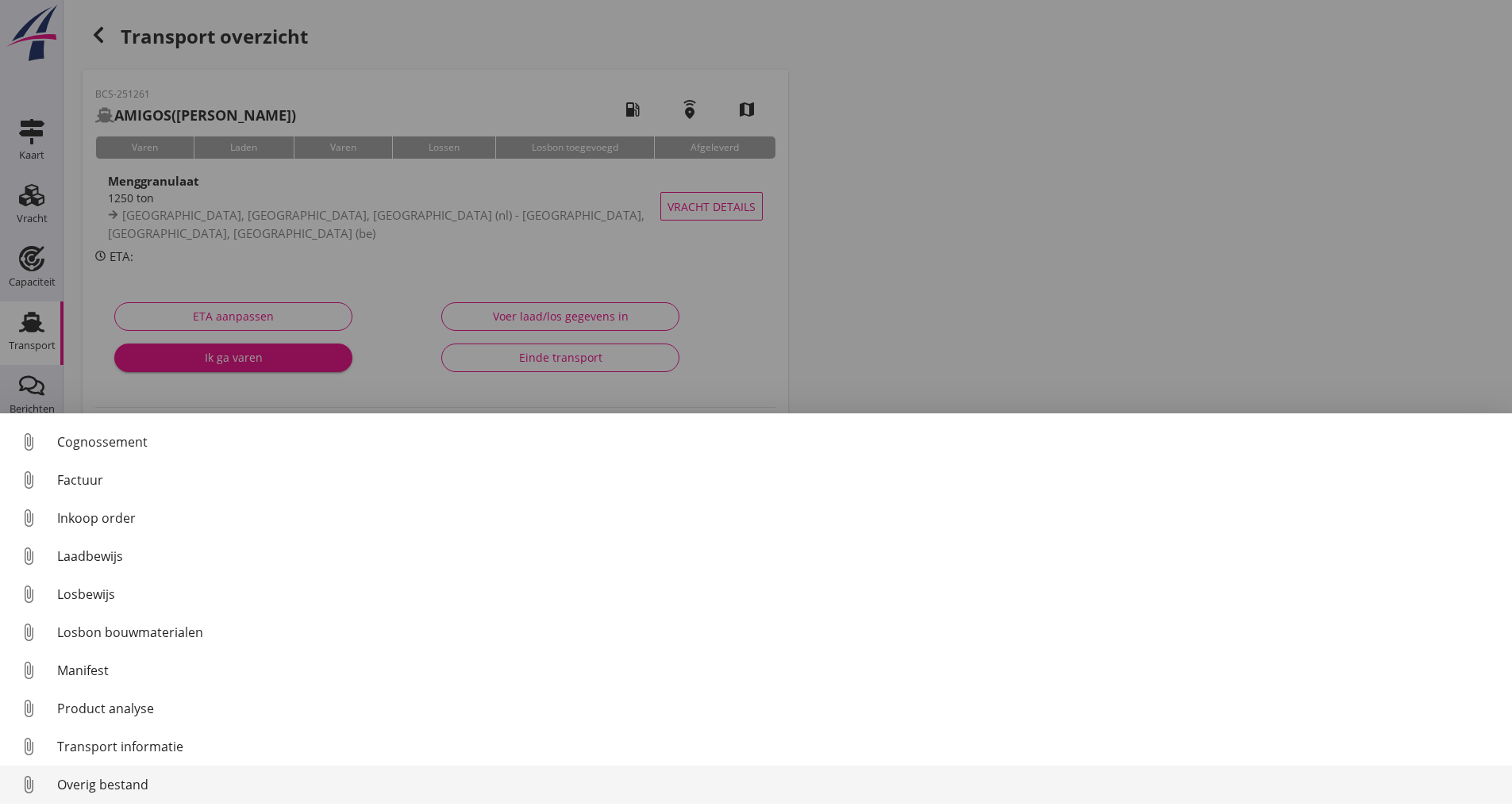
drag, startPoint x: 111, startPoint y: 780, endPoint x: 130, endPoint y: 778, distance: 19.1
click at [130, 778] on div "Overig bestand" at bounding box center [778, 785] width 1442 height 19
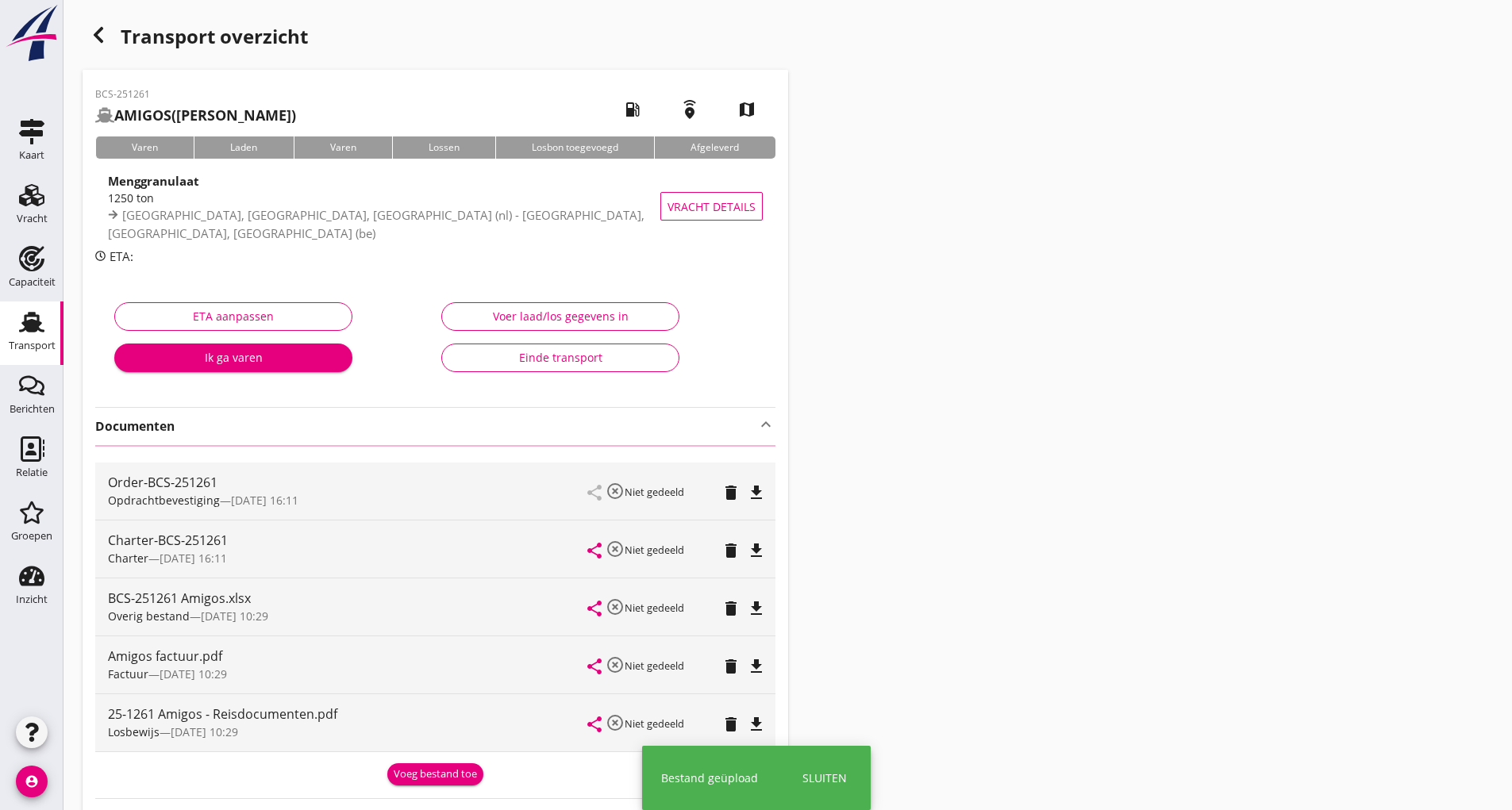
click at [109, 35] on div "button" at bounding box center [99, 34] width 32 height 32
